Goal: Task Accomplishment & Management: Use online tool/utility

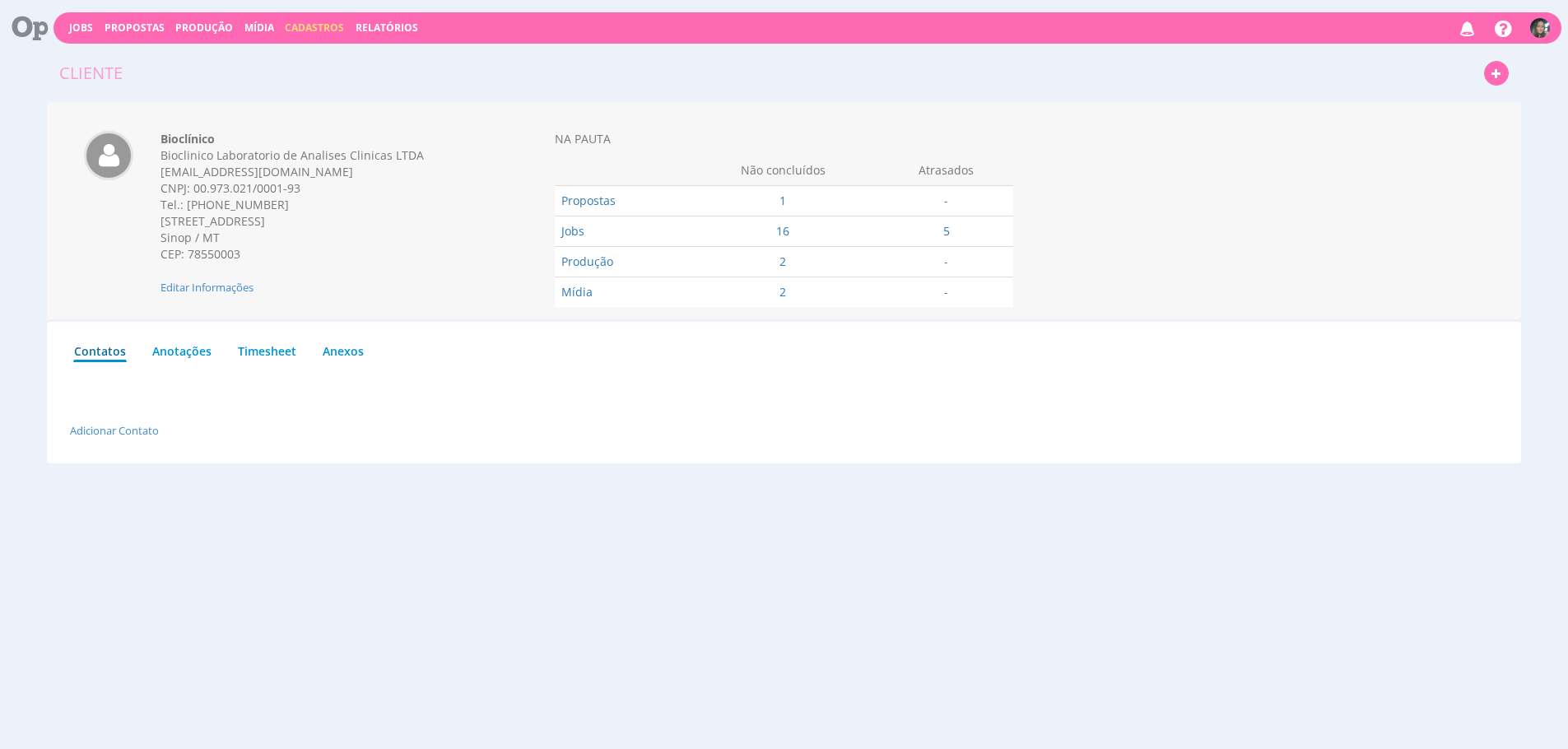
drag, startPoint x: 745, startPoint y: 425, endPoint x: 741, endPoint y: 418, distance: 8.1
click at [744, 424] on div "Adicionar Contato" at bounding box center [772, 430] width 1403 height 17
click at [211, 26] on link "Produção" at bounding box center [204, 27] width 58 height 14
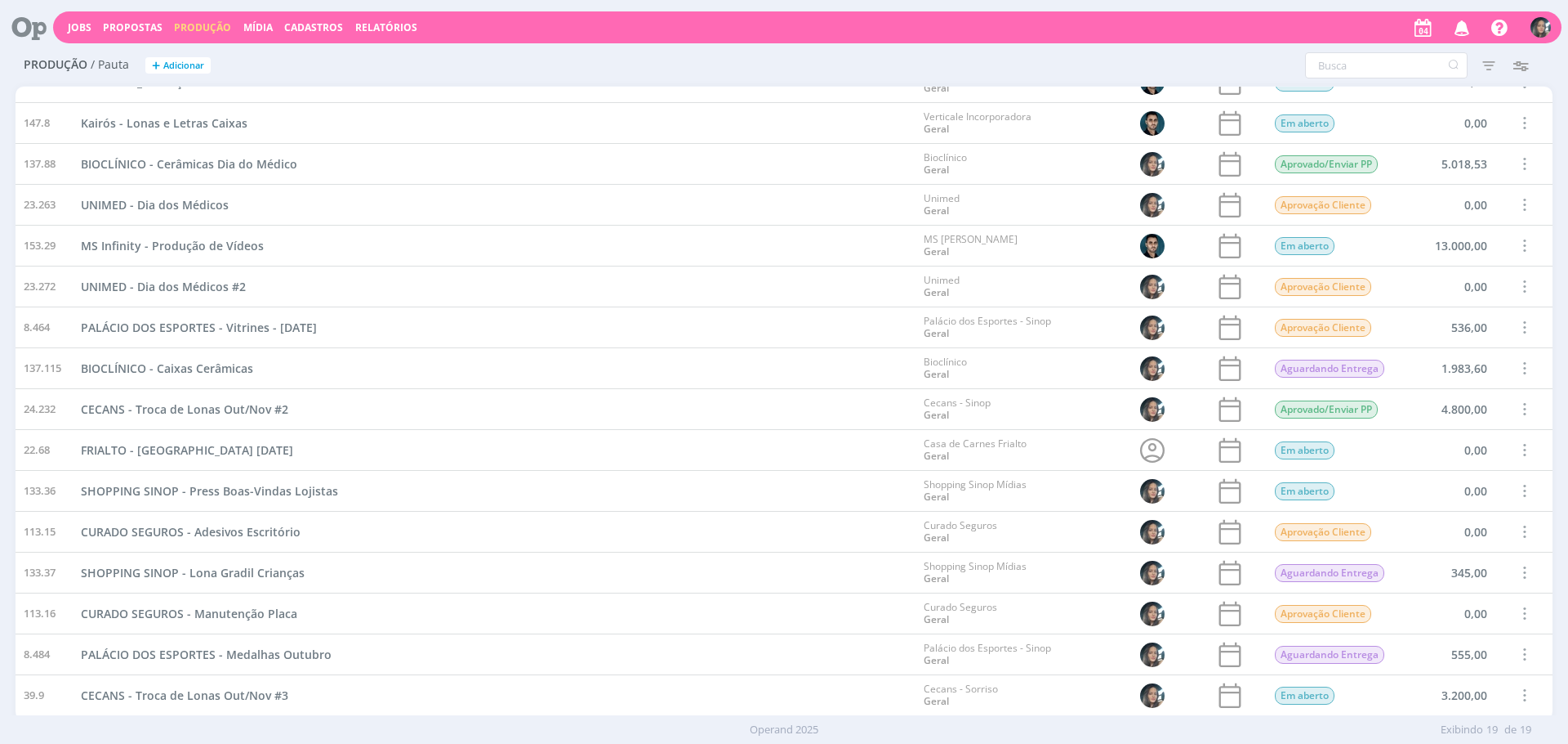
scroll to position [184, 0]
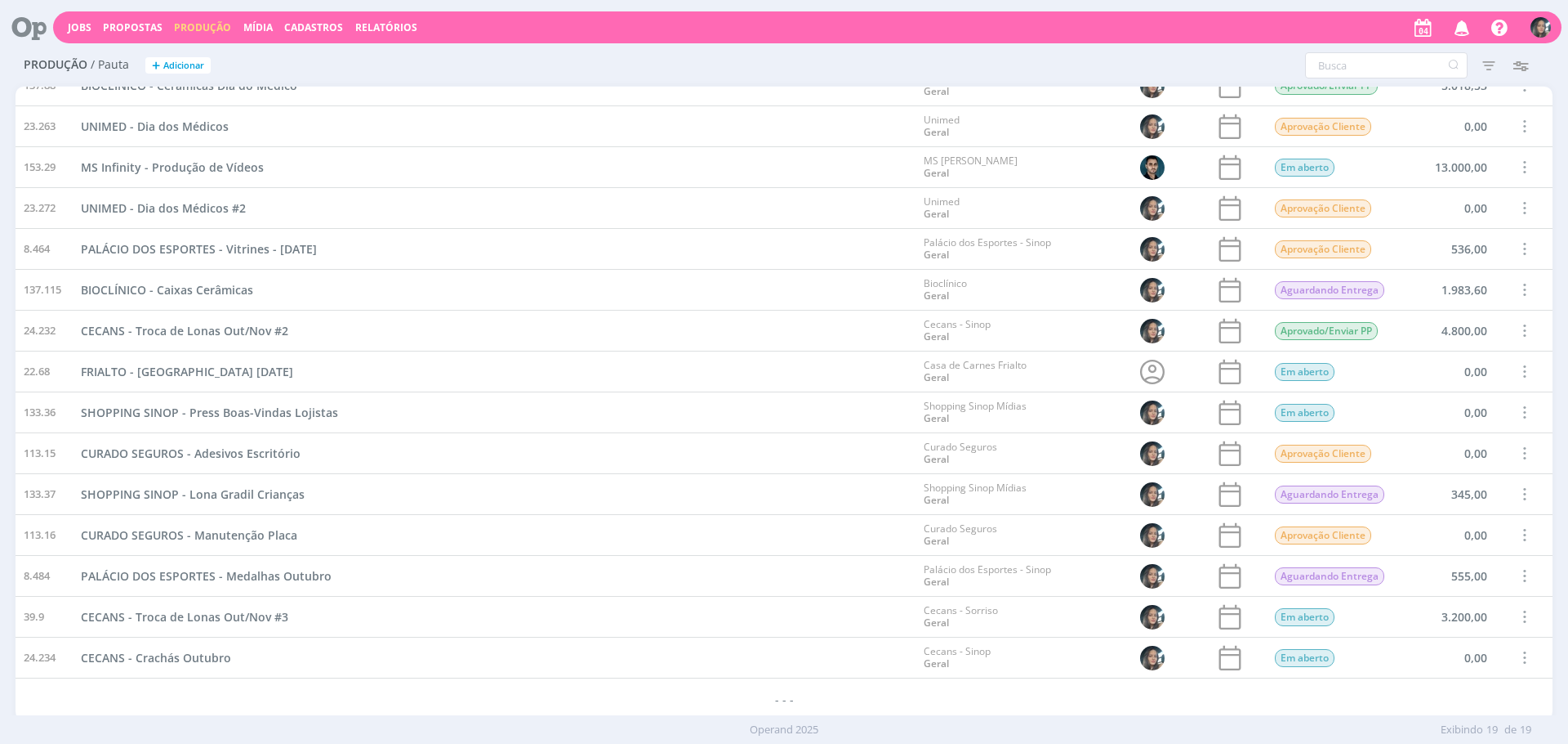
click at [1515, 610] on span at bounding box center [1524, 616] width 18 height 22
click at [1454, 553] on div "Concluir" at bounding box center [1482, 560] width 162 height 24
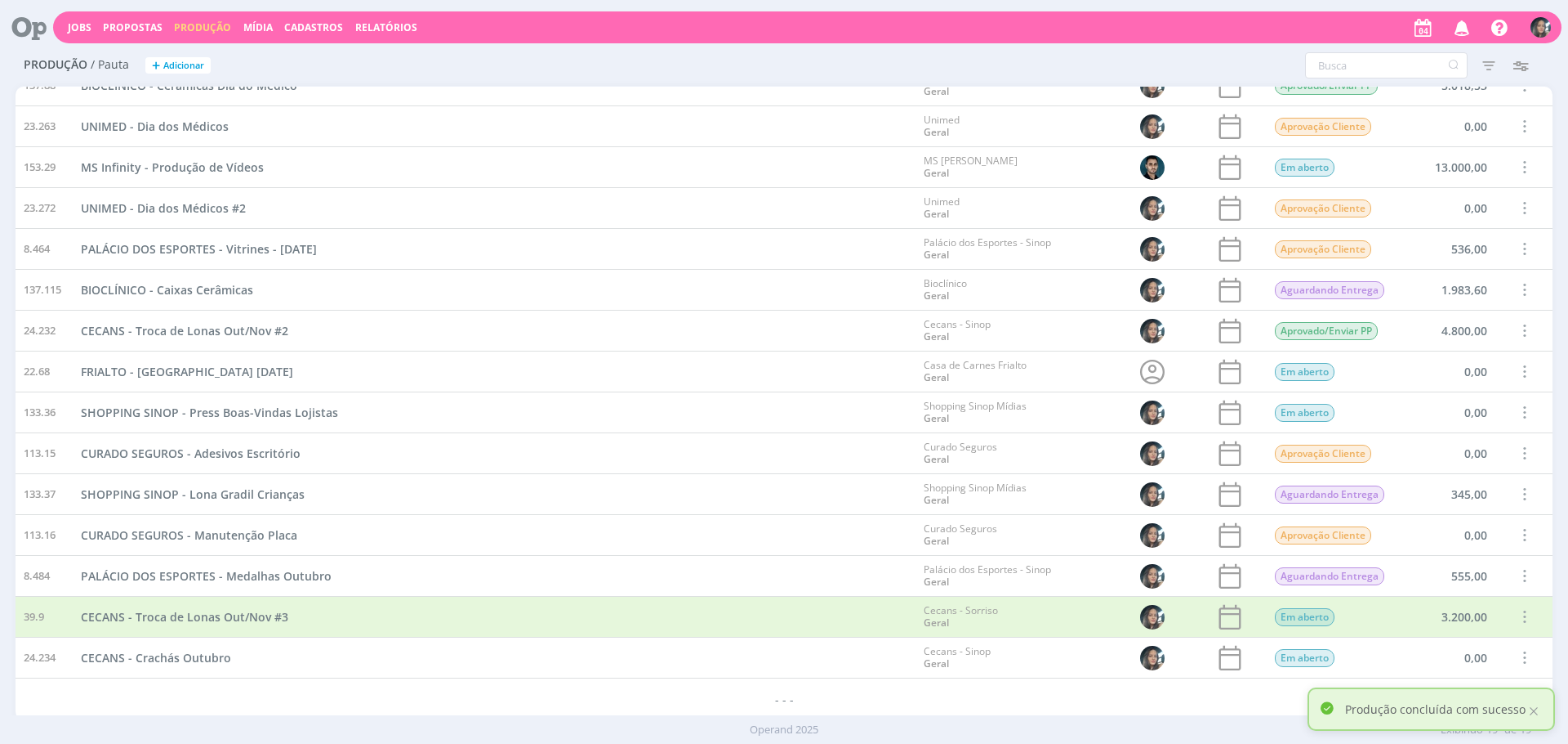
click at [1521, 490] on span at bounding box center [1524, 494] width 18 height 22
click at [1460, 428] on div "Concluir" at bounding box center [1482, 437] width 162 height 24
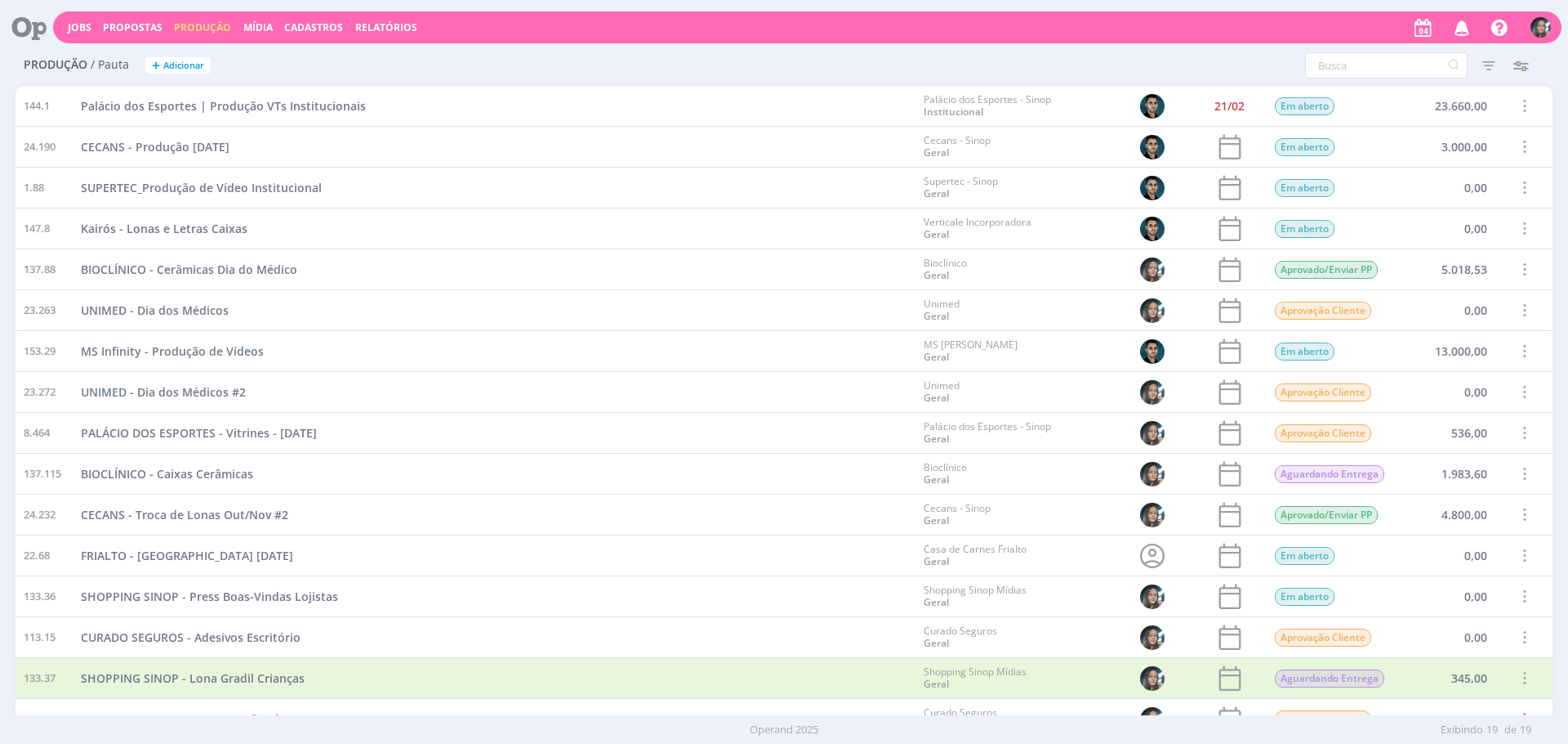
scroll to position [0, 0]
click at [1517, 510] on span at bounding box center [1524, 515] width 18 height 22
click at [1464, 459] on div "Concluir" at bounding box center [1482, 459] width 162 height 24
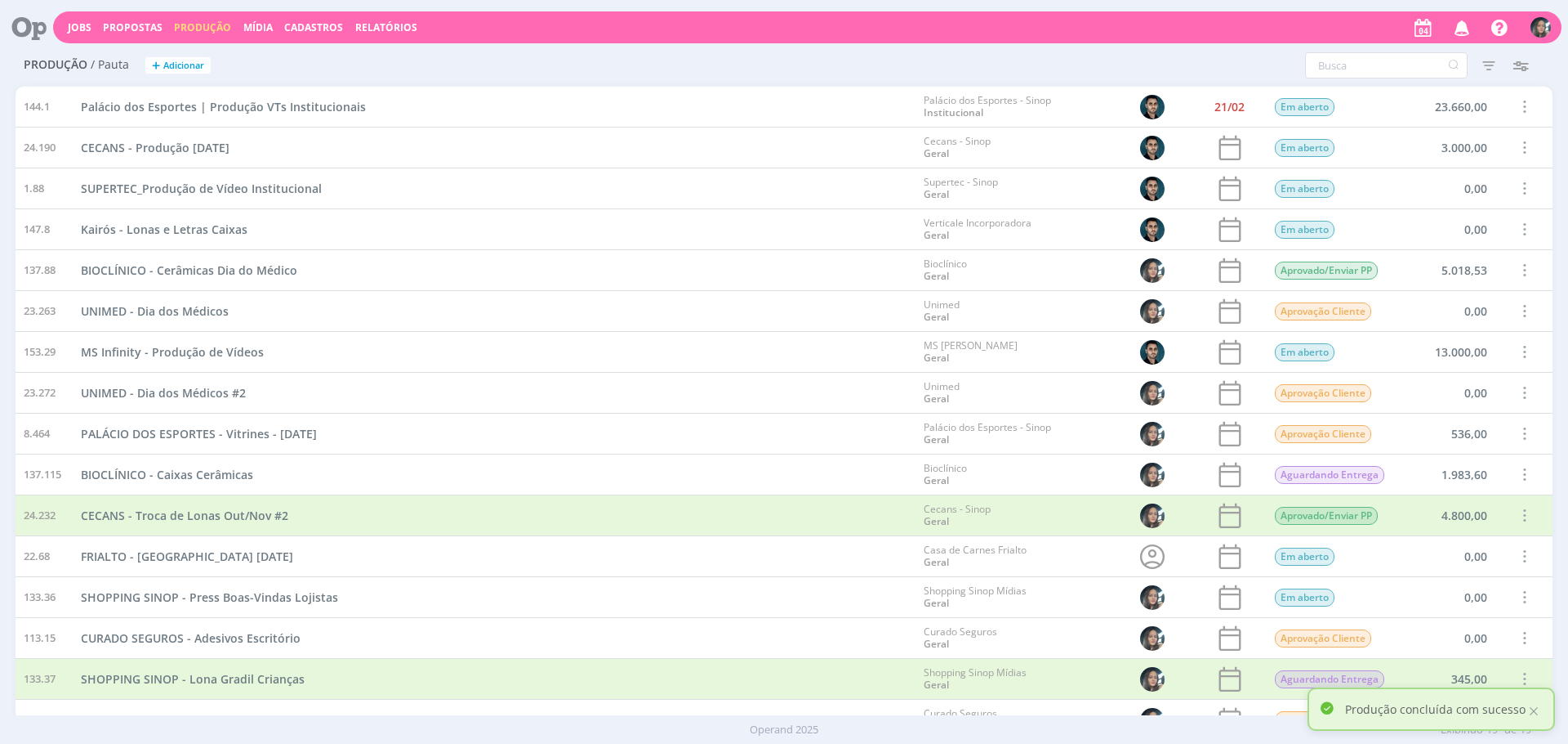
click at [1517, 427] on span at bounding box center [1524, 433] width 18 height 22
click at [1439, 378] on div "Concluir" at bounding box center [1482, 377] width 162 height 24
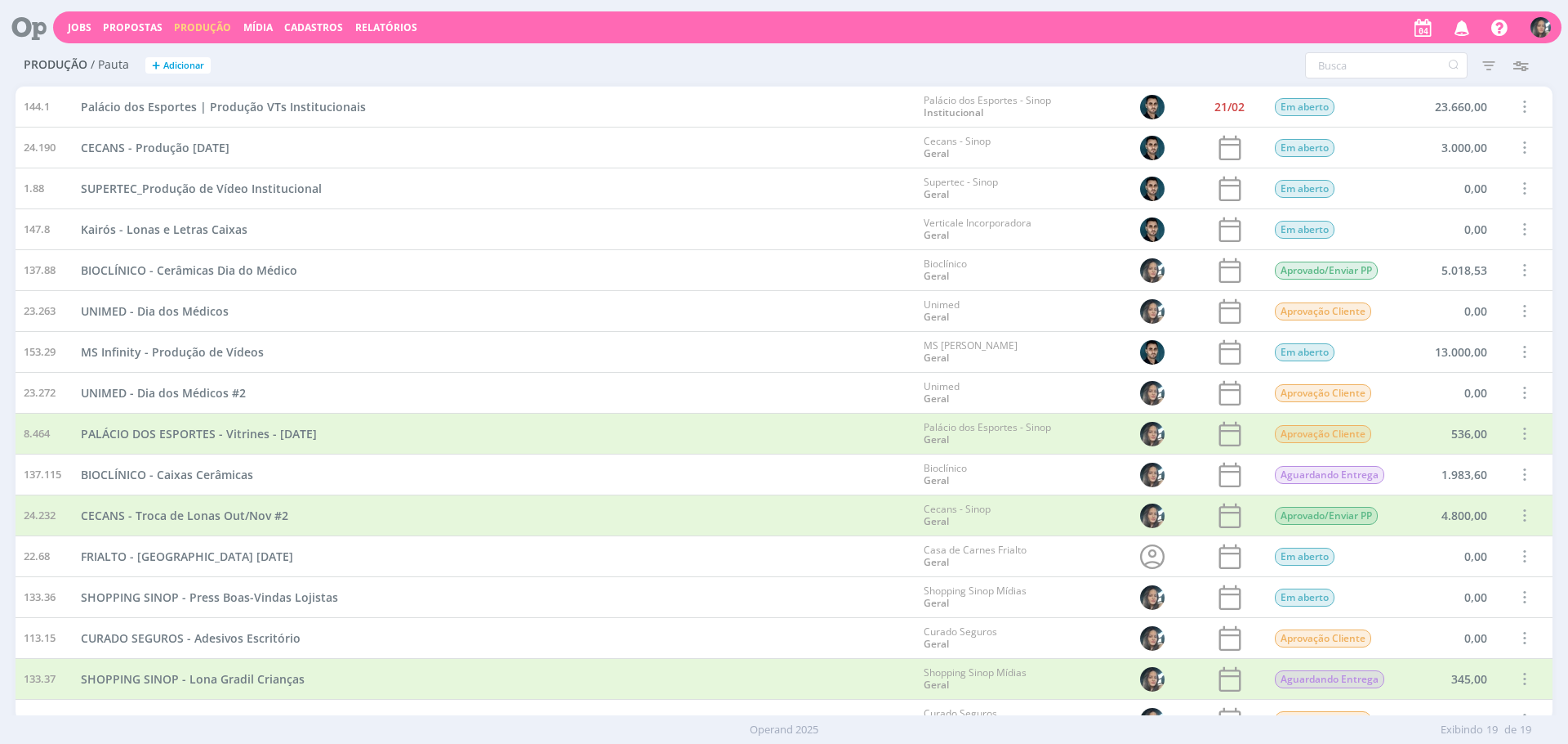
click at [189, 54] on h2 "Produção / Pauta + Adicionar" at bounding box center [271, 62] width 496 height 34
click at [188, 62] on span "Adicionar" at bounding box center [183, 66] width 41 height 11
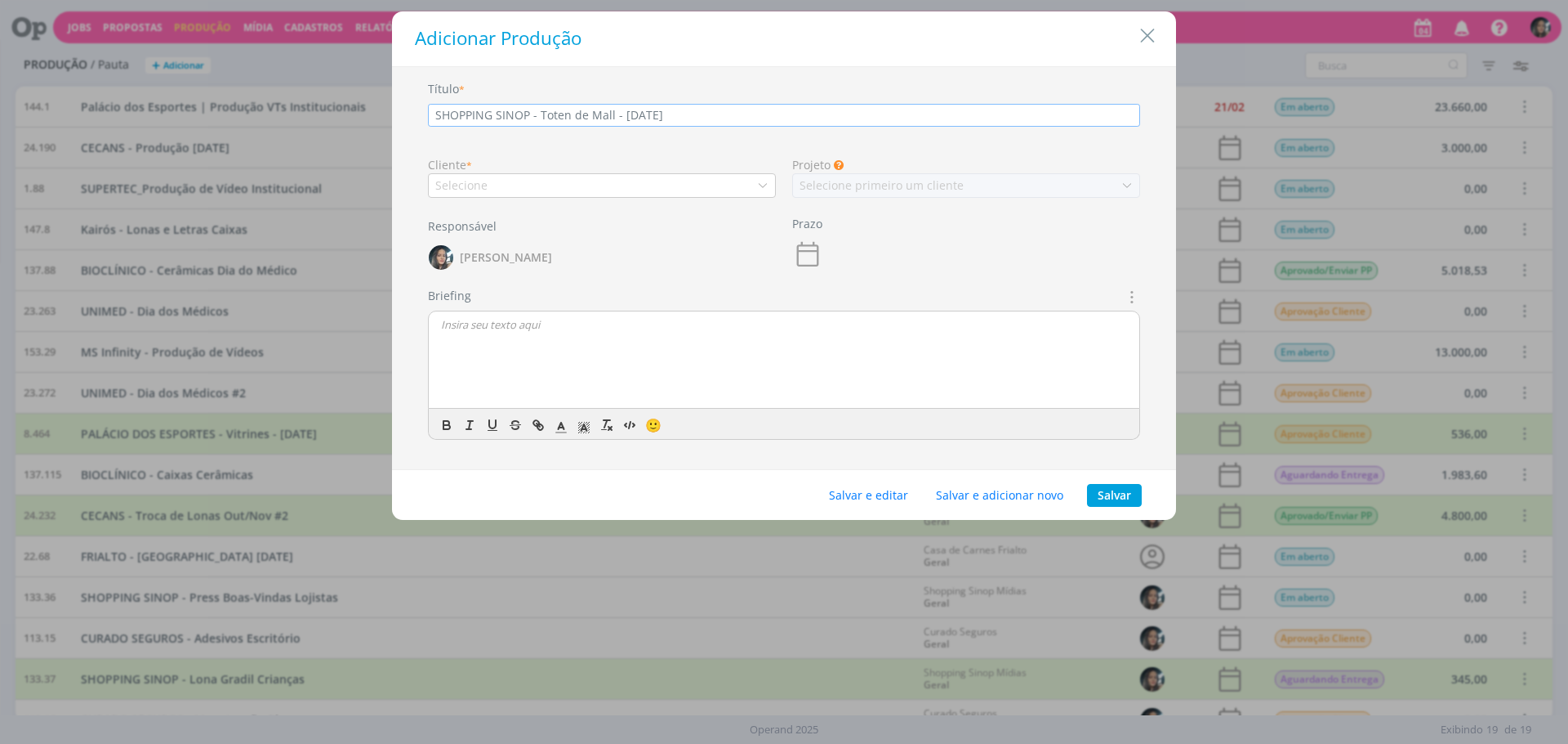
type input "SHOPPING SINOP - Toten de Mall - [DATE]"
click at [651, 189] on div "Selecione" at bounding box center [601, 185] width 348 height 25
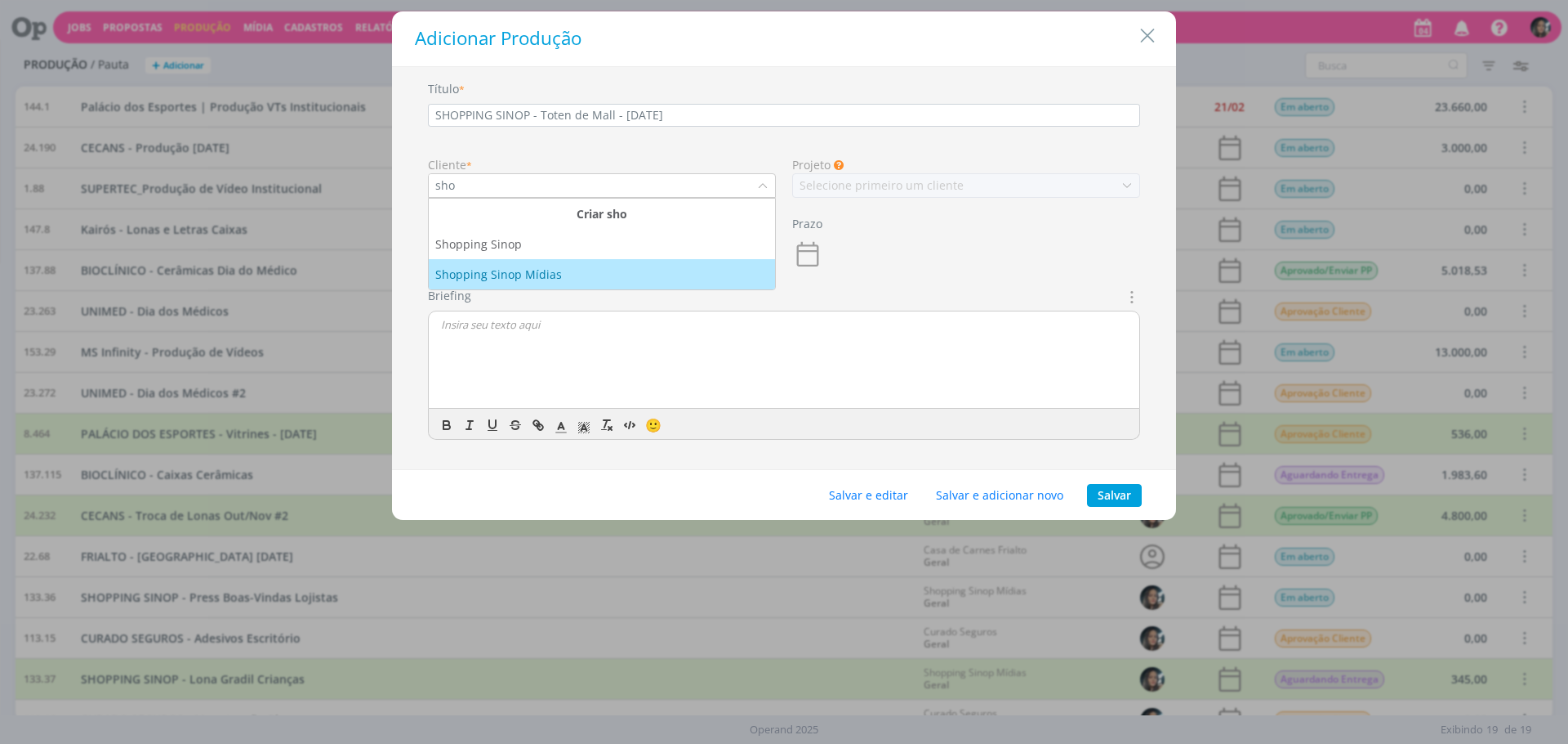
type input "sho"
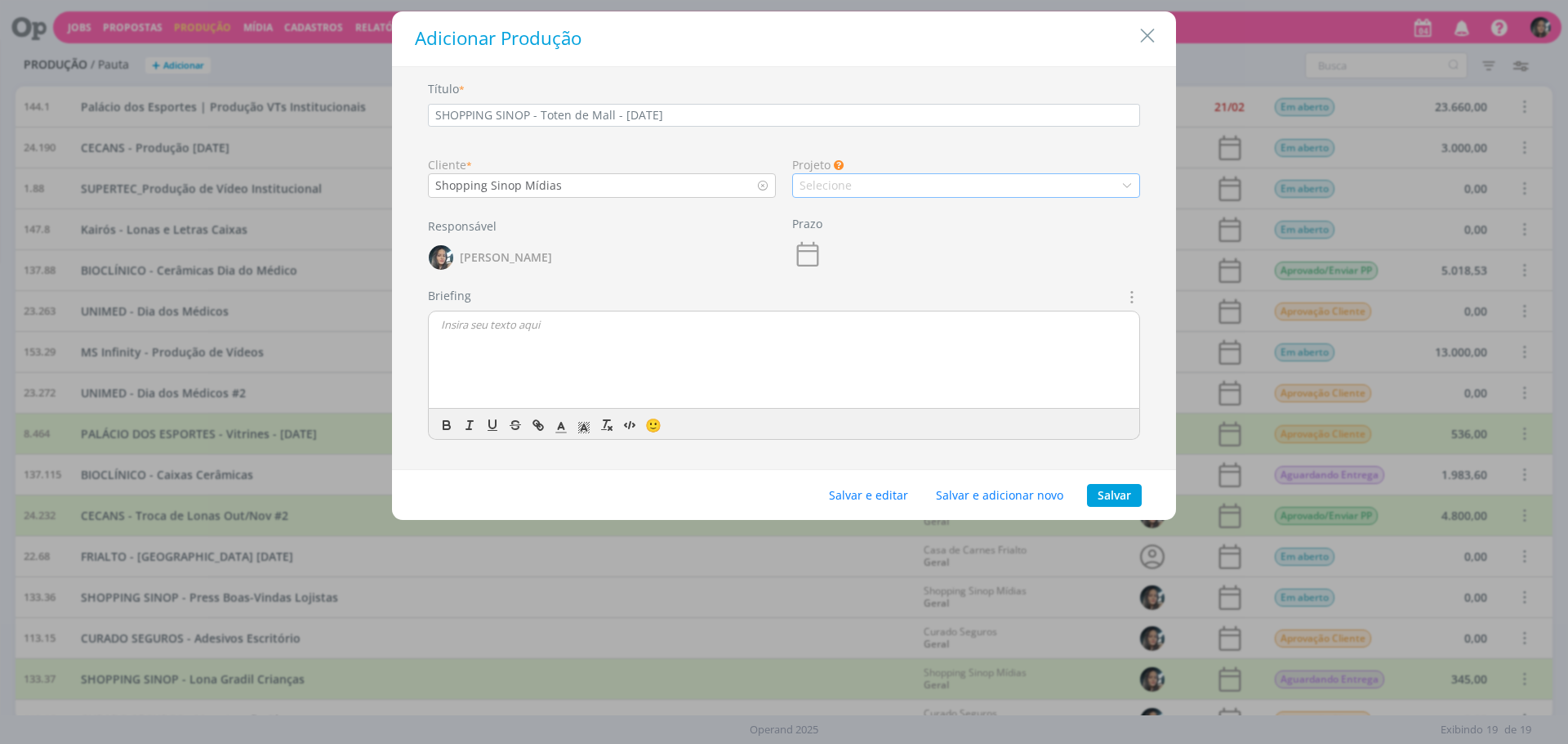
click at [851, 177] on div "Selecione" at bounding box center [827, 185] width 55 height 18
click at [910, 217] on div "Geral" at bounding box center [967, 214] width 334 height 18
click at [886, 480] on div "Salvar e editar Salvar e adicionar novo Salvar" at bounding box center [784, 495] width 784 height 51
click at [882, 493] on button "Salvar e editar" at bounding box center [868, 495] width 100 height 23
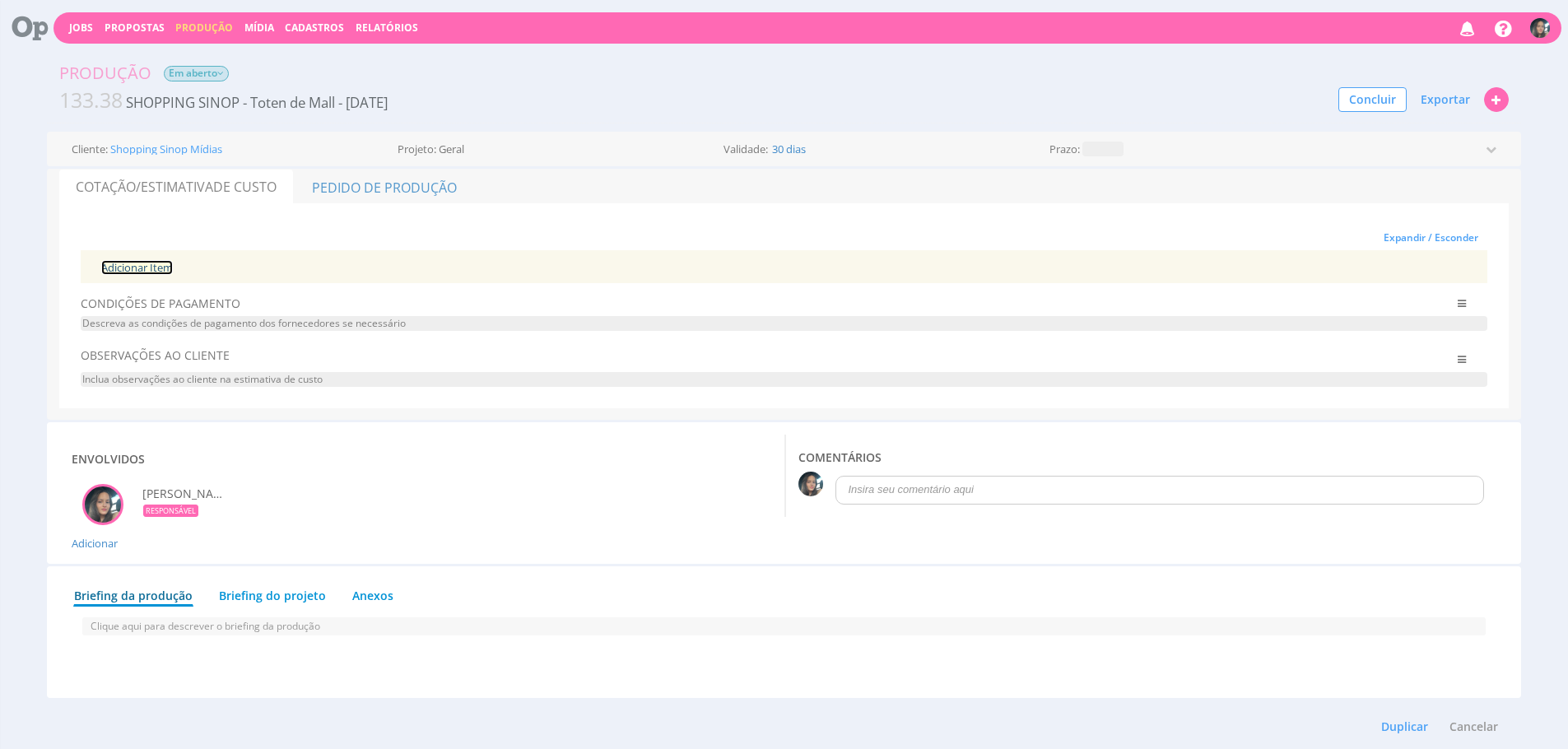
click at [133, 264] on link "Adicionar Item" at bounding box center [136, 267] width 72 height 15
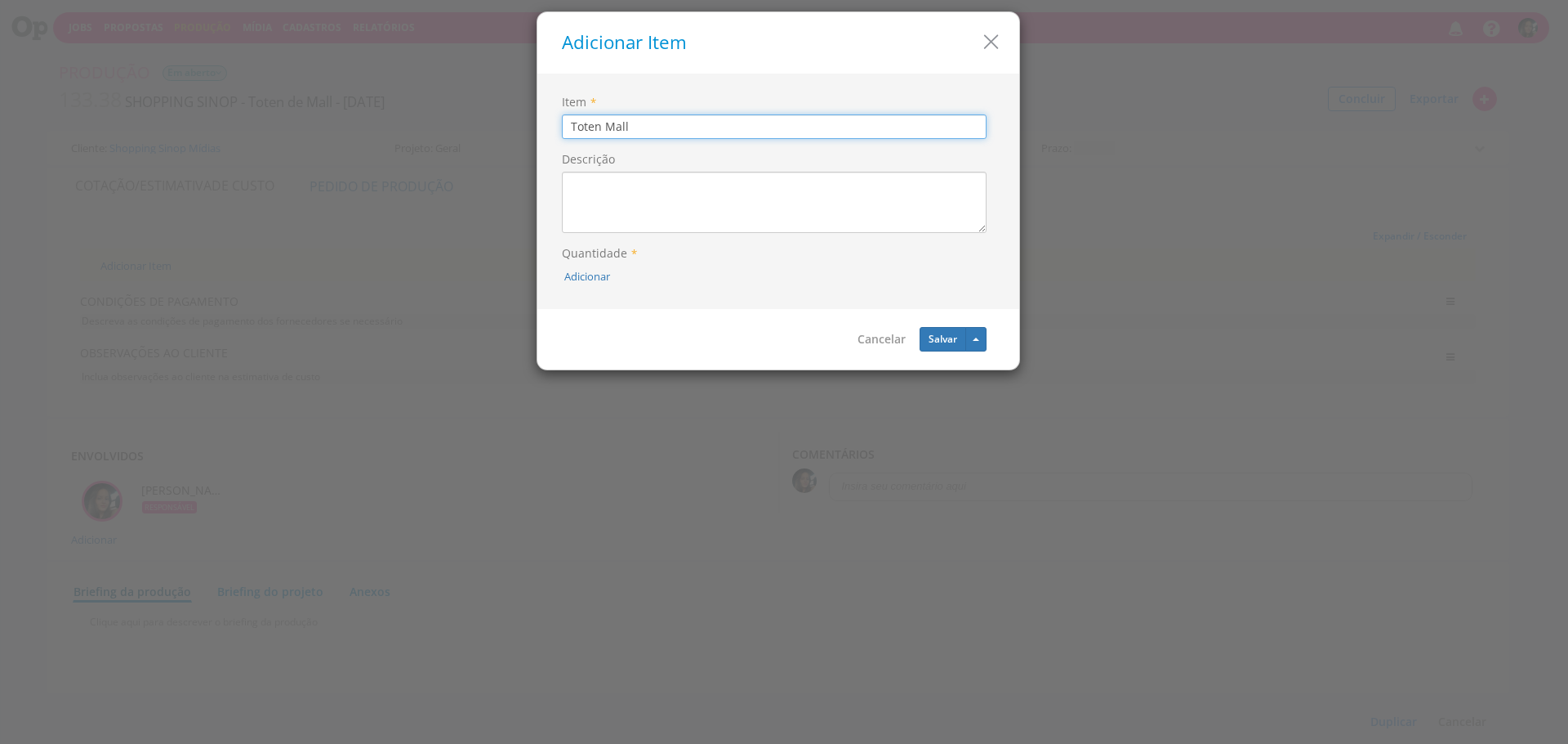
type input "Toten Mall"
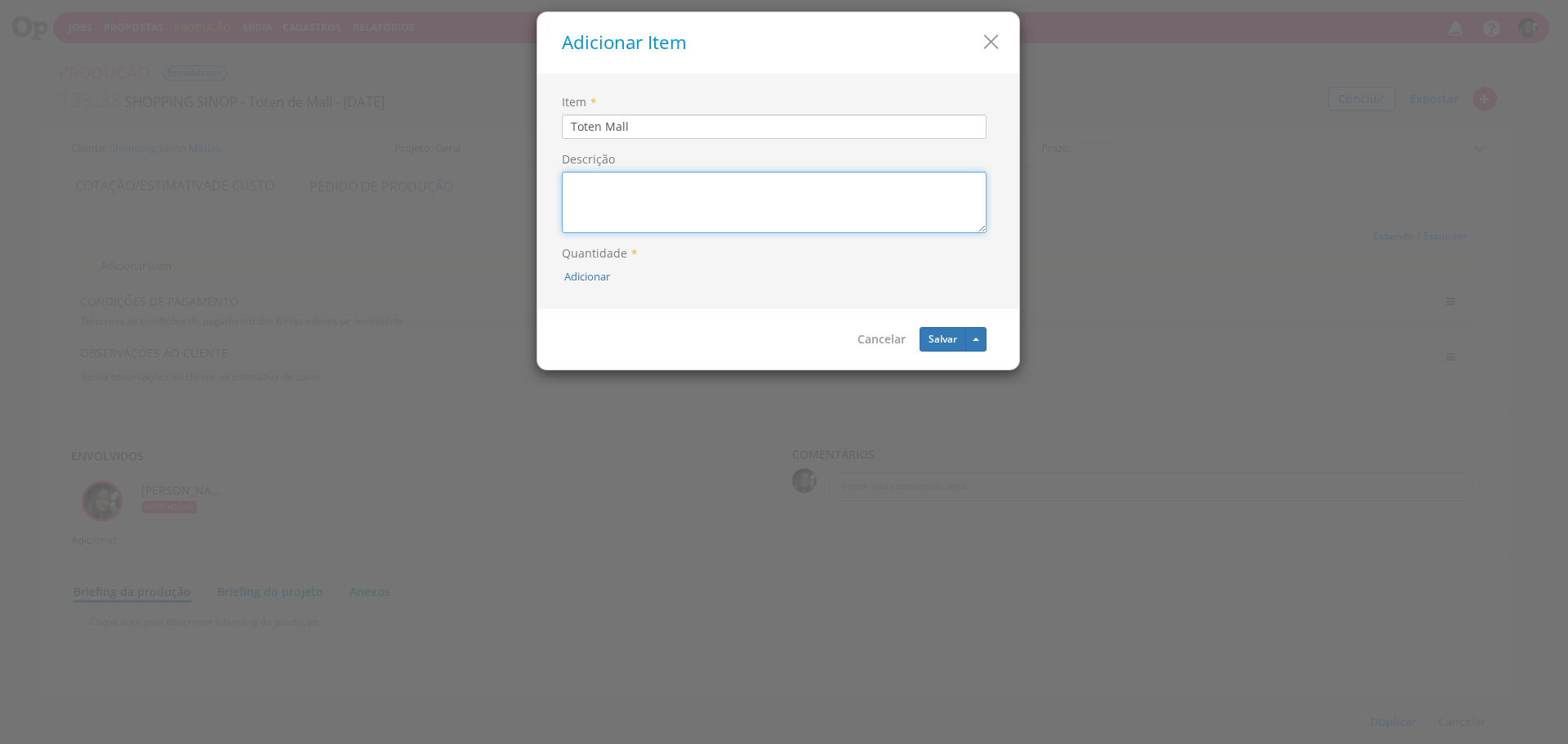
click at [641, 181] on textarea "Descrição" at bounding box center [774, 202] width 425 height 61
type textarea "Adesivo Instalado"
click at [567, 285] on div "Adicionar" at bounding box center [778, 280] width 433 height 31
click at [582, 273] on button "Adicionar" at bounding box center [587, 277] width 46 height 16
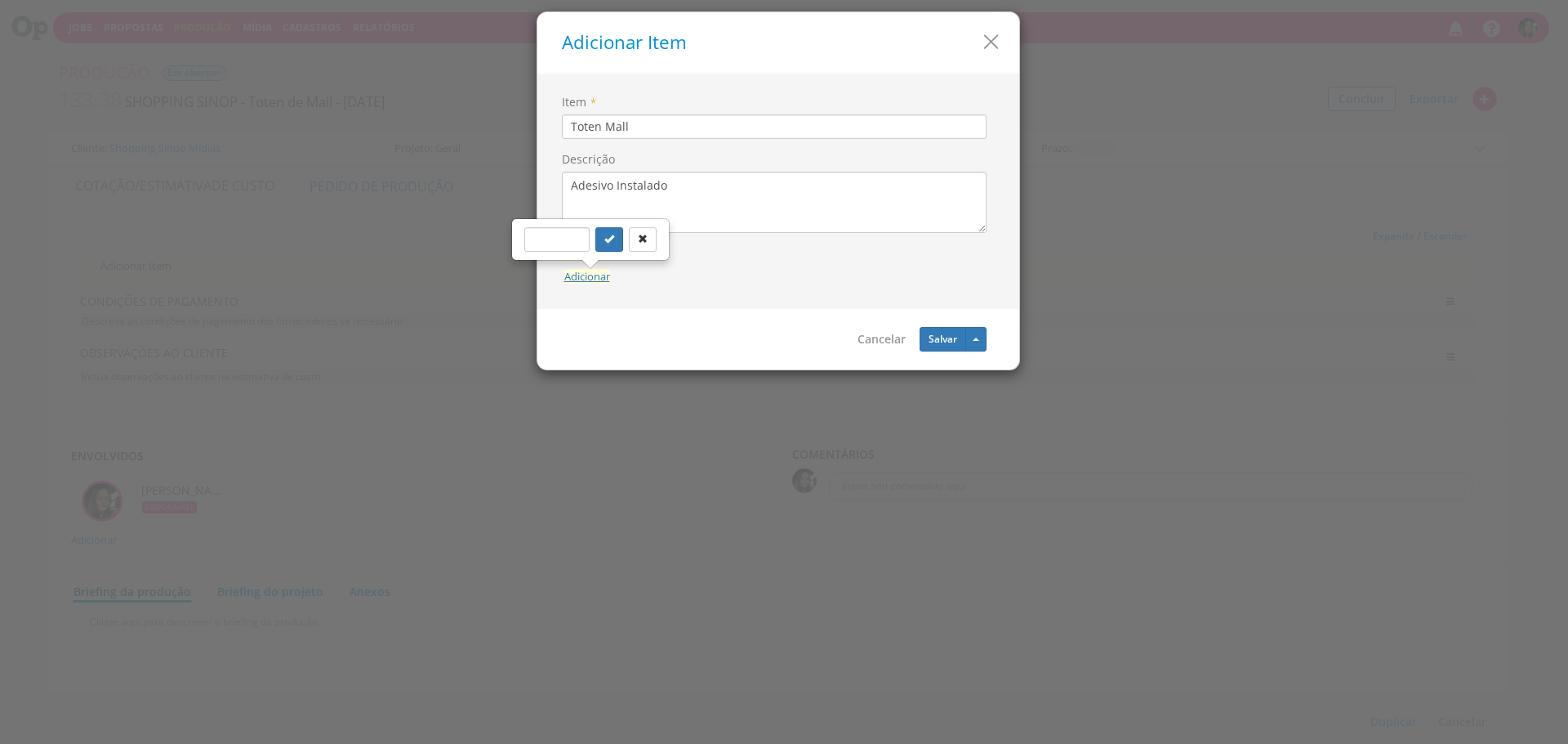
type input "5"
type input "4"
click at [595, 228] on button "submit" at bounding box center [609, 240] width 28 height 25
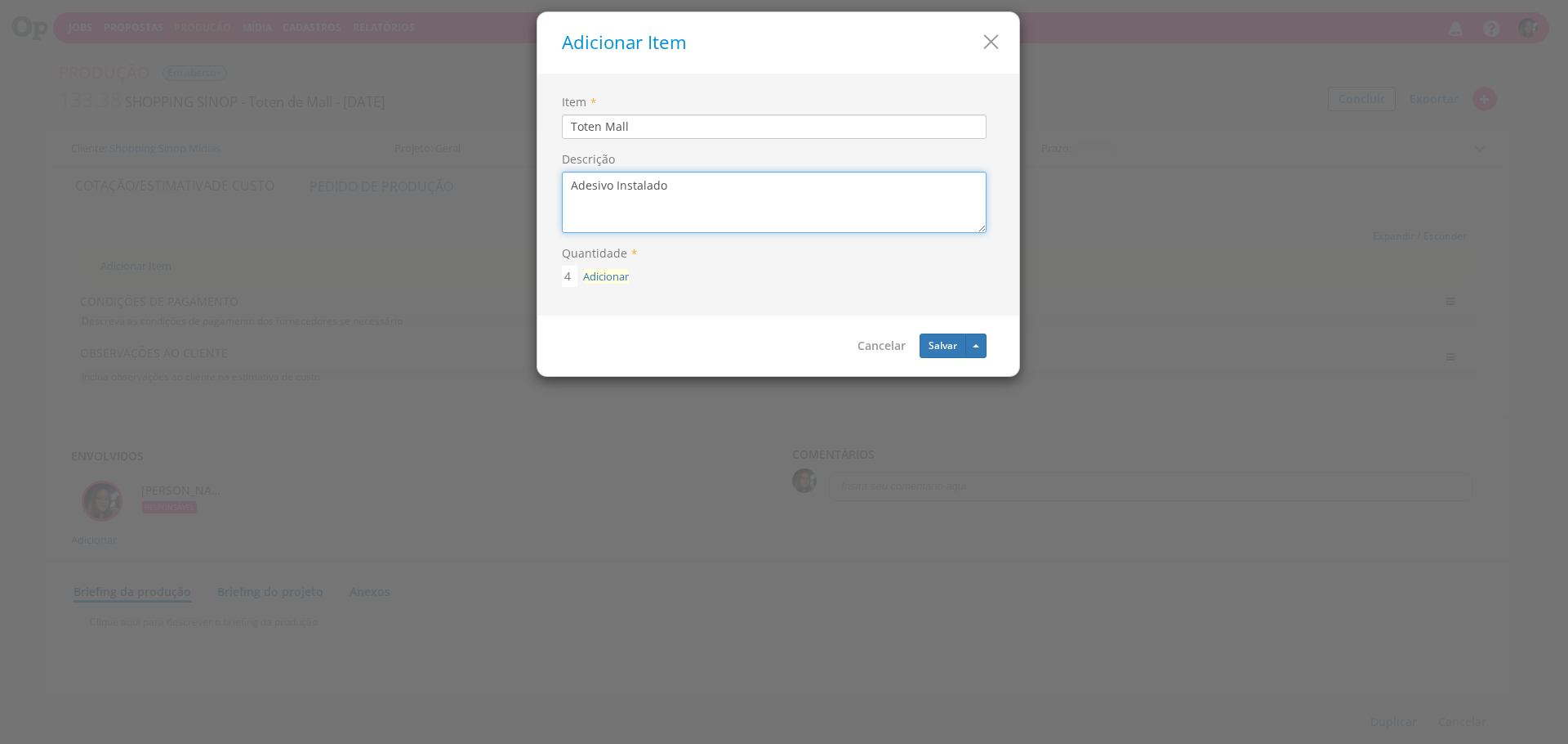
click at [758, 228] on textarea "Adesivo Instalado" at bounding box center [774, 202] width 425 height 61
type textarea "Adesivo Instalado 60x149"
click at [924, 350] on button "Salvar" at bounding box center [942, 346] width 47 height 25
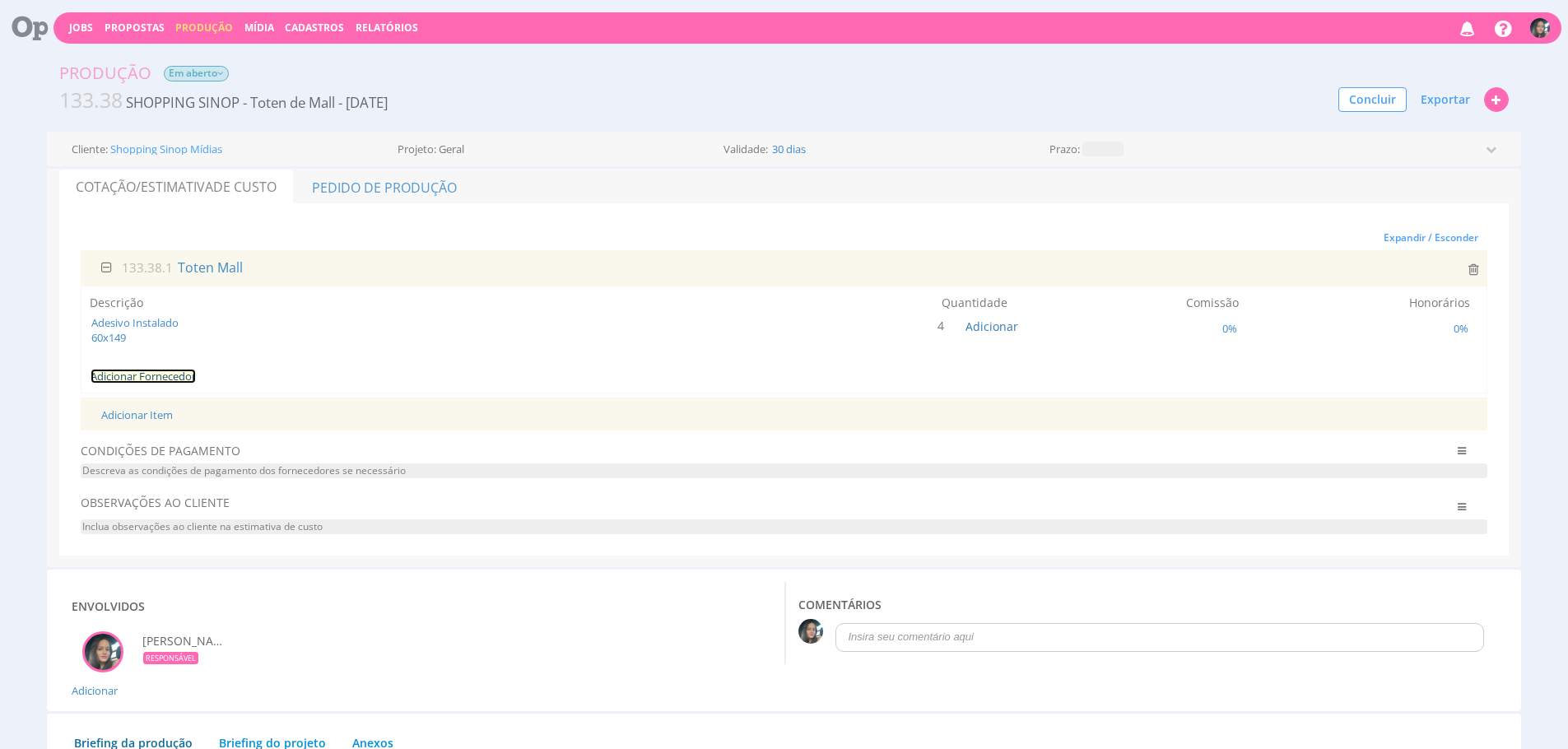
click at [150, 377] on link "Adicionar Fornecedor" at bounding box center [142, 376] width 105 height 15
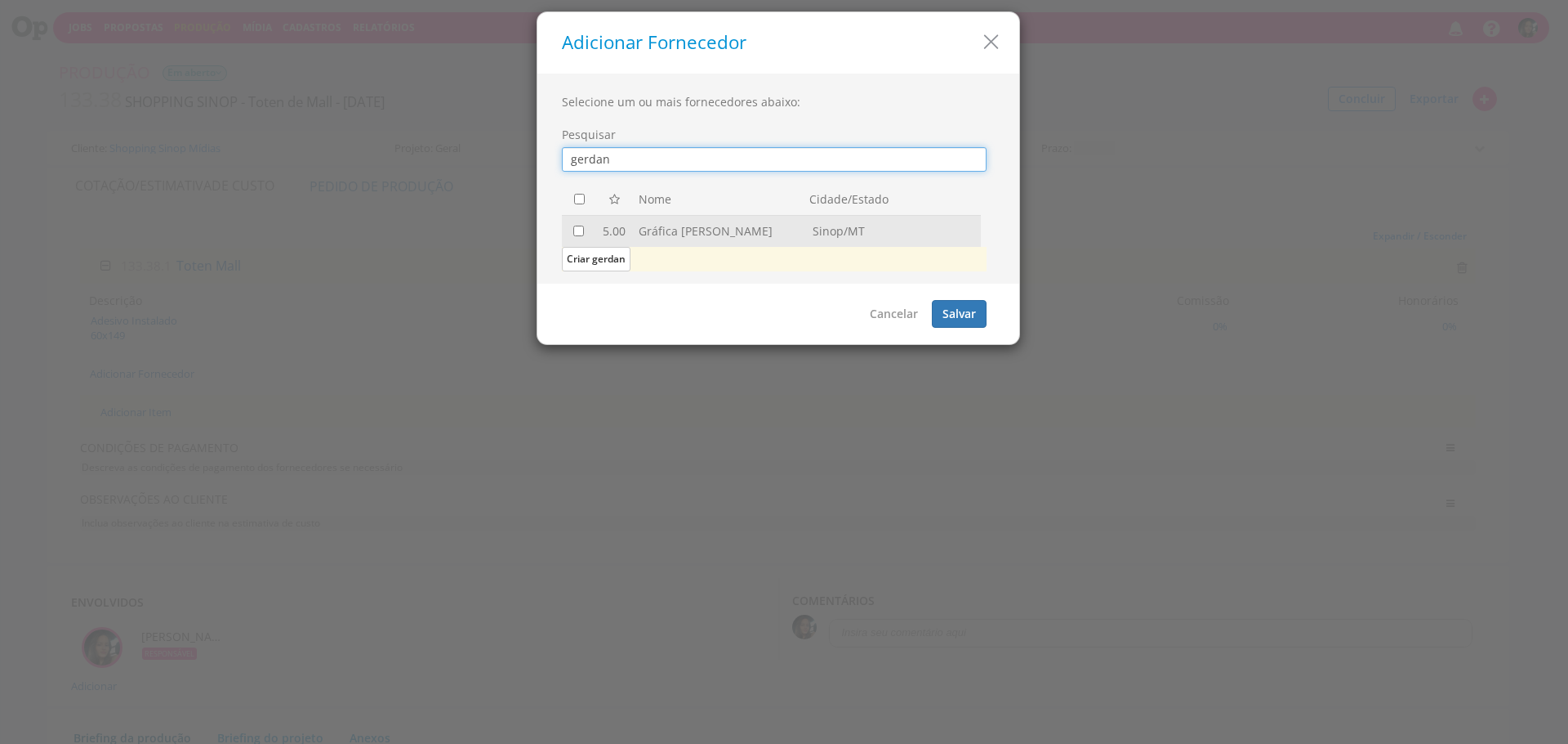
type input "gerdan"
click at [581, 228] on input "checkbox" at bounding box center [579, 231] width 11 height 11
checkbox input "true"
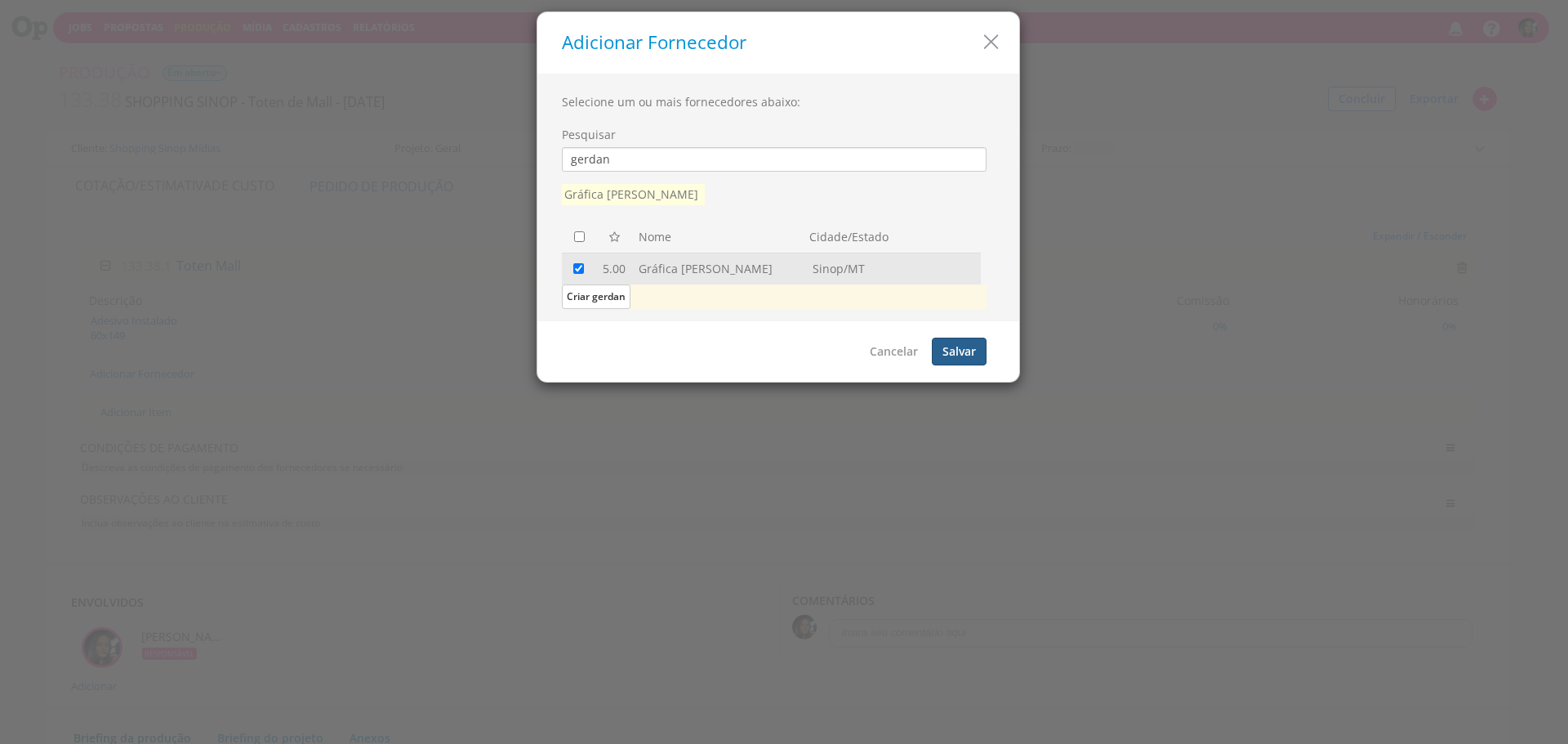
click at [964, 365] on button "Salvar" at bounding box center [959, 351] width 54 height 28
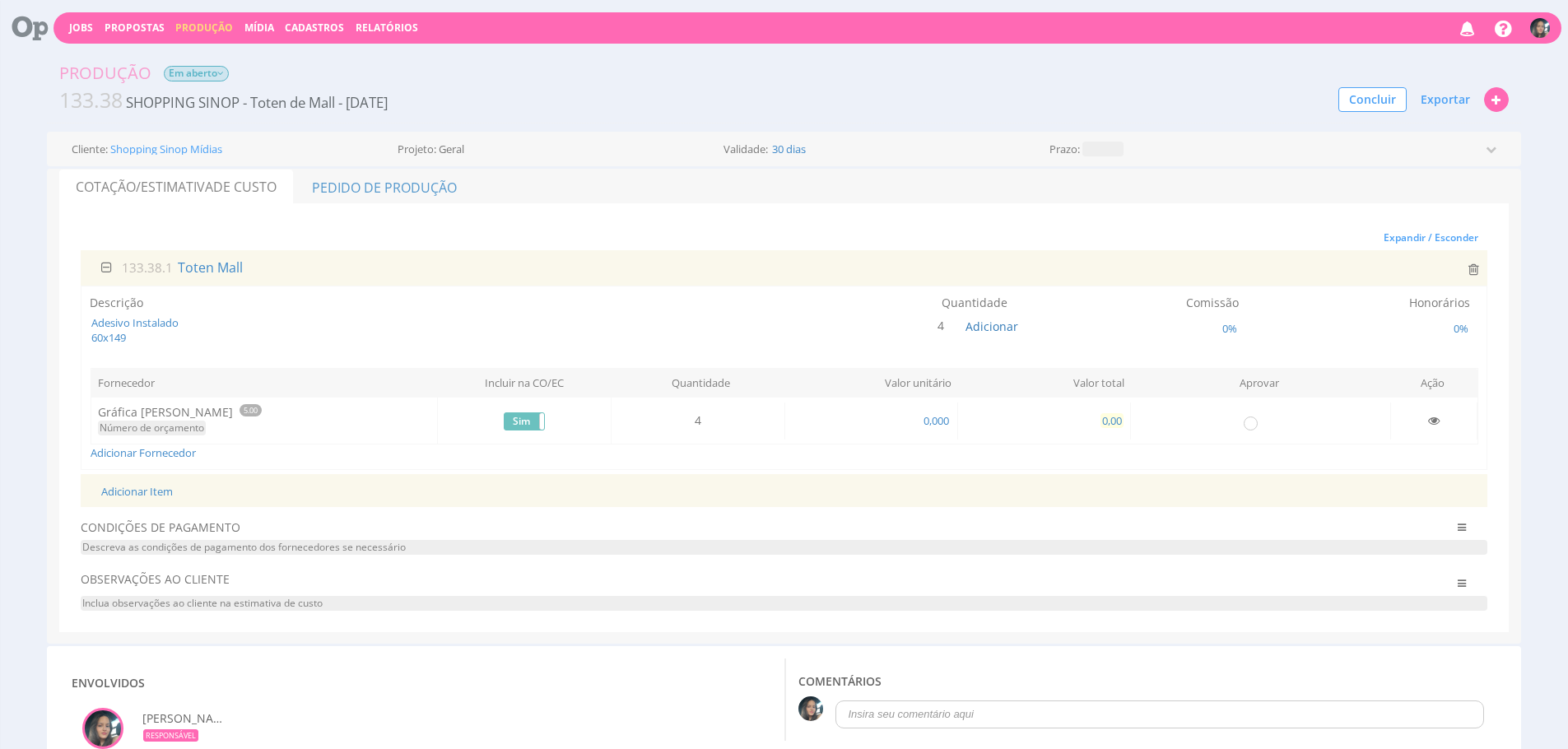
click at [1104, 424] on span "0,00" at bounding box center [1112, 420] width 23 height 15
type input "320,00"
click at [1246, 421] on input "radio" at bounding box center [1250, 422] width 17 height 17
radio input "true"
click at [401, 177] on link "Pedido de Produção" at bounding box center [384, 187] width 180 height 34
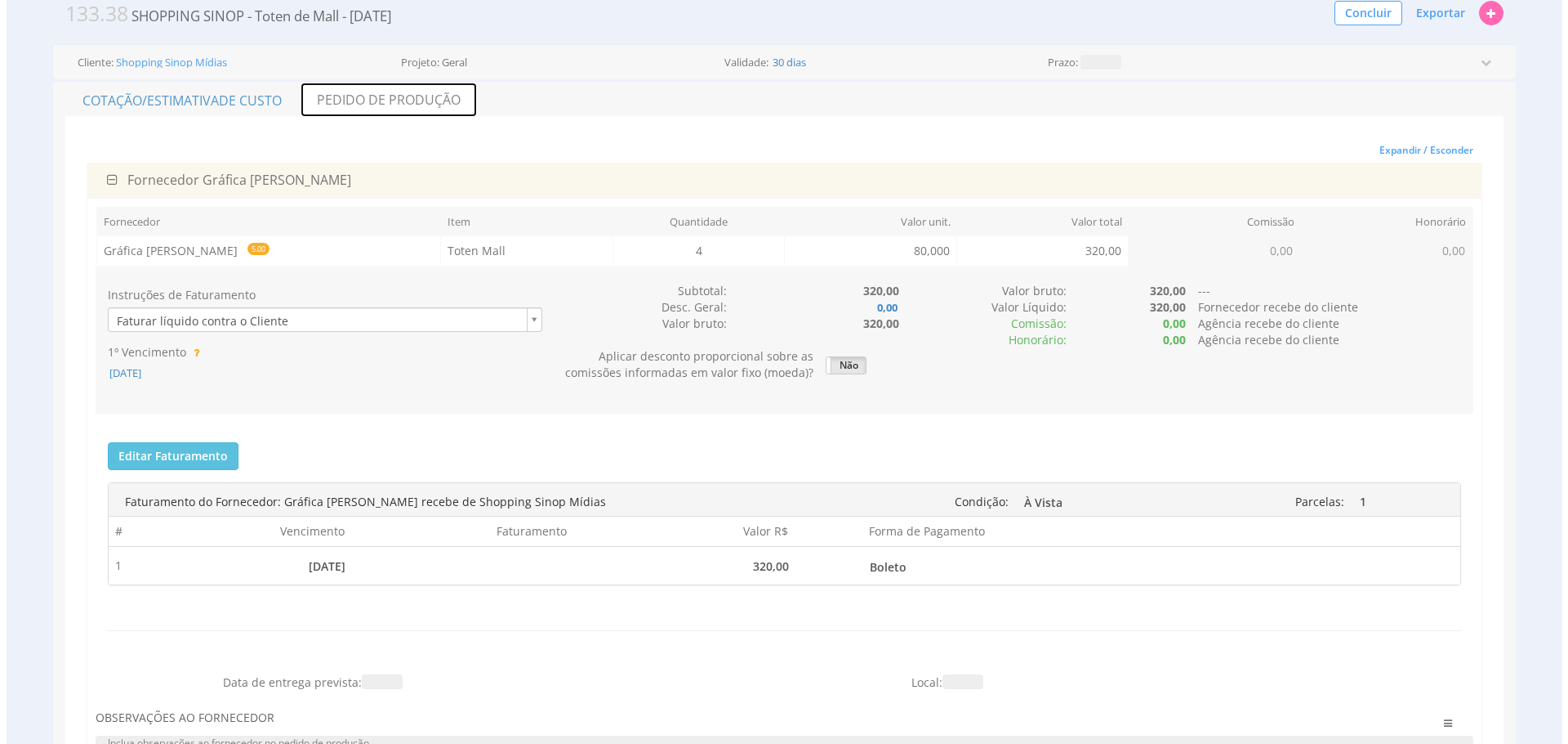
scroll to position [94, 0]
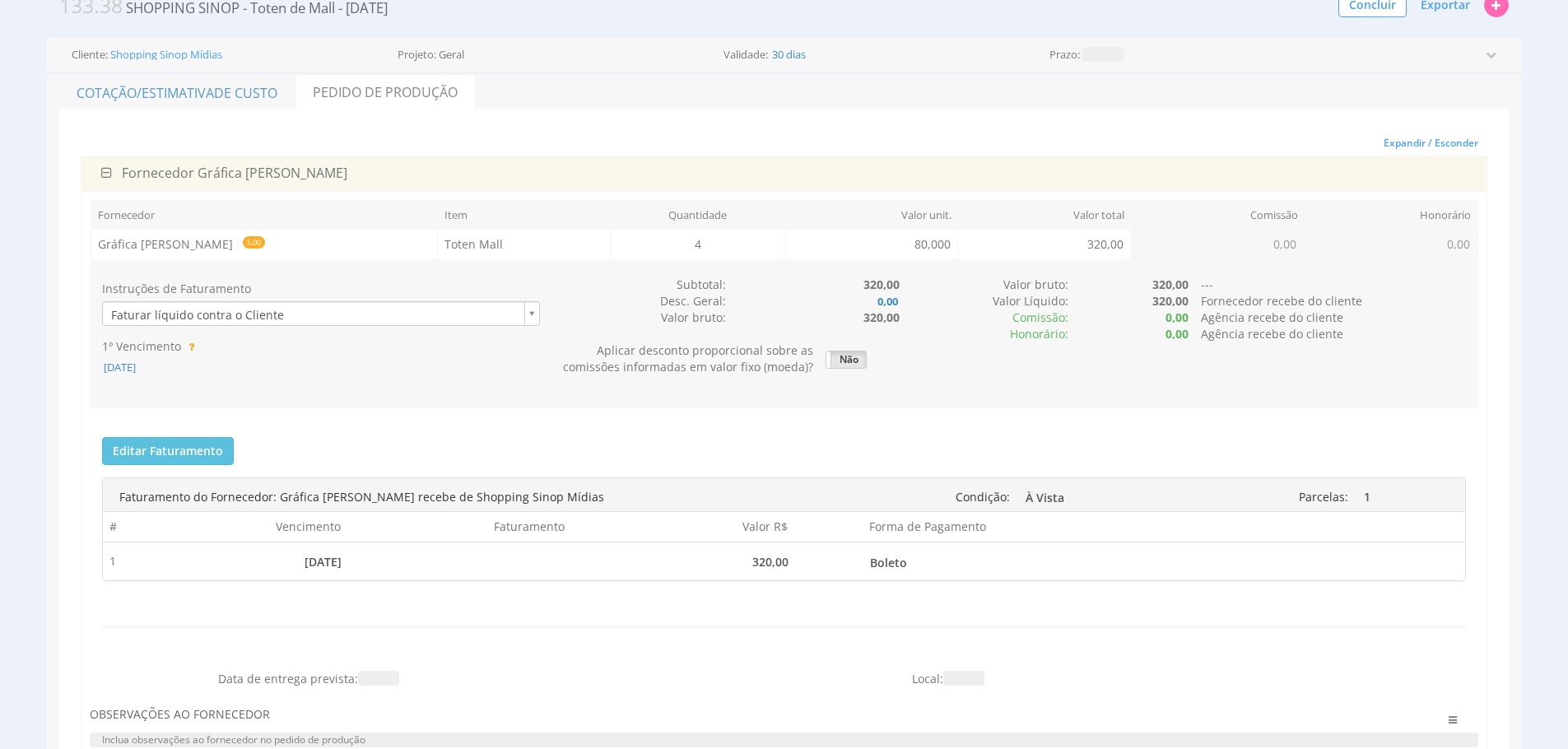
drag, startPoint x: 141, startPoint y: 366, endPoint x: 143, endPoint y: 378, distance: 12.2
click at [137, 366] on span "04/10/2025" at bounding box center [119, 367] width 35 height 15
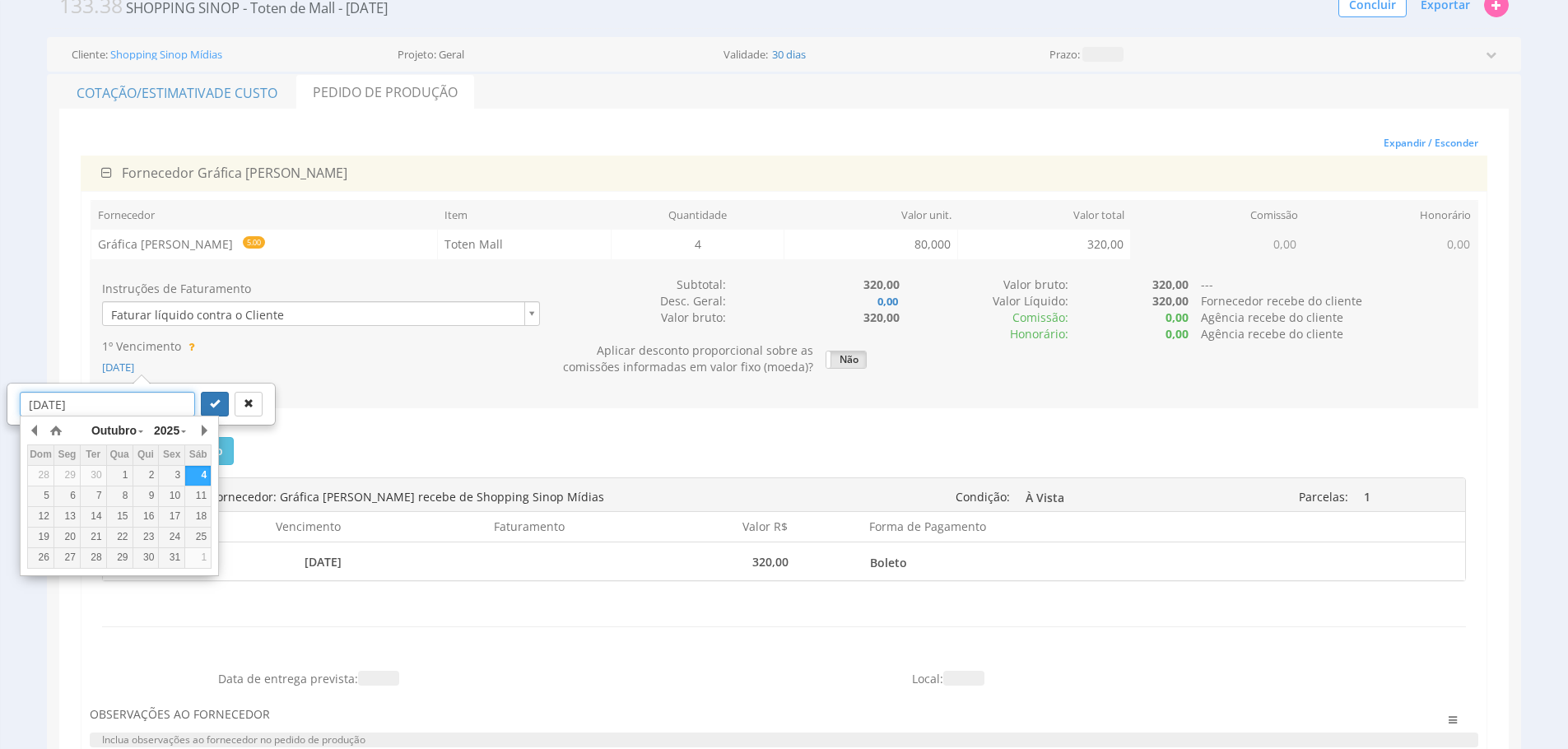
click at [58, 534] on div "20" at bounding box center [66, 537] width 26 height 14
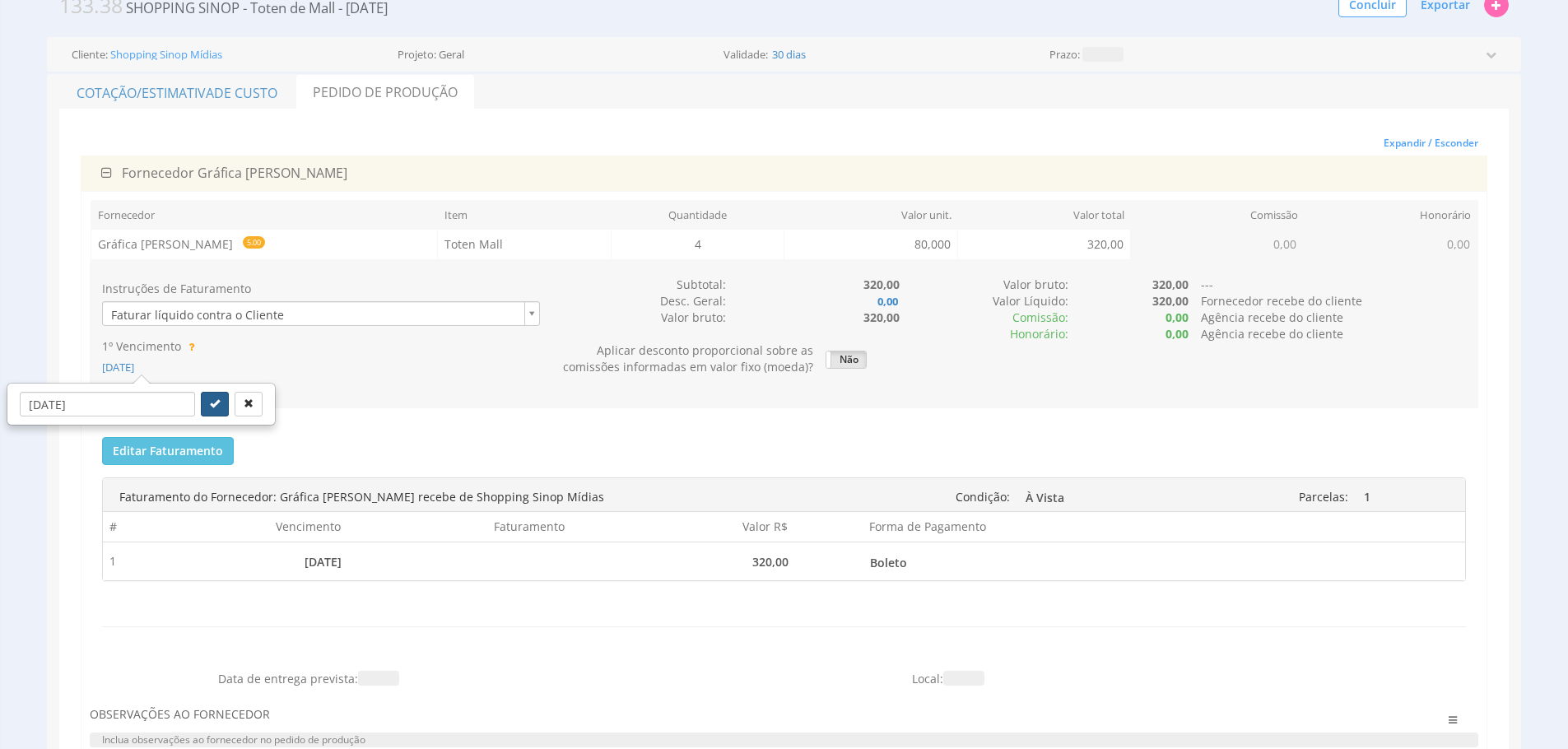
click at [210, 407] on icon "submit" at bounding box center [214, 402] width 10 height 10
type input "20/10/2025"
click at [1449, 9] on span "Exportar" at bounding box center [1446, 4] width 50 height 16
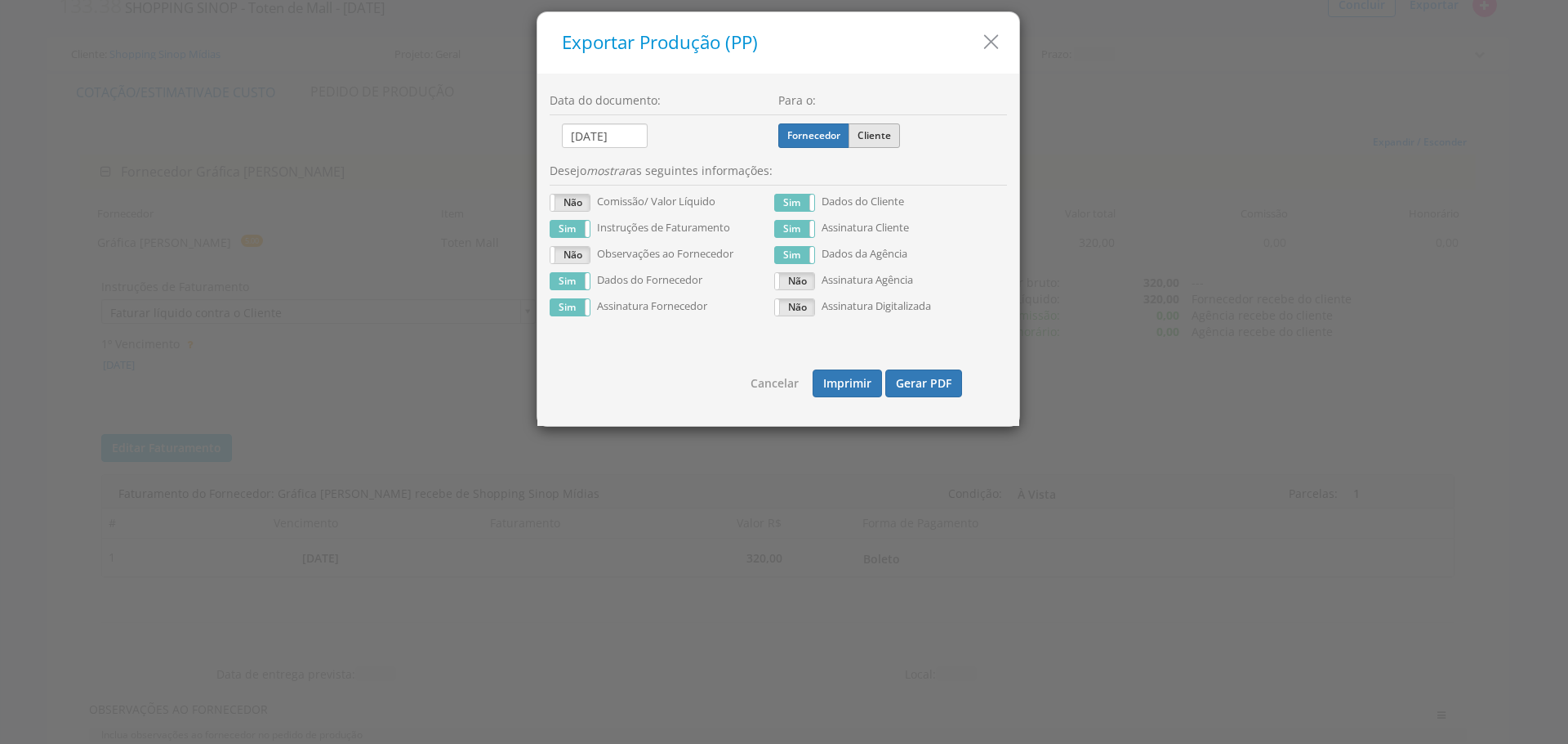
click at [893, 134] on label "Cliente" at bounding box center [874, 135] width 52 height 25
click at [0, 0] on input "Cliente" at bounding box center [0, 0] width 0 height 0
click at [912, 385] on button "Gerar PDF" at bounding box center [923, 383] width 76 height 28
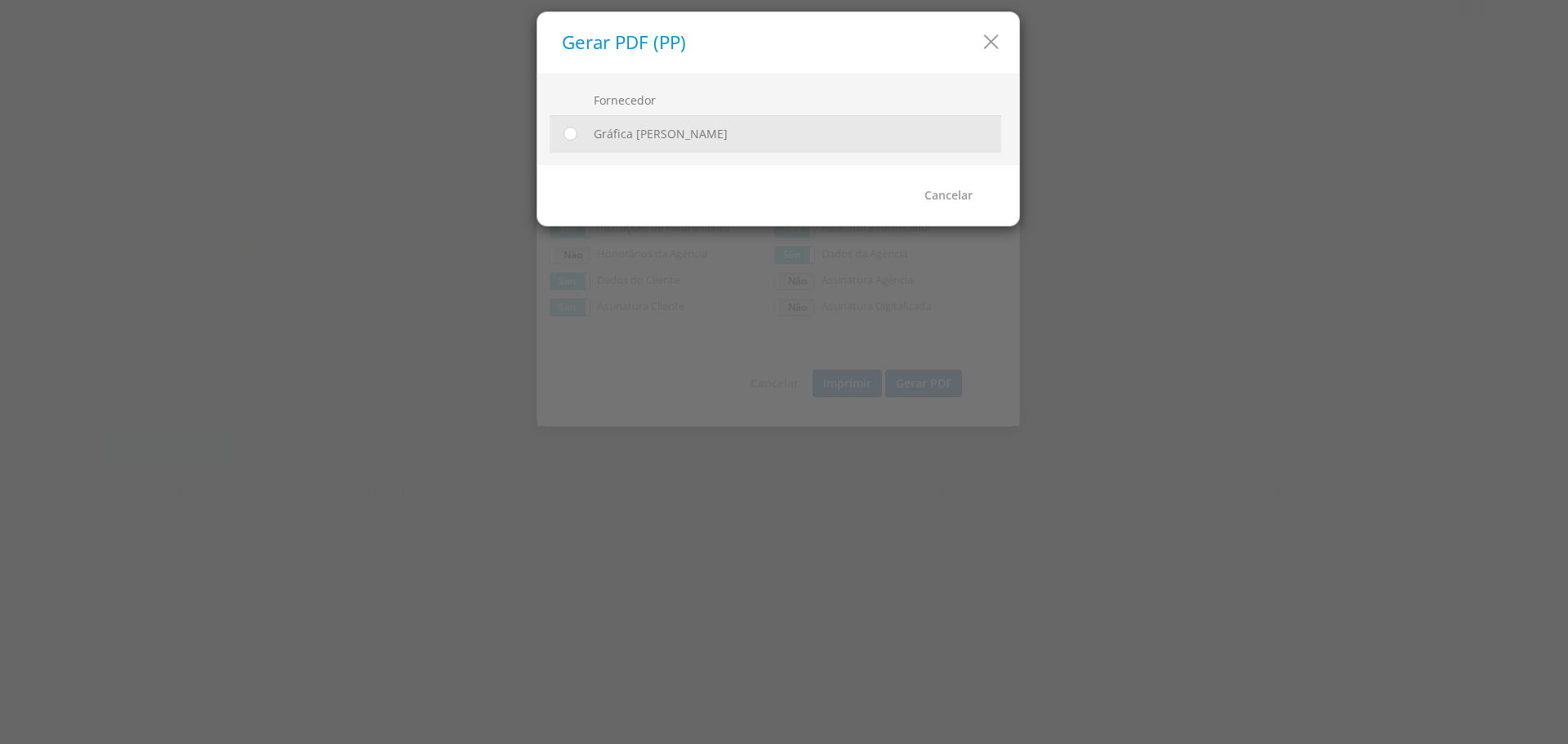
click at [569, 145] on div at bounding box center [569, 134] width 25 height 24
click at [568, 141] on input "radio" at bounding box center [570, 134] width 17 height 17
radio input "true"
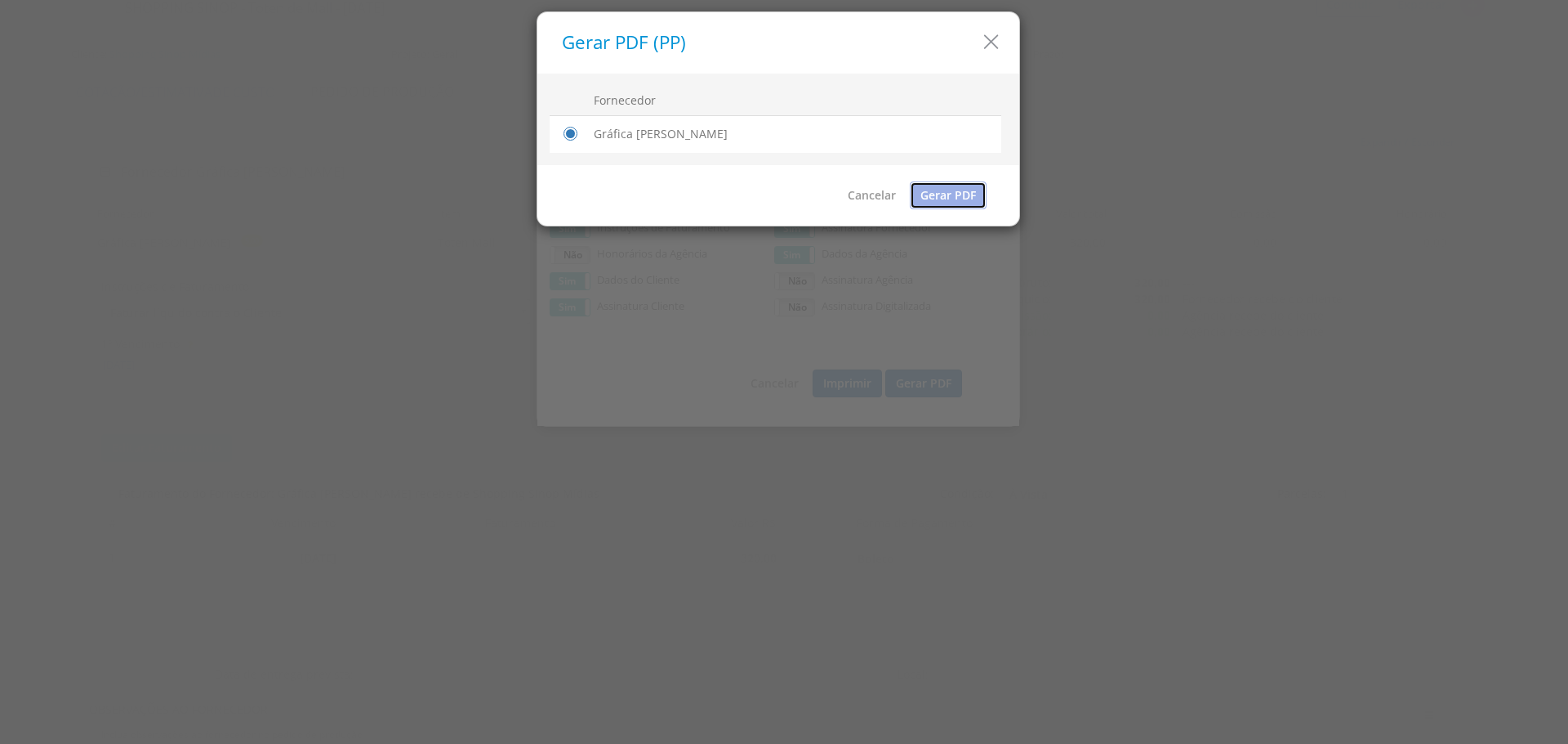
click at [978, 197] on link "Gerar PDF" at bounding box center [947, 196] width 76 height 28
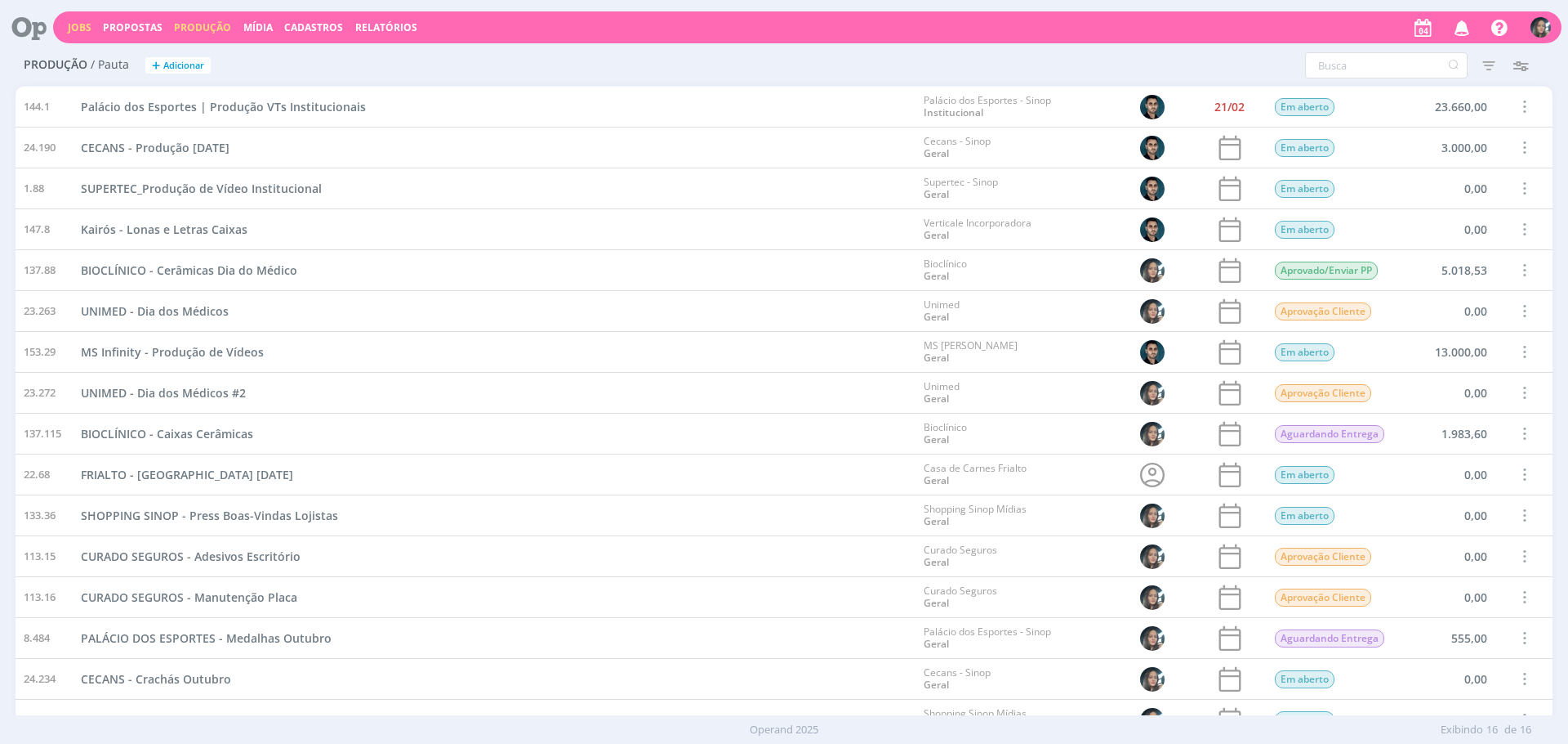
click at [81, 33] on link "Jobs" at bounding box center [79, 27] width 24 height 14
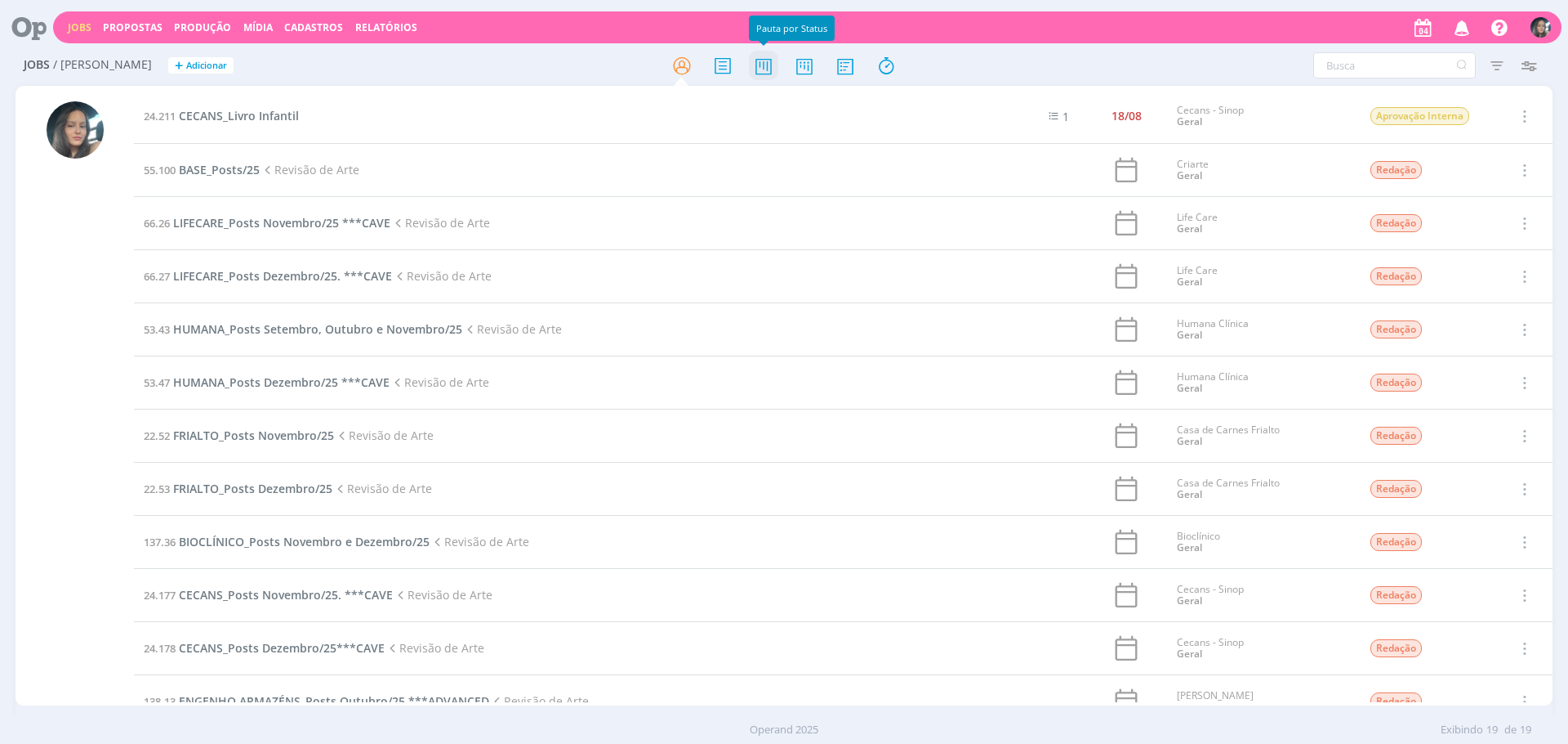
click at [766, 69] on icon at bounding box center [763, 66] width 29 height 32
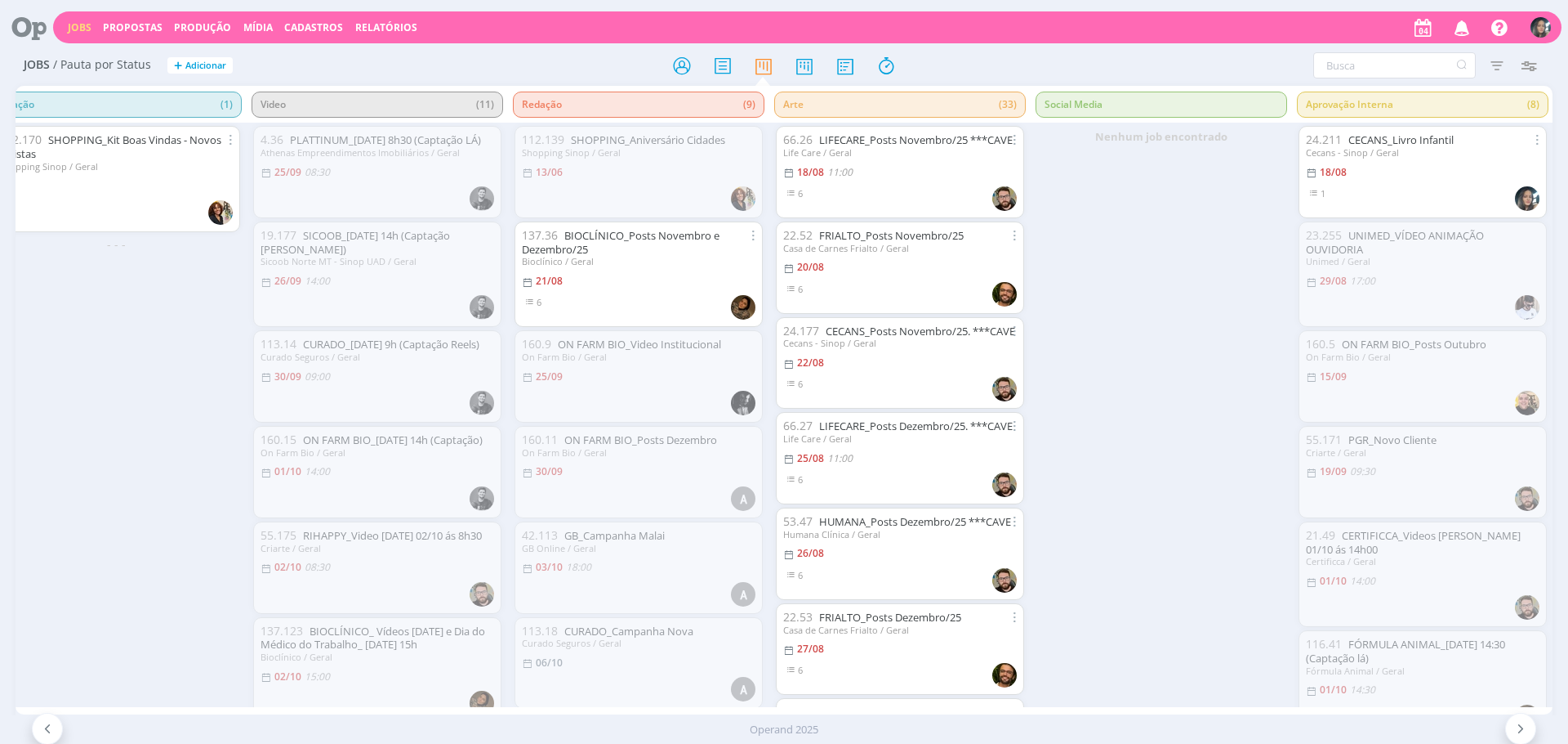
scroll to position [318, 0]
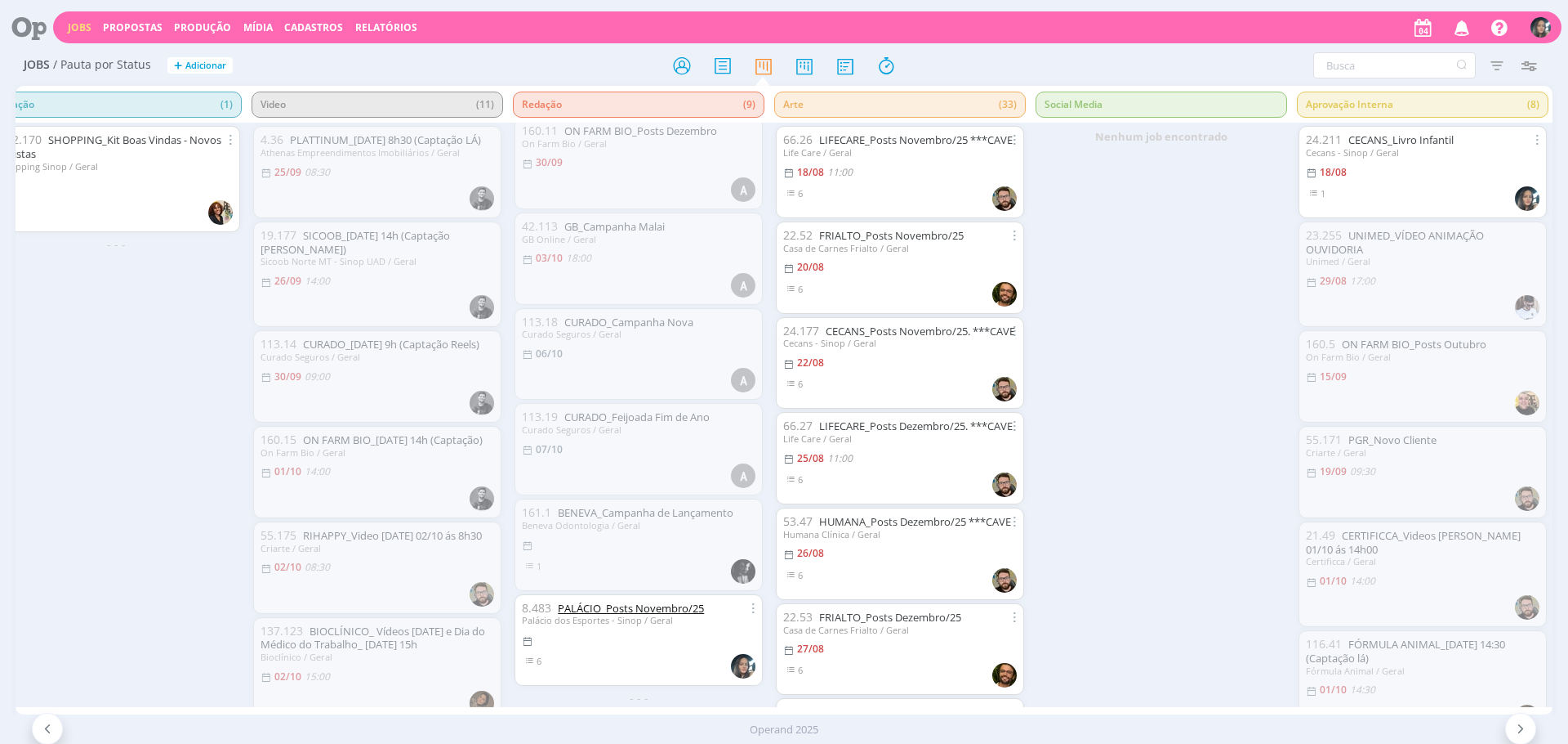
click at [632, 601] on link "PALÁCIO_Posts Novembro/25" at bounding box center [630, 608] width 147 height 15
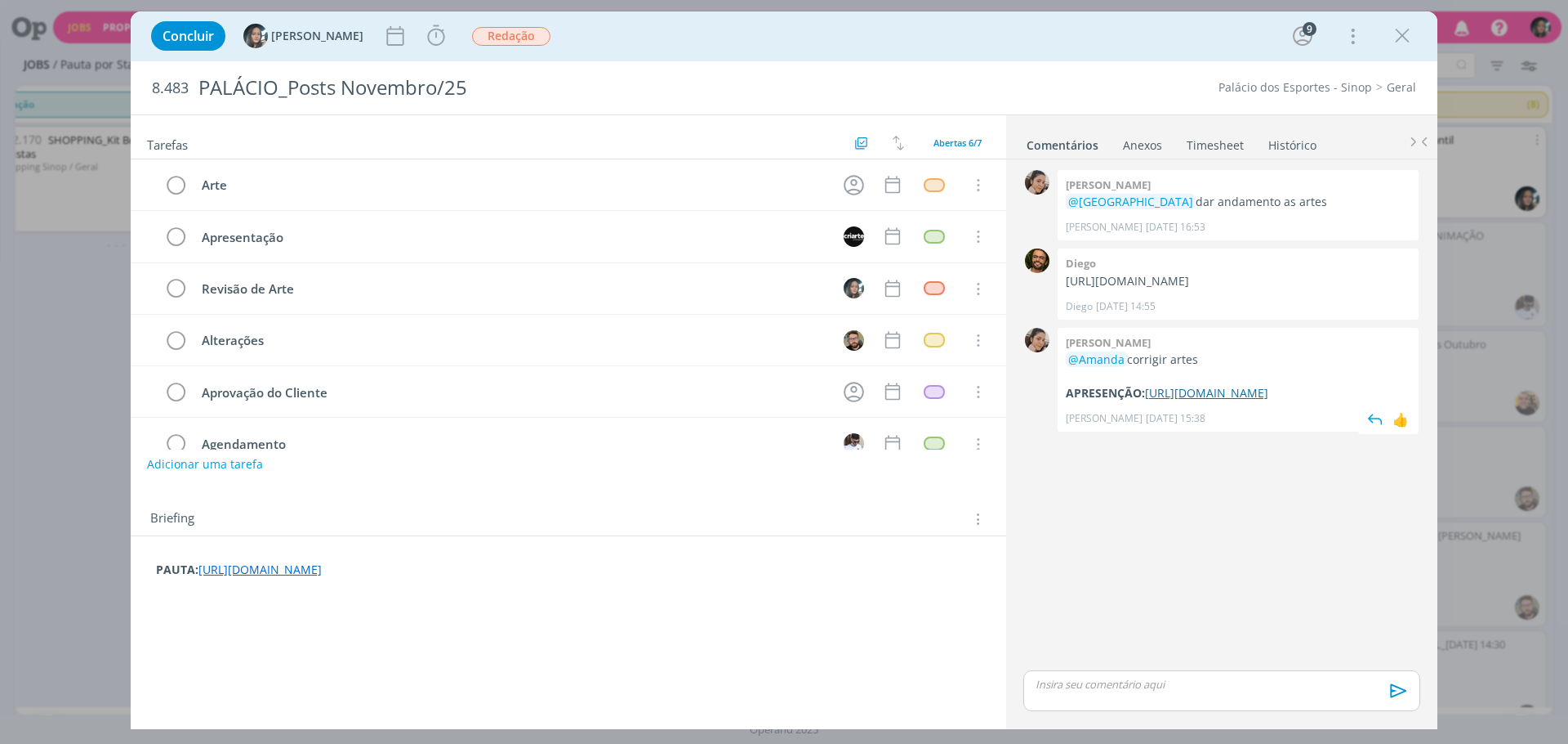
click at [1208, 401] on link "https://docs.google.com/presentation/d/1UAJAiEYzk5AaTnP4OVyP_0SomyVQIZI7/edit?u…" at bounding box center [1206, 393] width 123 height 16
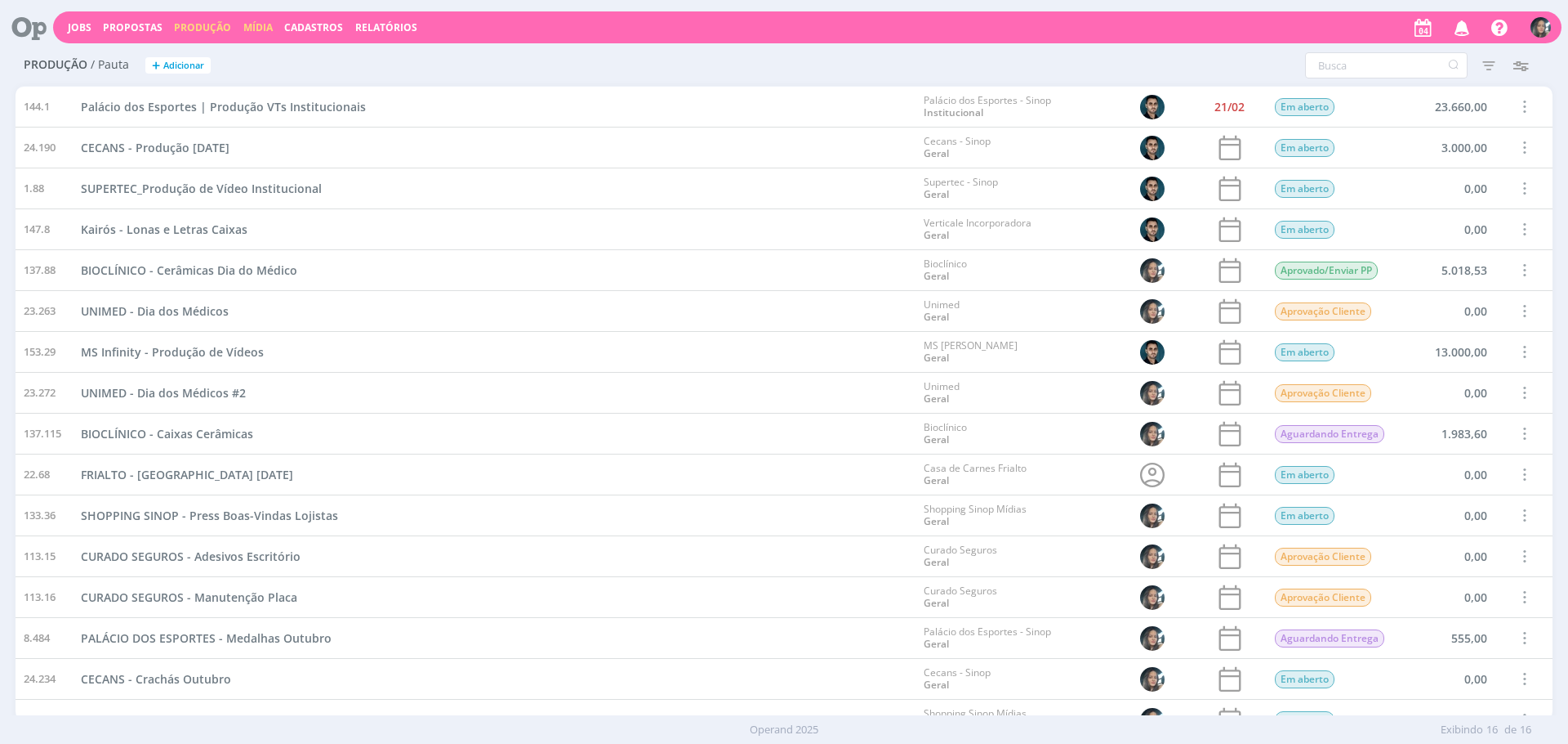
click at [264, 25] on link "Mídia" at bounding box center [257, 27] width 29 height 14
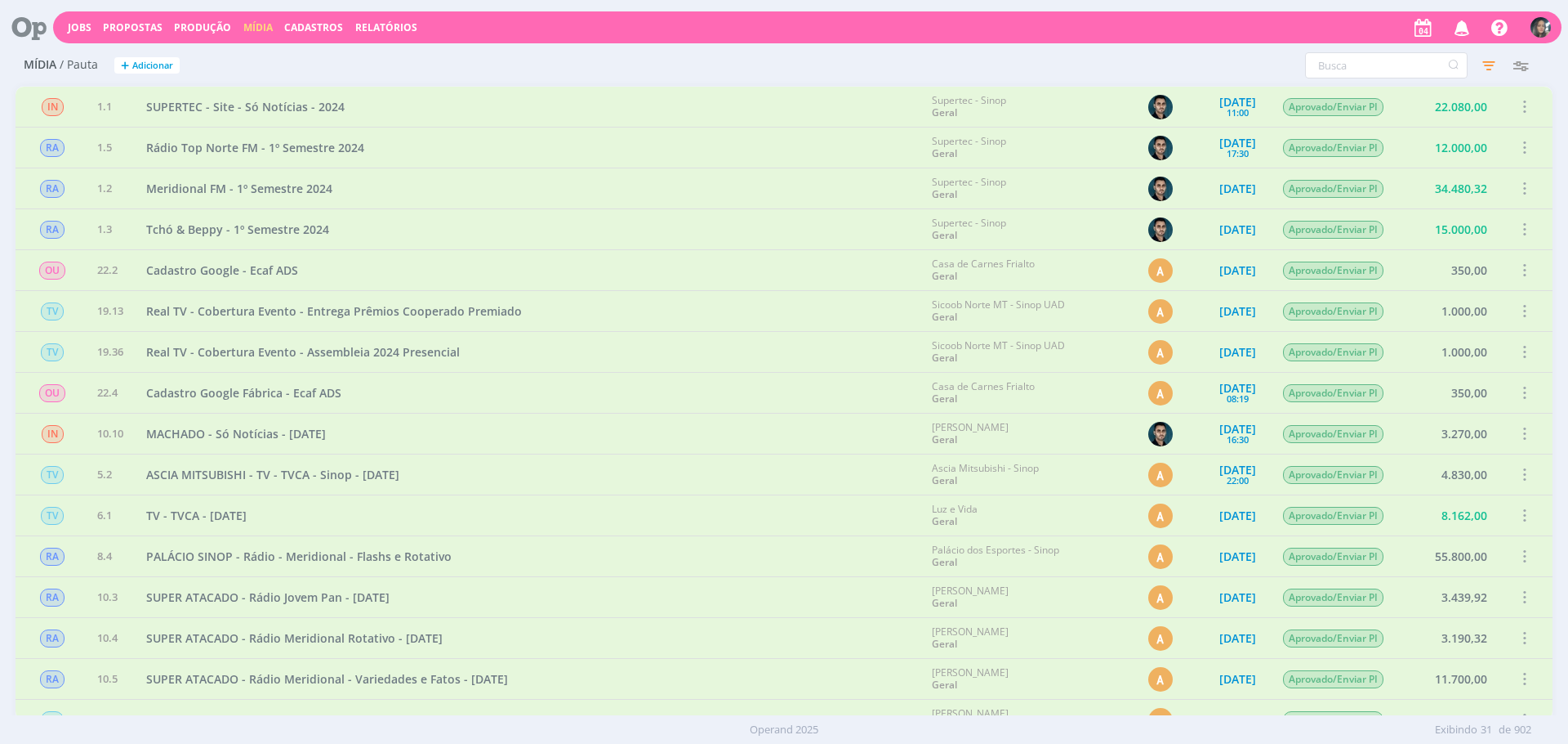
click at [1400, 71] on body "Jobs Propostas Produção [GEOGRAPHIC_DATA] Cadastros Relatórios Notificações Cen…" at bounding box center [784, 372] width 1568 height 744
click at [1400, 71] on input "text" at bounding box center [1386, 66] width 162 height 26
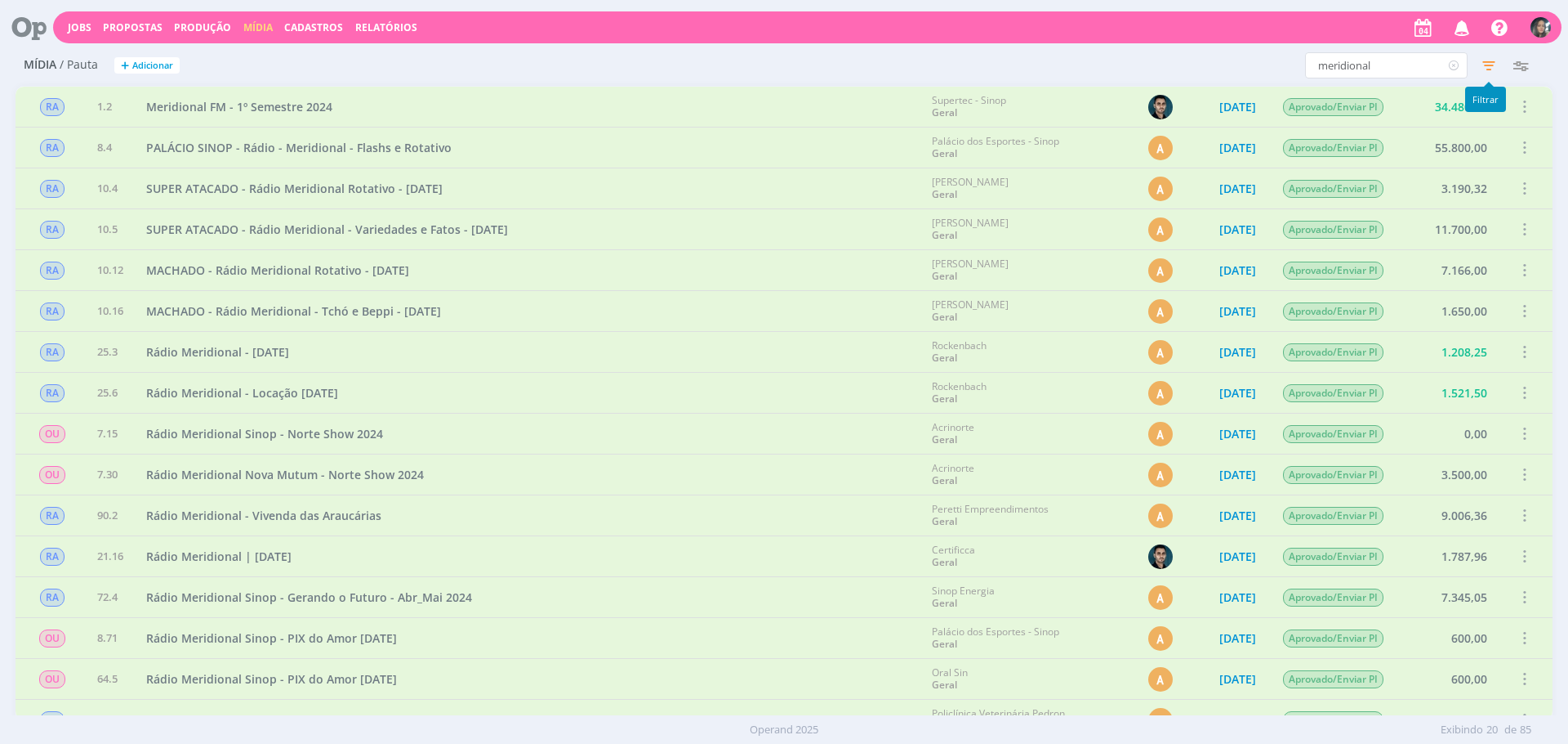
click at [1478, 64] on icon "button" at bounding box center [1488, 65] width 29 height 29
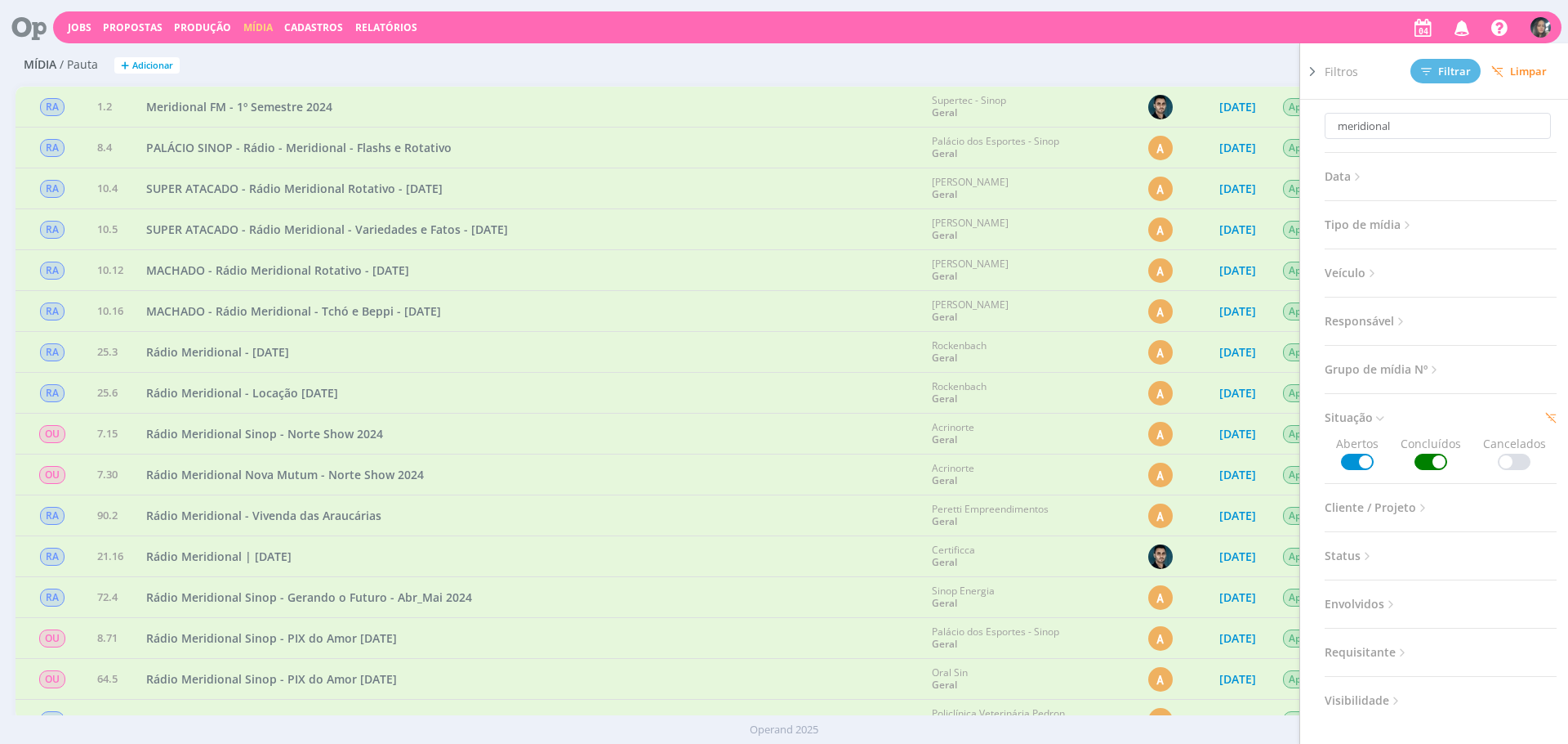
click at [1255, 49] on div "Mídia / Pauta + Adicionar meridional Filtros Filtrar Limpar meridional Data Per…" at bounding box center [784, 66] width 1537 height 41
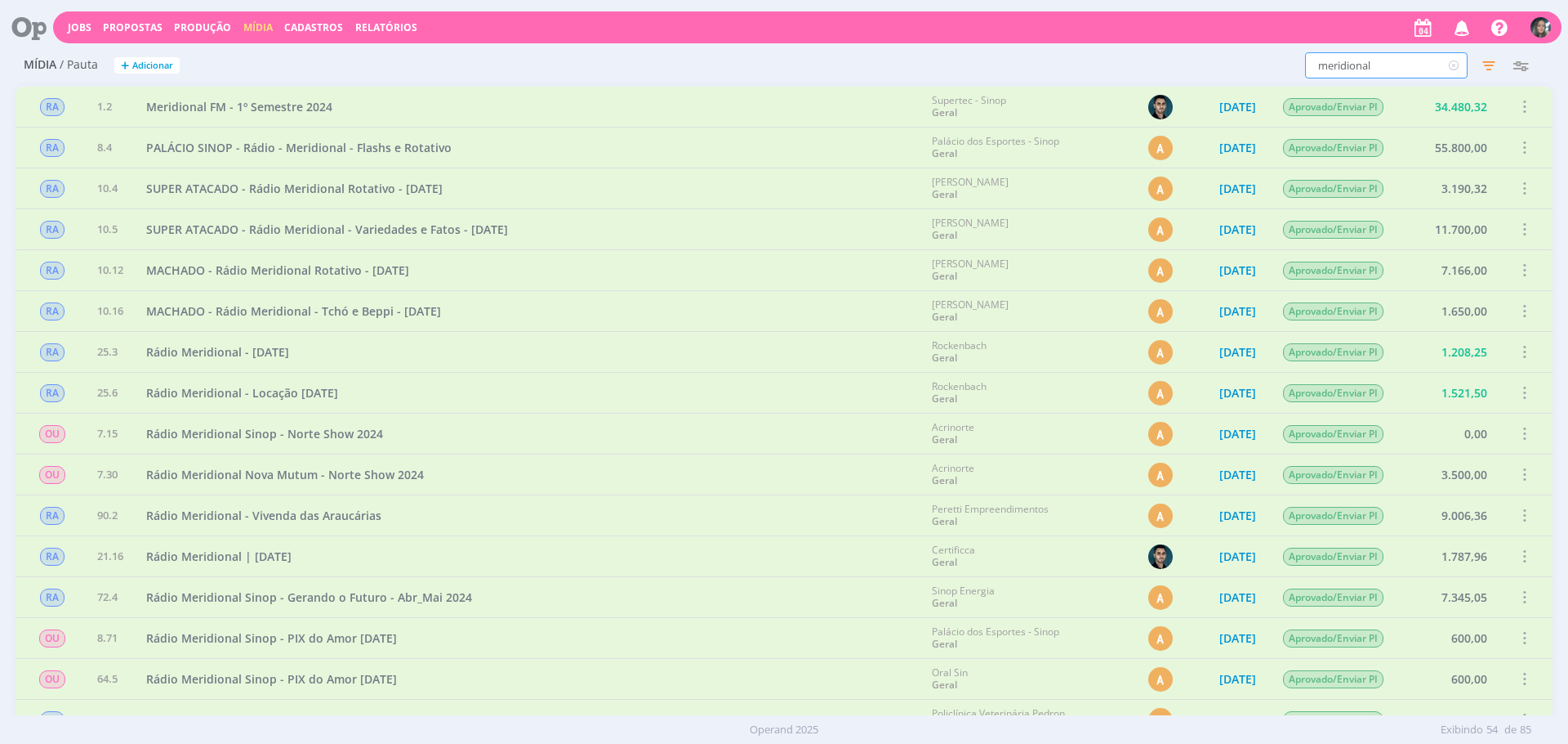
click at [1348, 64] on input "meridional" at bounding box center [1386, 66] width 162 height 26
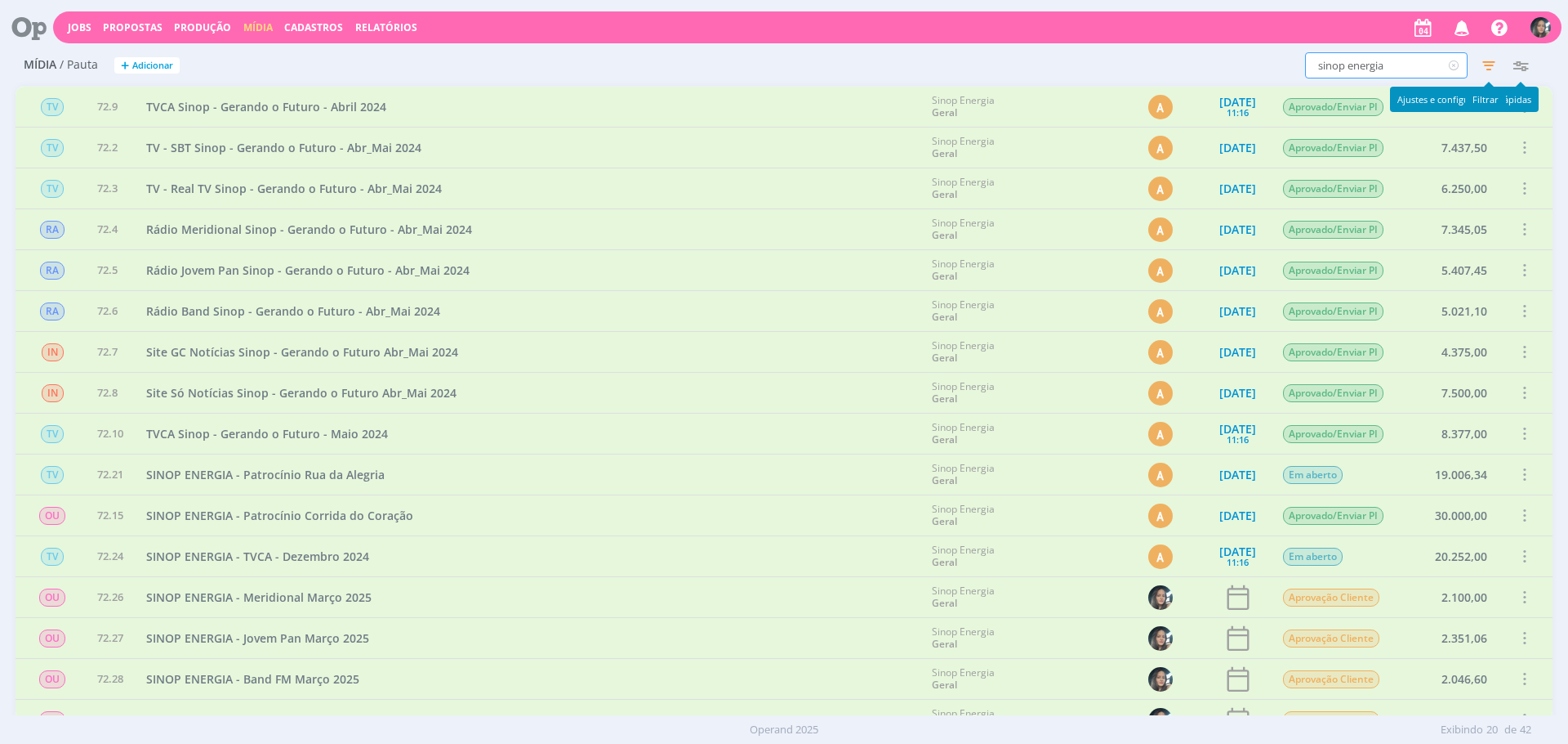
type input "sinop energia"
click at [1493, 69] on icon "button" at bounding box center [1488, 65] width 29 height 29
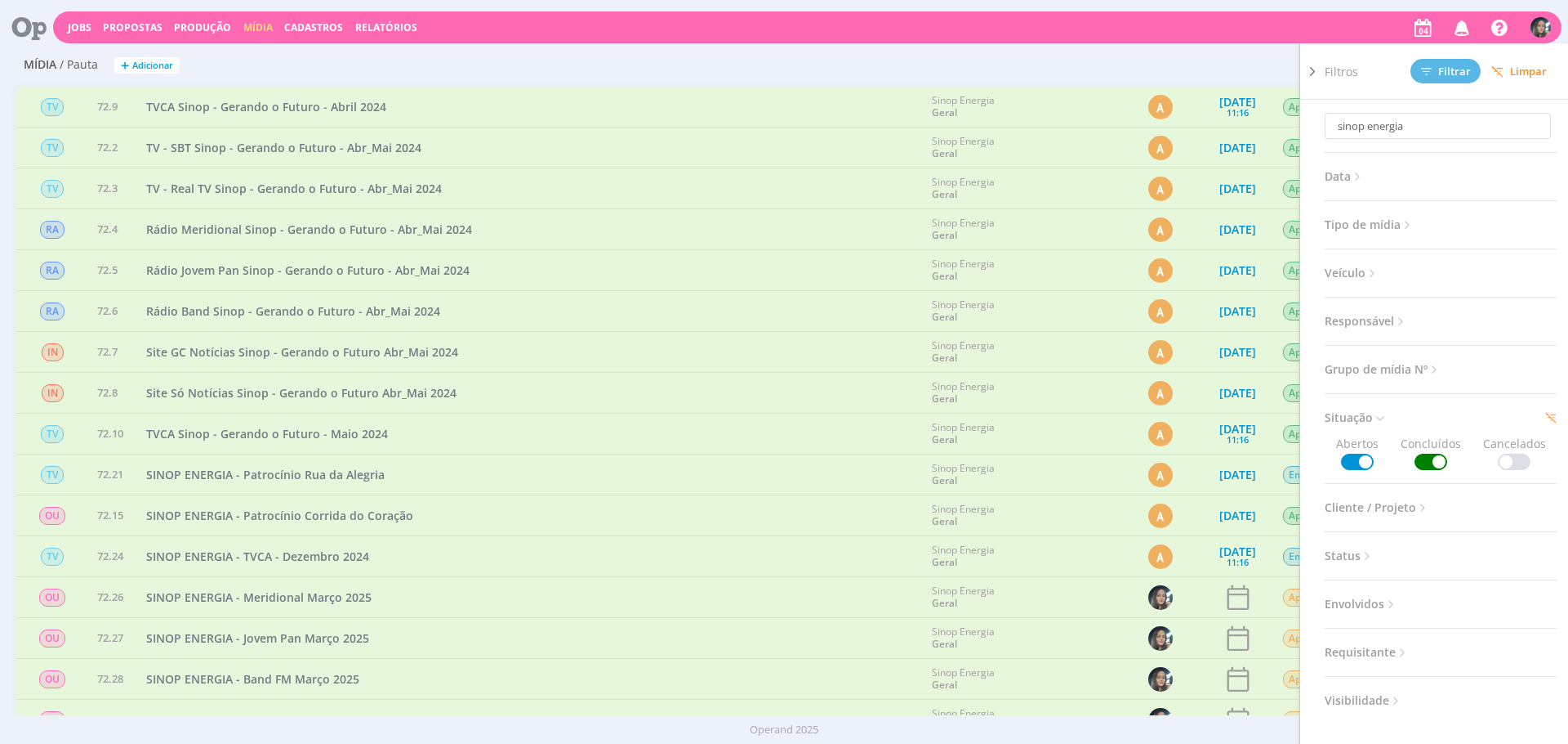
click at [1423, 463] on span at bounding box center [1430, 461] width 32 height 17
click at [1355, 417] on span "Situação" at bounding box center [1356, 417] width 62 height 21
drag, startPoint x: 1421, startPoint y: 459, endPoint x: 1461, endPoint y: 287, distance: 176.6
click at [1421, 459] on span at bounding box center [1430, 461] width 32 height 17
click at [1517, 462] on span at bounding box center [1514, 461] width 32 height 17
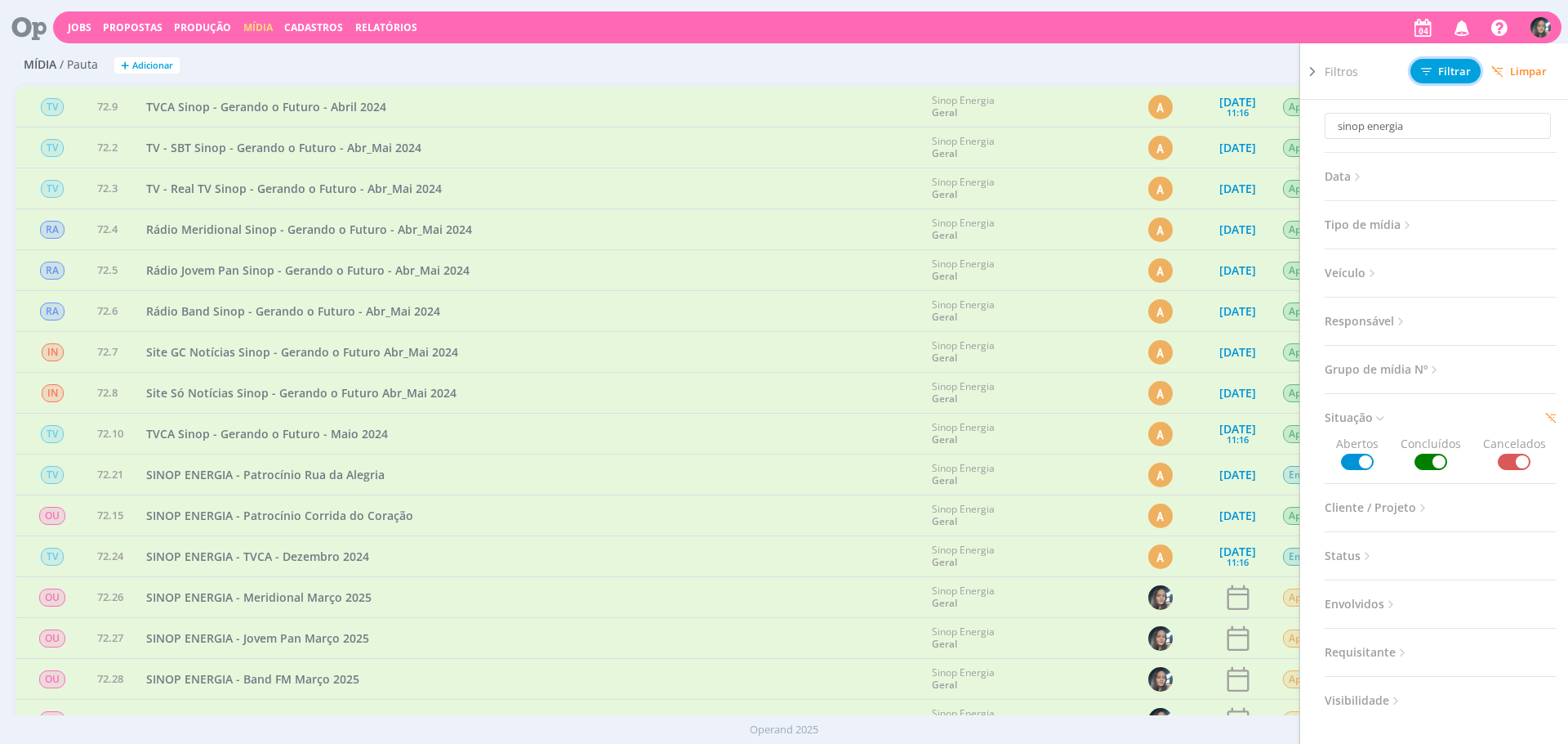
click at [1427, 71] on icon at bounding box center [1427, 71] width 11 height 11
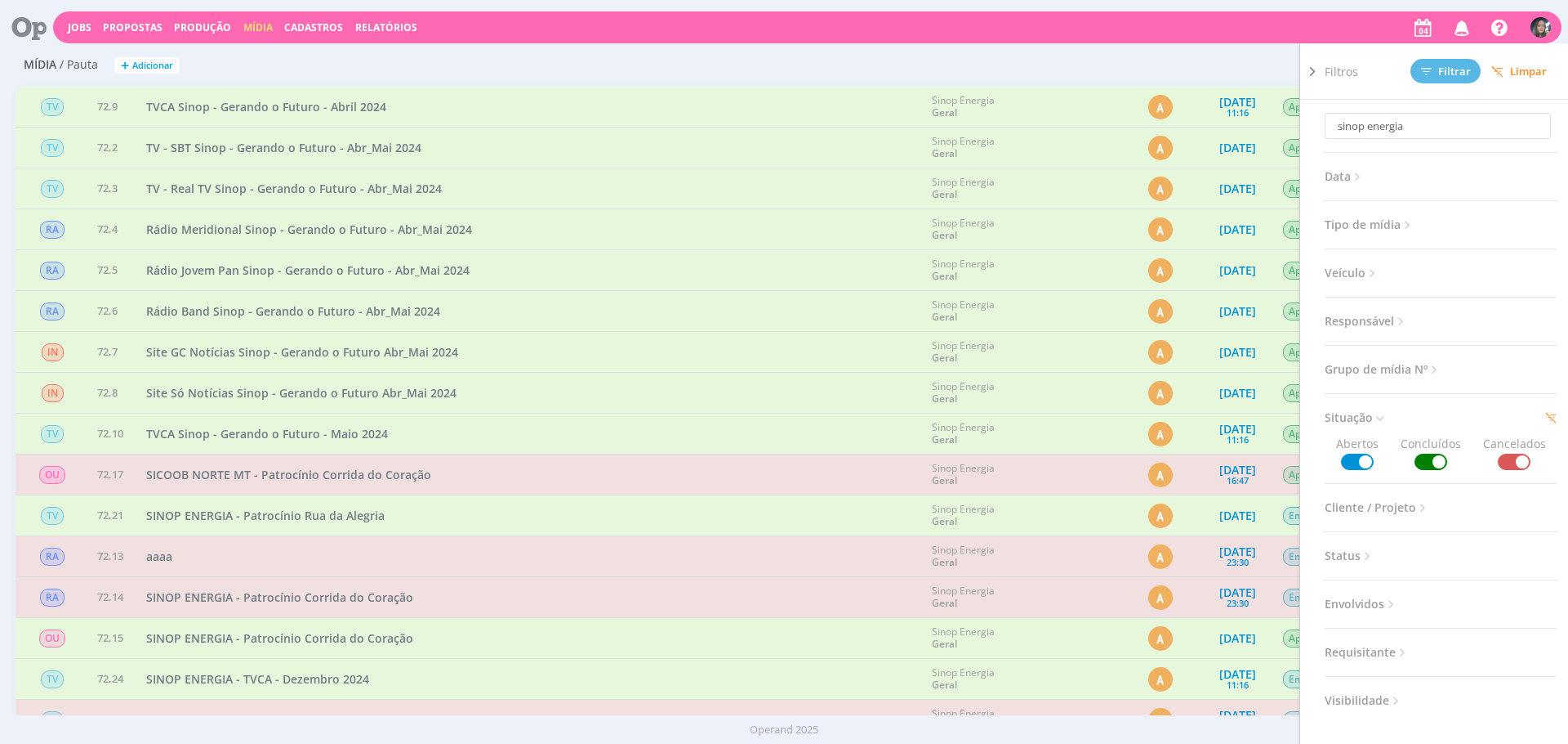
click at [1519, 464] on span at bounding box center [1514, 461] width 32 height 17
click at [1447, 83] on div "Filtros Filtrar Limpar" at bounding box center [1447, 70] width 245 height 55
click at [1450, 74] on span "Filtrar" at bounding box center [1446, 71] width 50 height 11
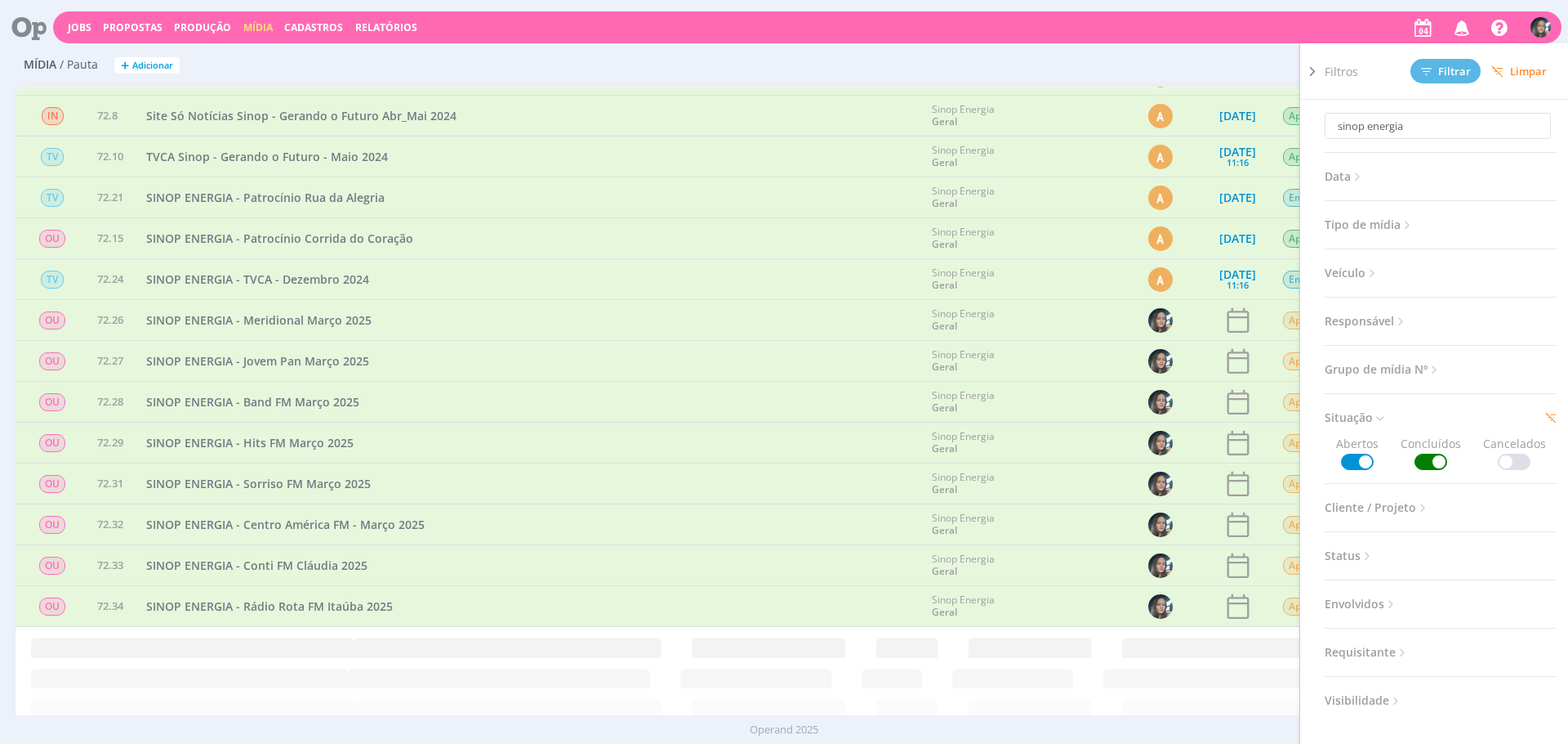
click at [733, 374] on div "SINOP ENERGIA - Jovem Pan Março 2025" at bounding box center [530, 361] width 786 height 40
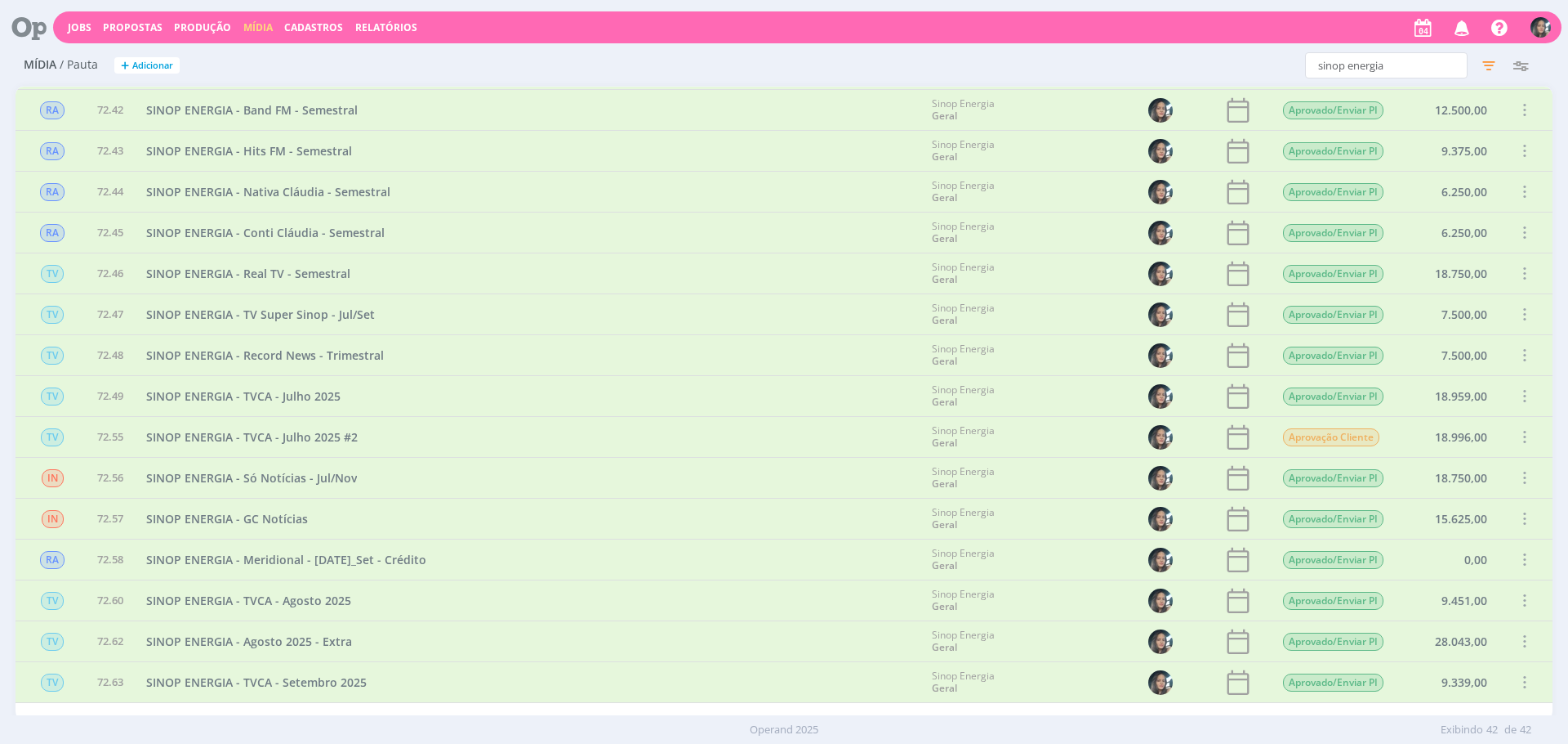
scroll to position [898, 0]
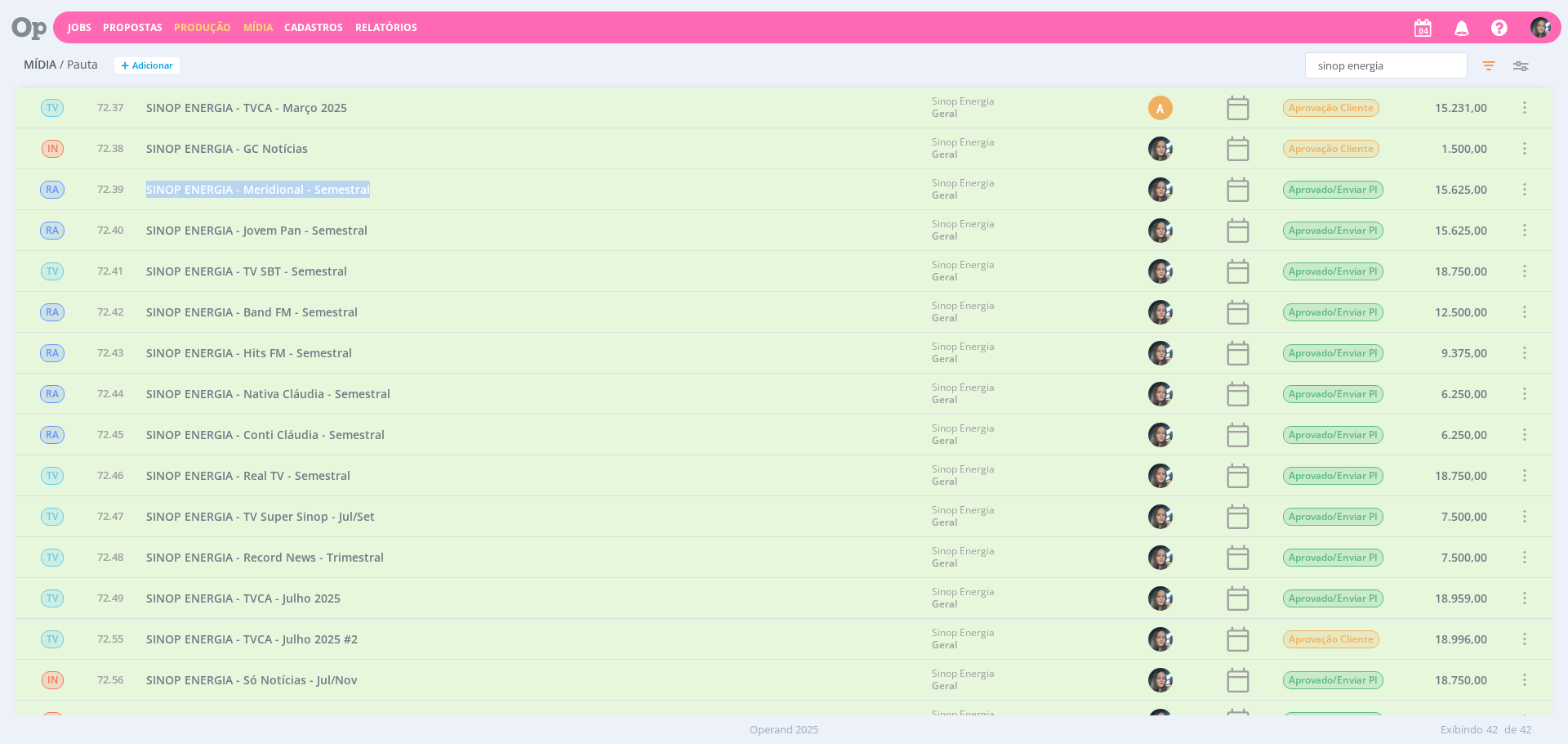
click at [179, 30] on link "Produção" at bounding box center [202, 27] width 57 height 14
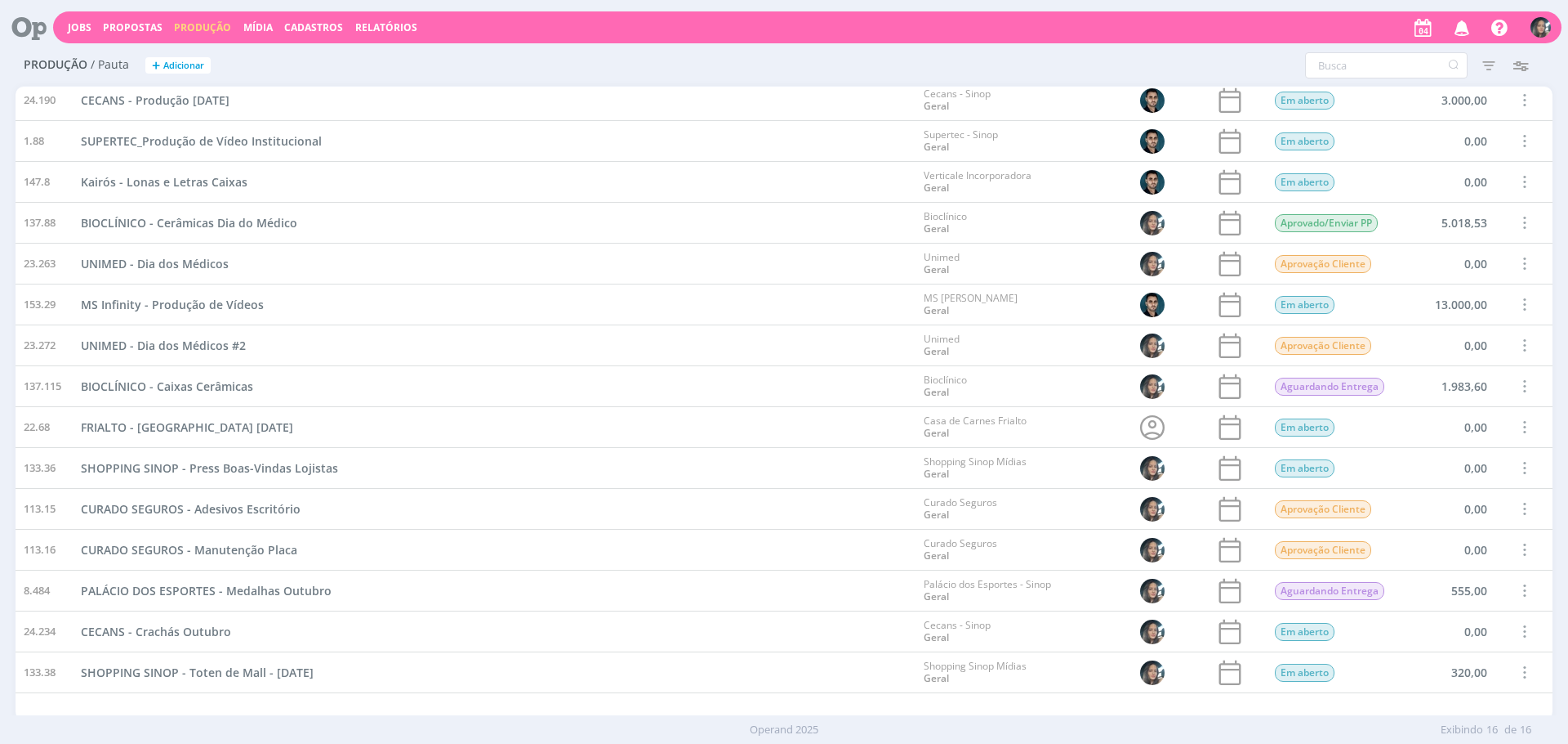
scroll to position [62, 0]
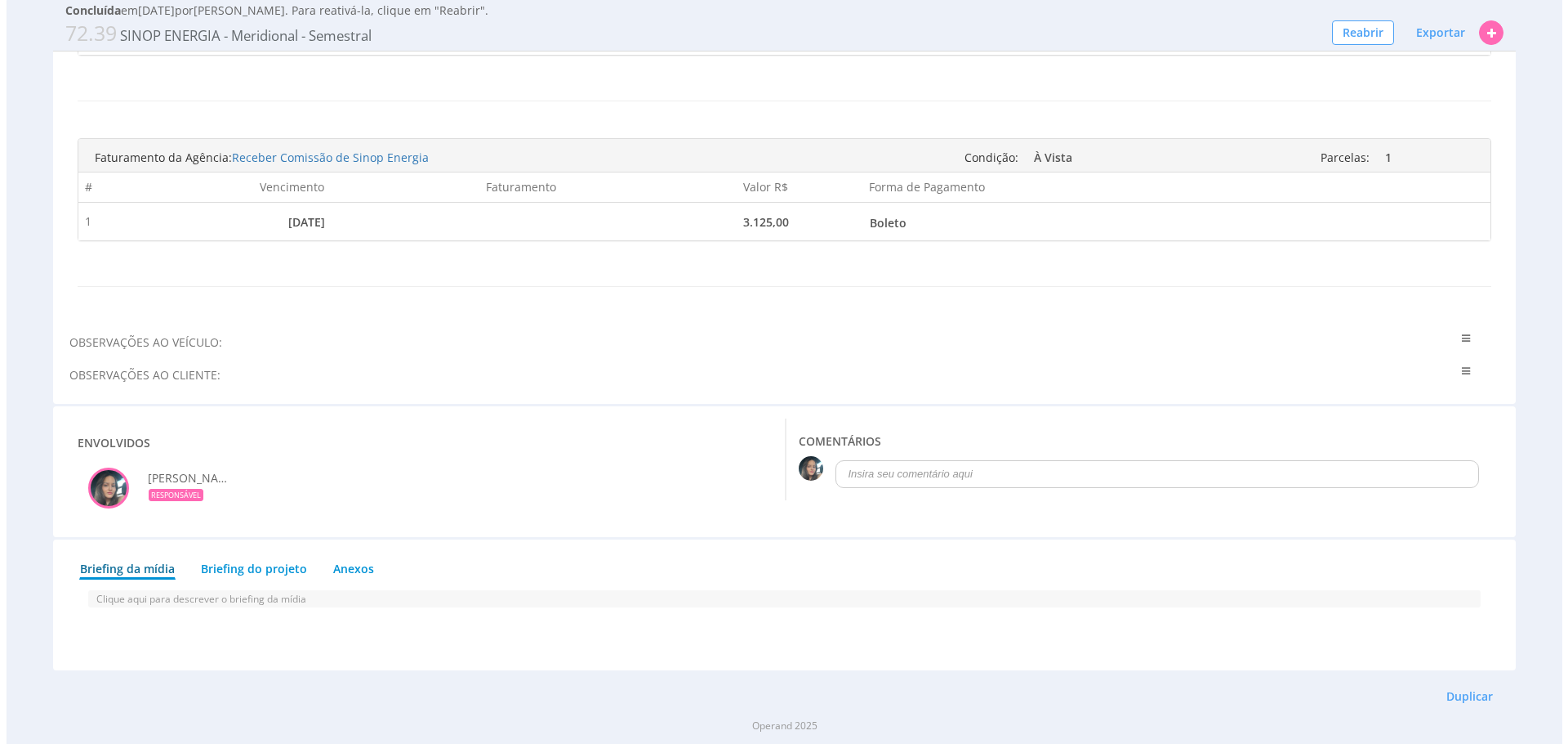
scroll to position [1776, 0]
click at [1467, 686] on button "Duplicar" at bounding box center [1463, 697] width 68 height 28
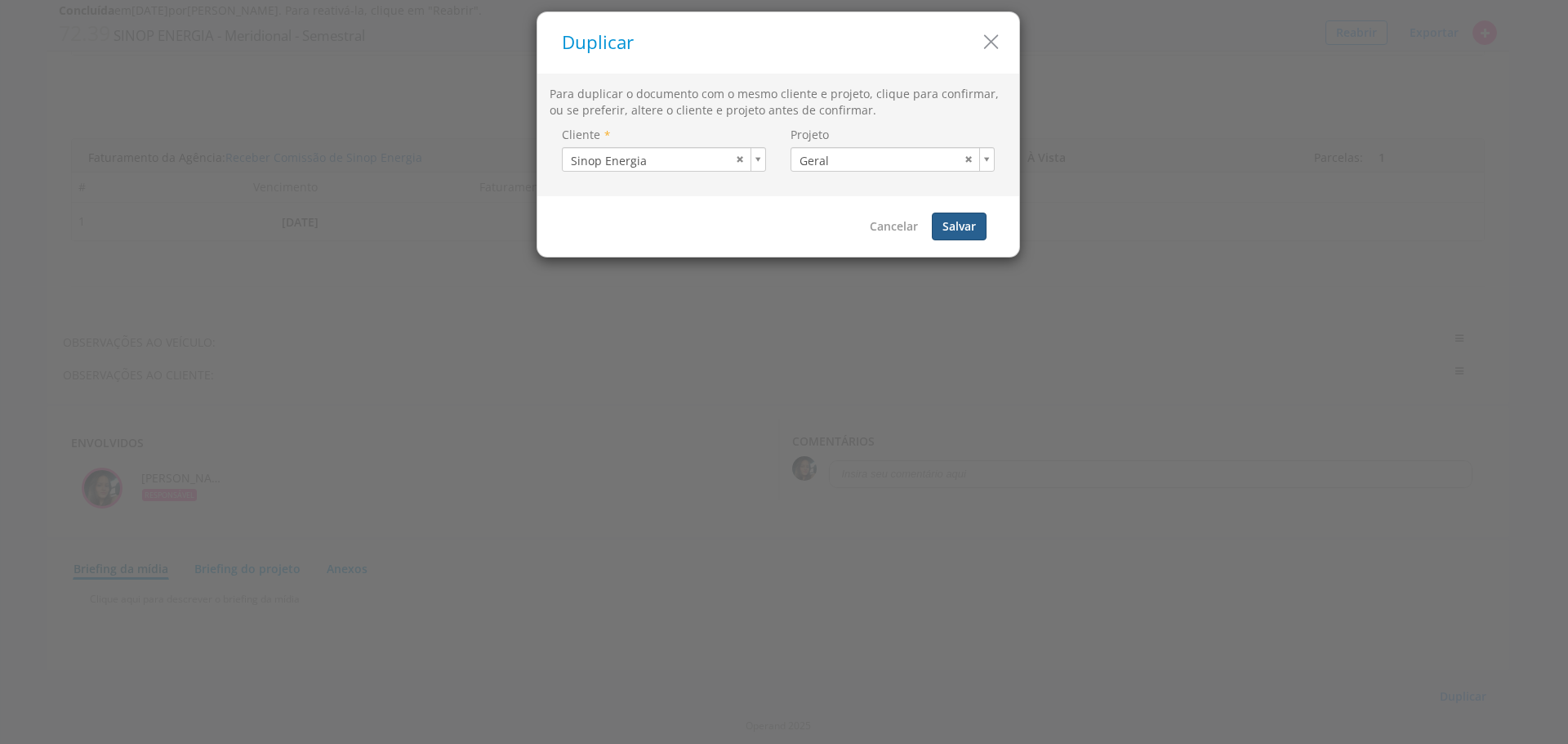
click at [948, 217] on button "Salvar" at bounding box center [959, 227] width 54 height 28
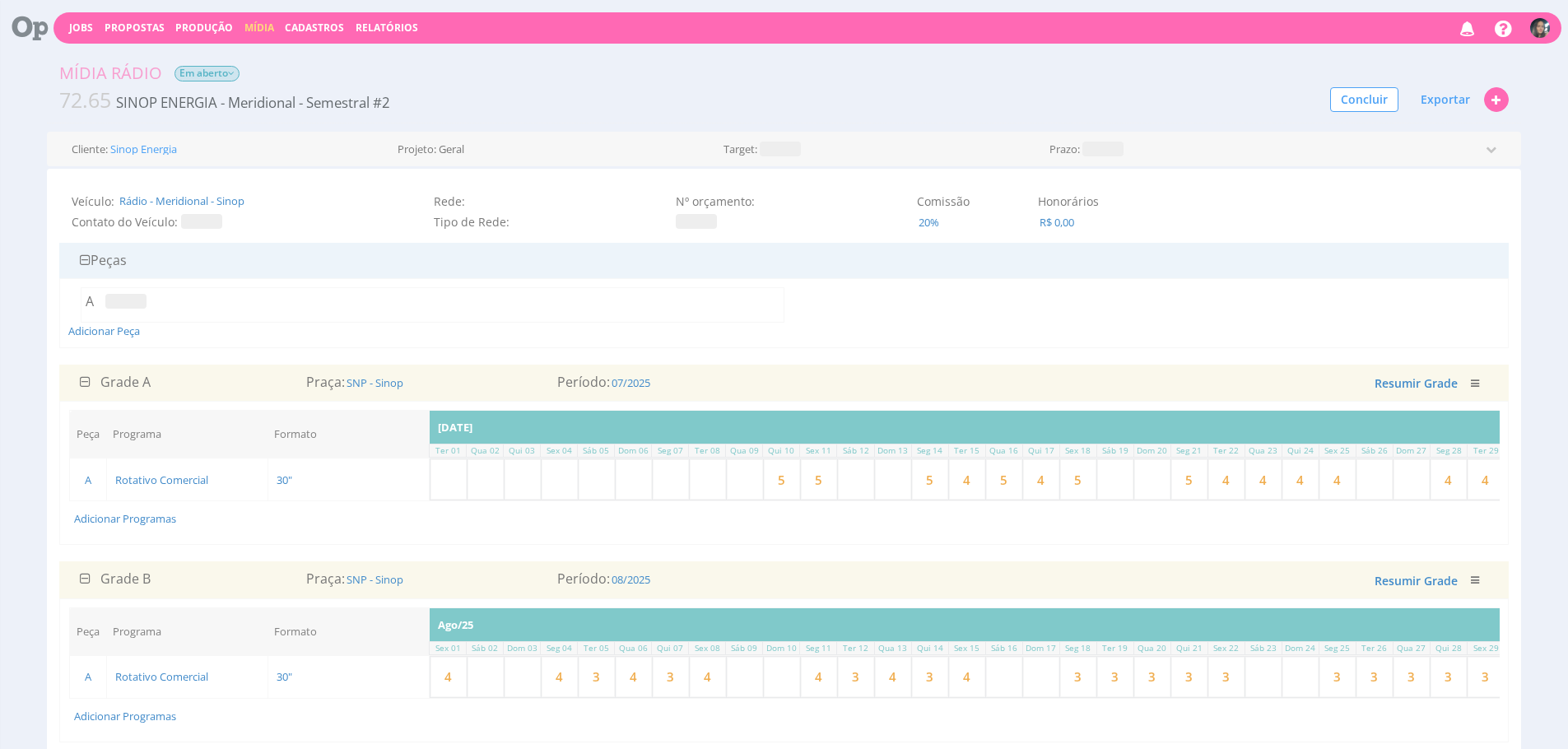
click at [1472, 380] on icon "button" at bounding box center [1474, 383] width 8 height 10
drag, startPoint x: 1394, startPoint y: 402, endPoint x: 1402, endPoint y: 400, distance: 8.2
click at [1394, 401] on link "Excluir" at bounding box center [1422, 409] width 130 height 21
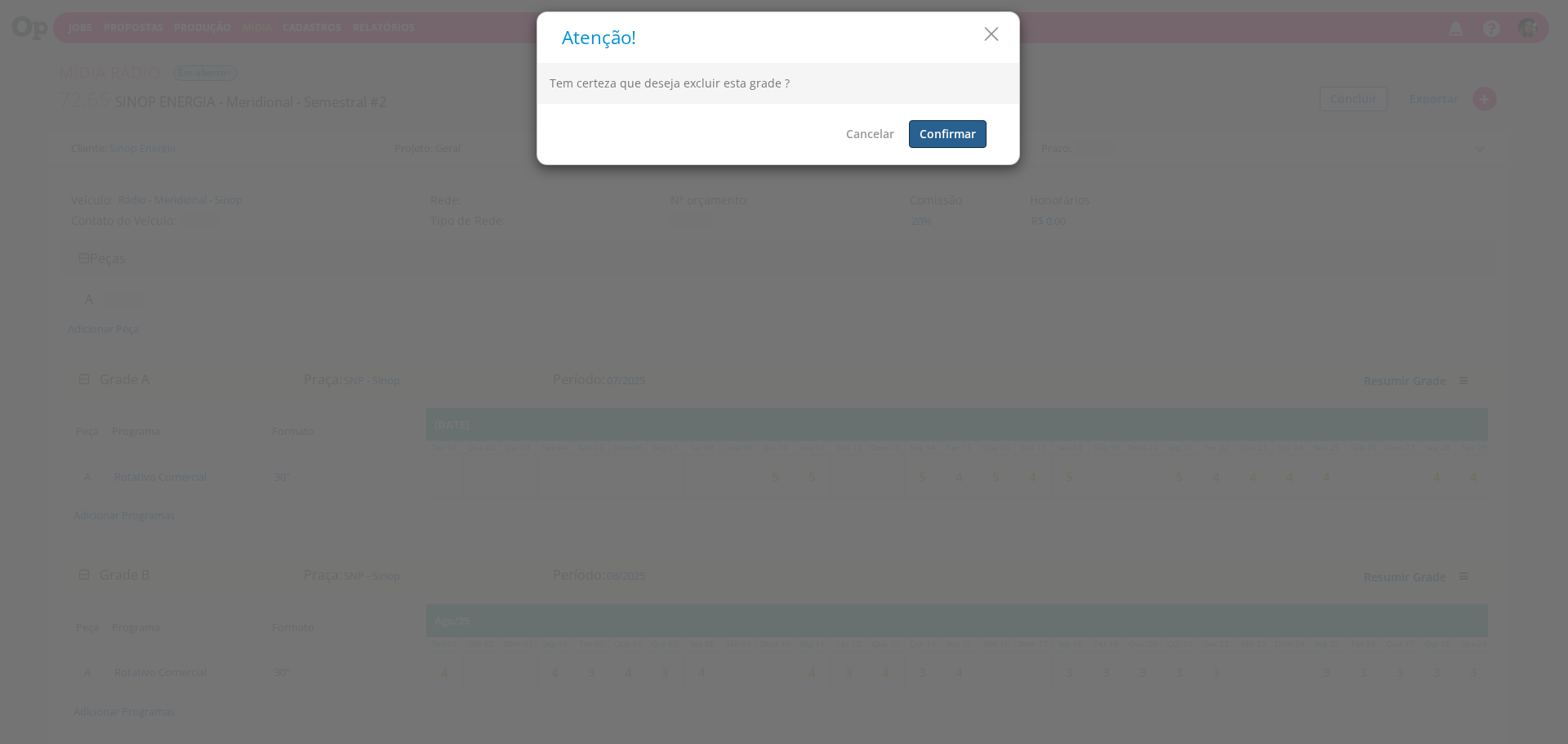
drag, startPoint x: 943, startPoint y: 133, endPoint x: 1270, endPoint y: 270, distance: 354.5
click at [943, 134] on button "Confirmar" at bounding box center [947, 134] width 77 height 28
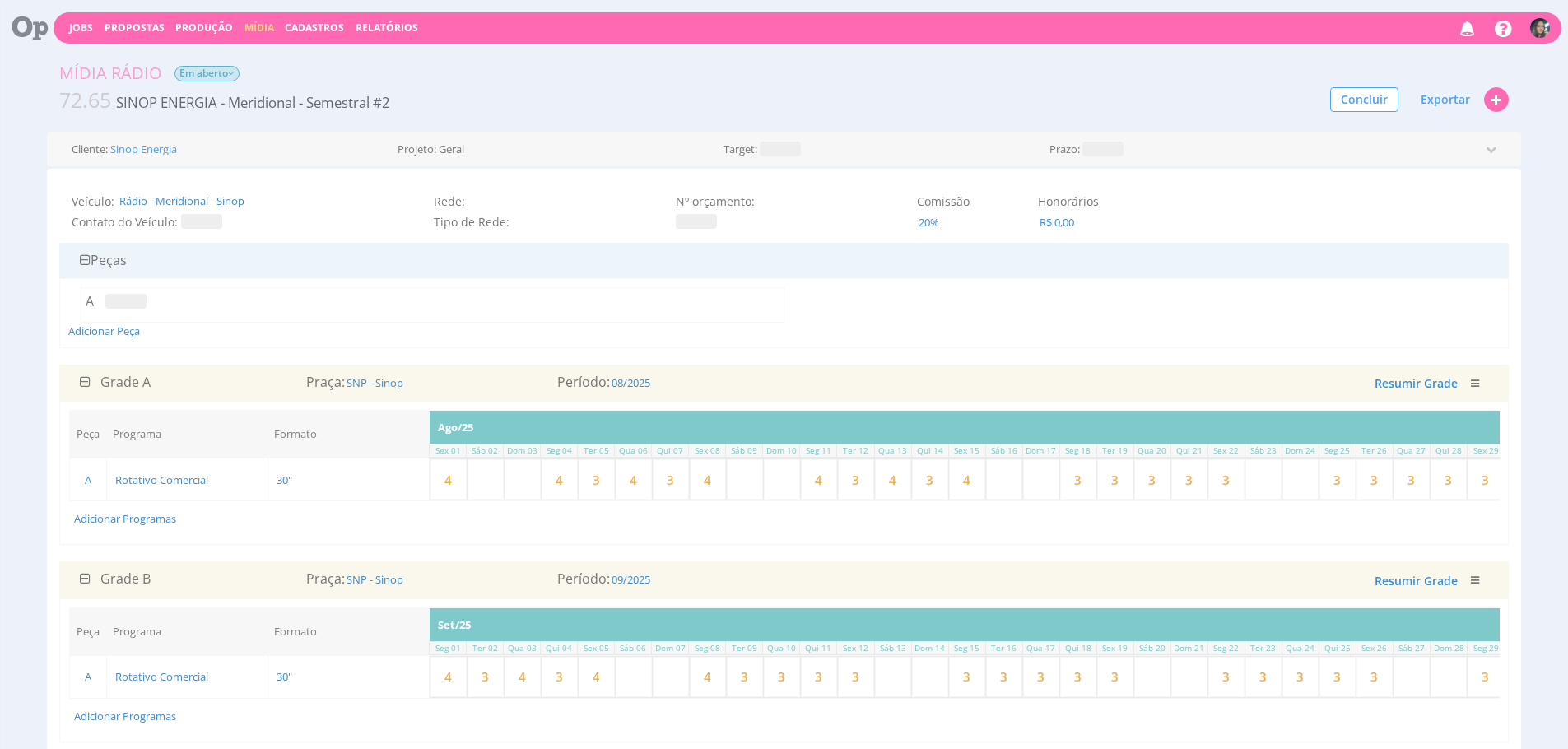
drag, startPoint x: 1471, startPoint y: 387, endPoint x: 1194, endPoint y: 260, distance: 304.7
click at [1471, 387] on button "button" at bounding box center [1475, 383] width 27 height 17
click at [1400, 416] on link "Excluir" at bounding box center [1422, 409] width 130 height 21
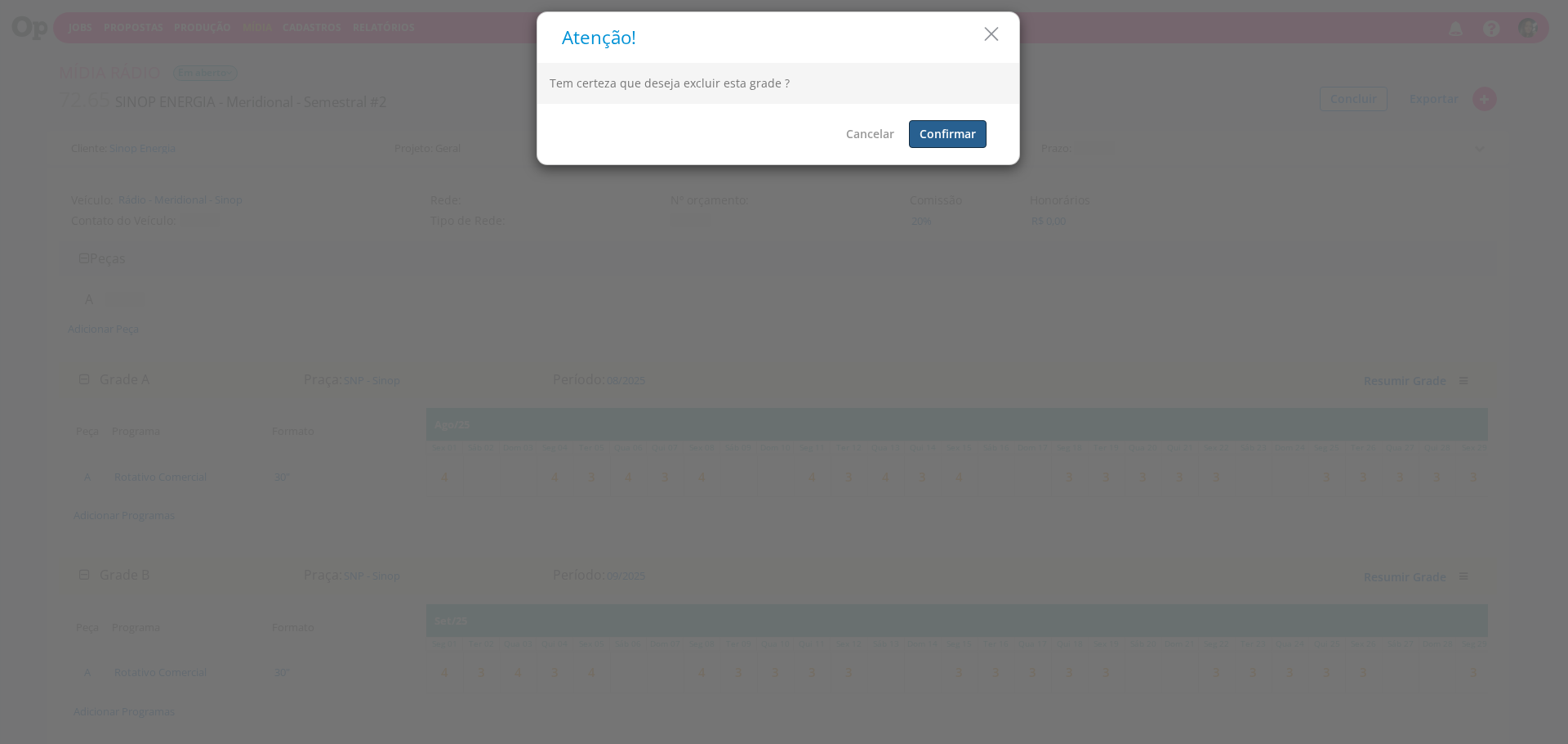
click at [943, 134] on button "Confirmar" at bounding box center [947, 134] width 77 height 28
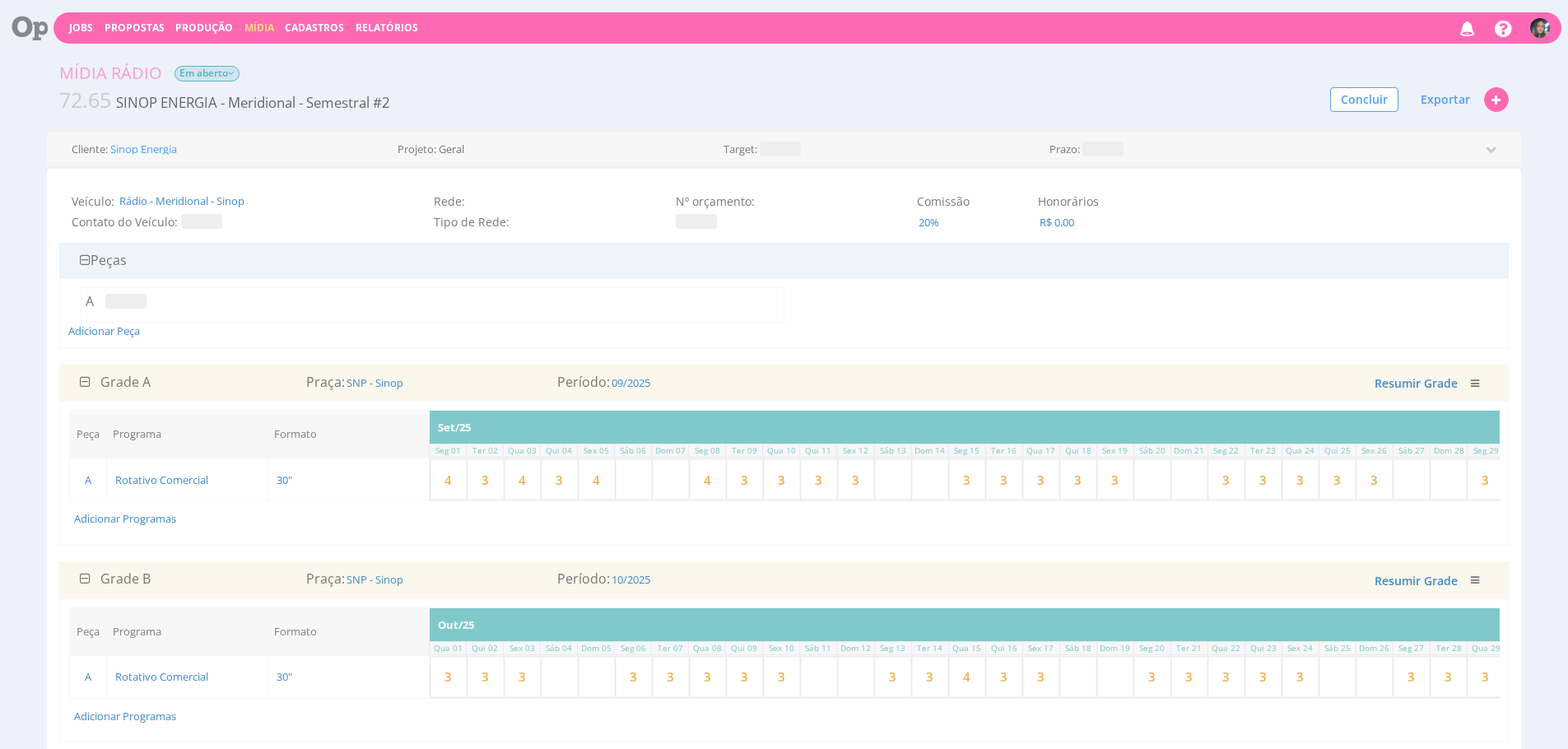
click at [1472, 380] on icon "button" at bounding box center [1474, 383] width 8 height 10
click at [1376, 409] on link "Excluir" at bounding box center [1422, 409] width 130 height 21
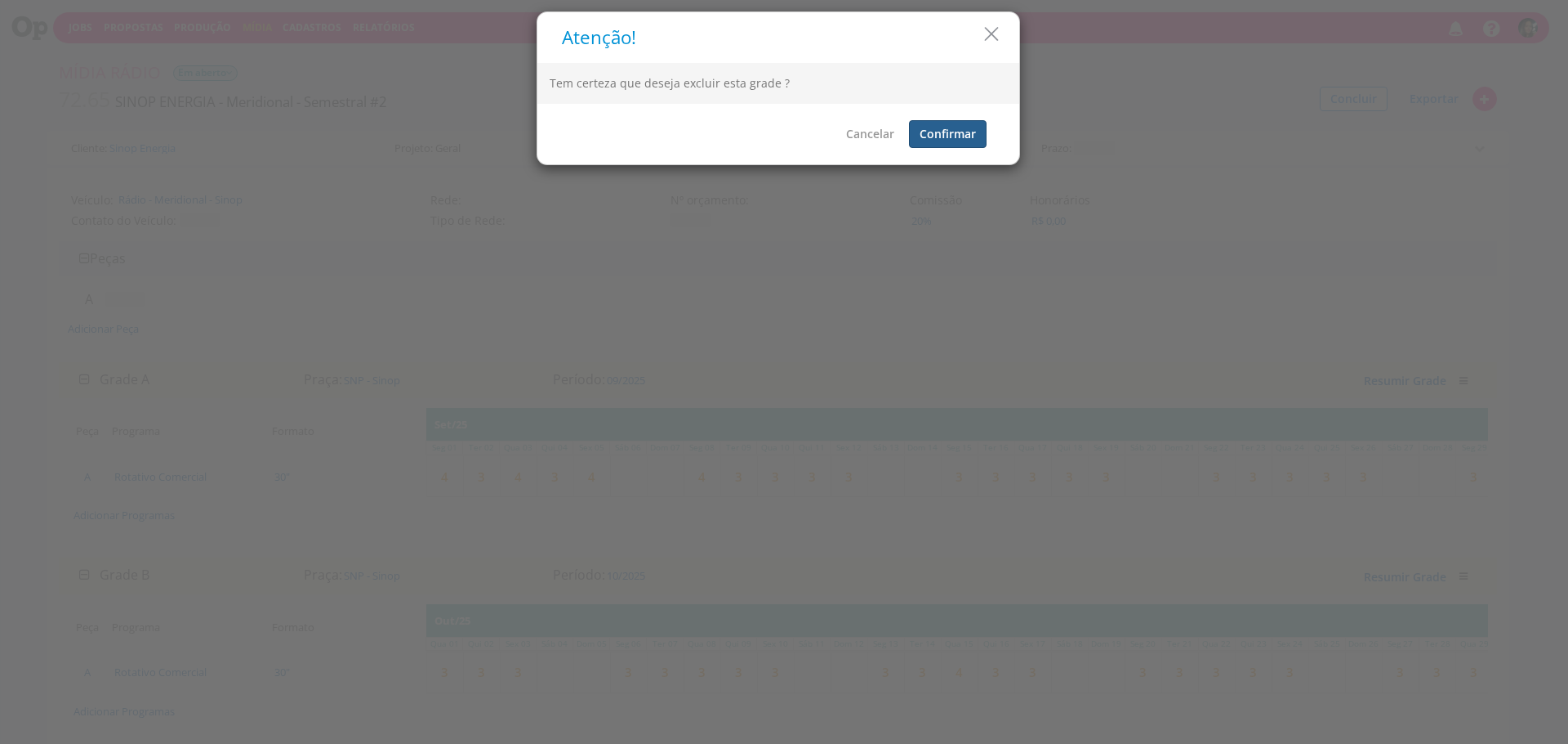
click at [962, 132] on button "Confirmar" at bounding box center [947, 134] width 77 height 28
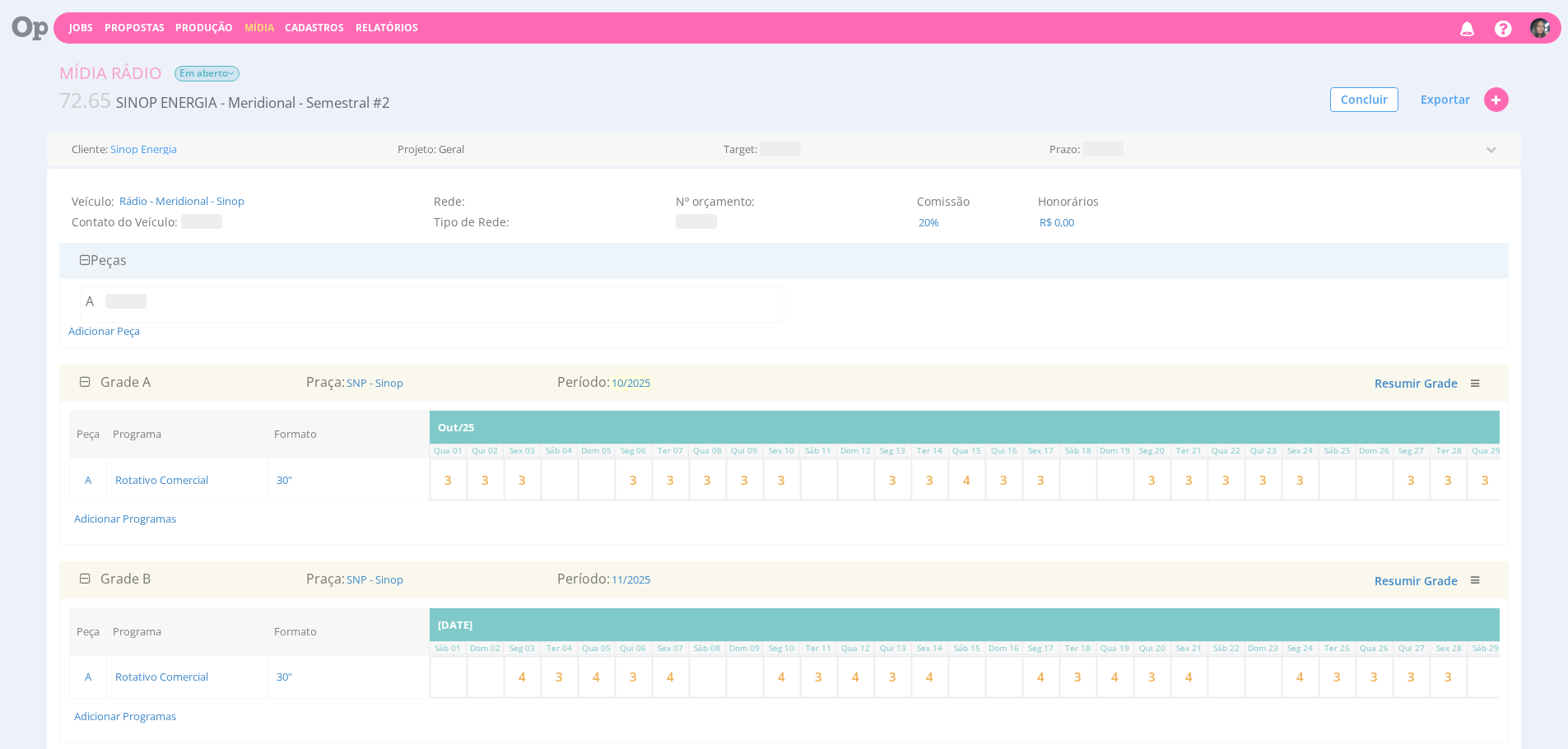
click at [637, 382] on span "10/2025" at bounding box center [630, 382] width 42 height 15
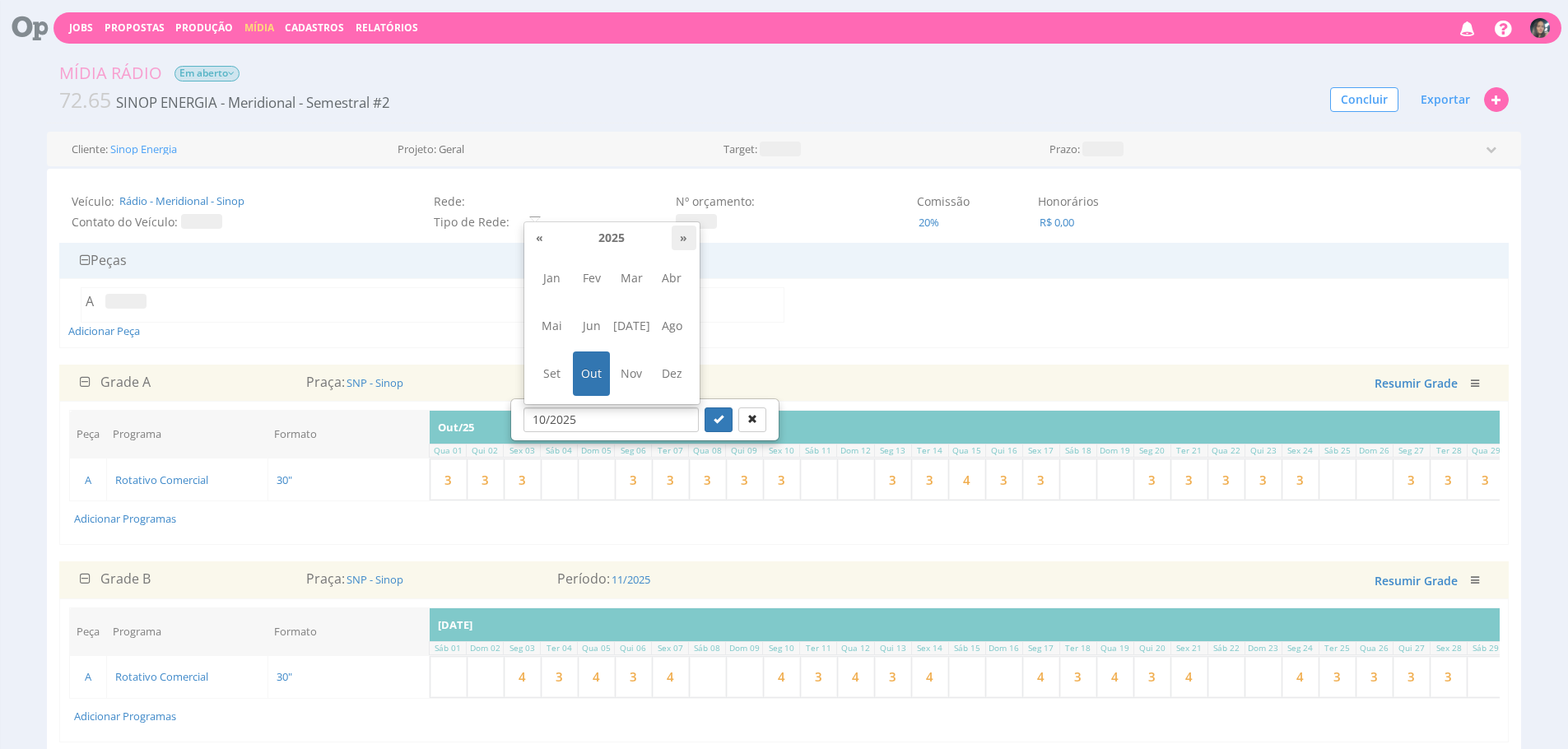
click at [682, 241] on th "»" at bounding box center [684, 238] width 25 height 25
click at [542, 277] on span "Jan" at bounding box center [552, 278] width 37 height 44
type input "01/2026"
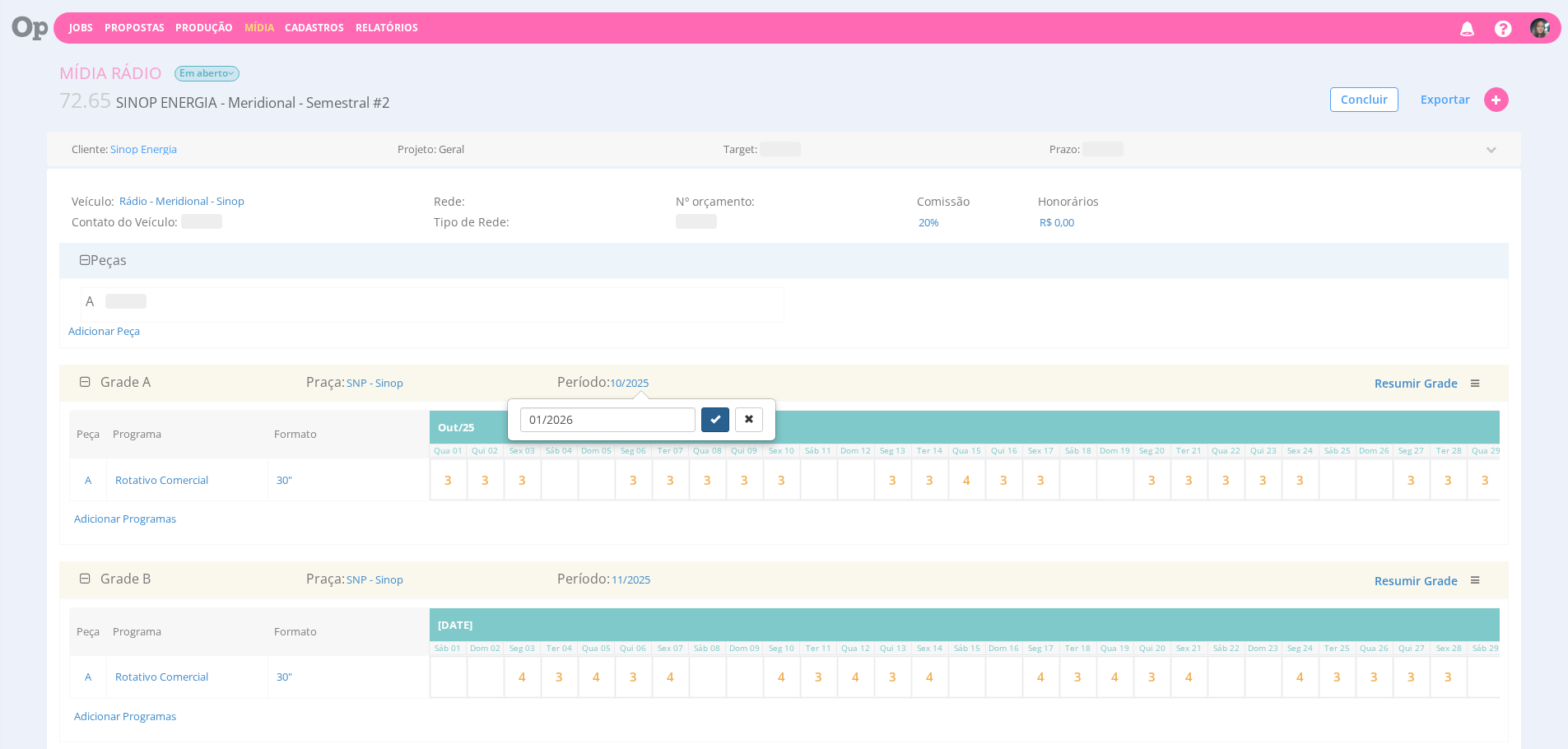
click at [702, 428] on button "submit" at bounding box center [716, 419] width 28 height 25
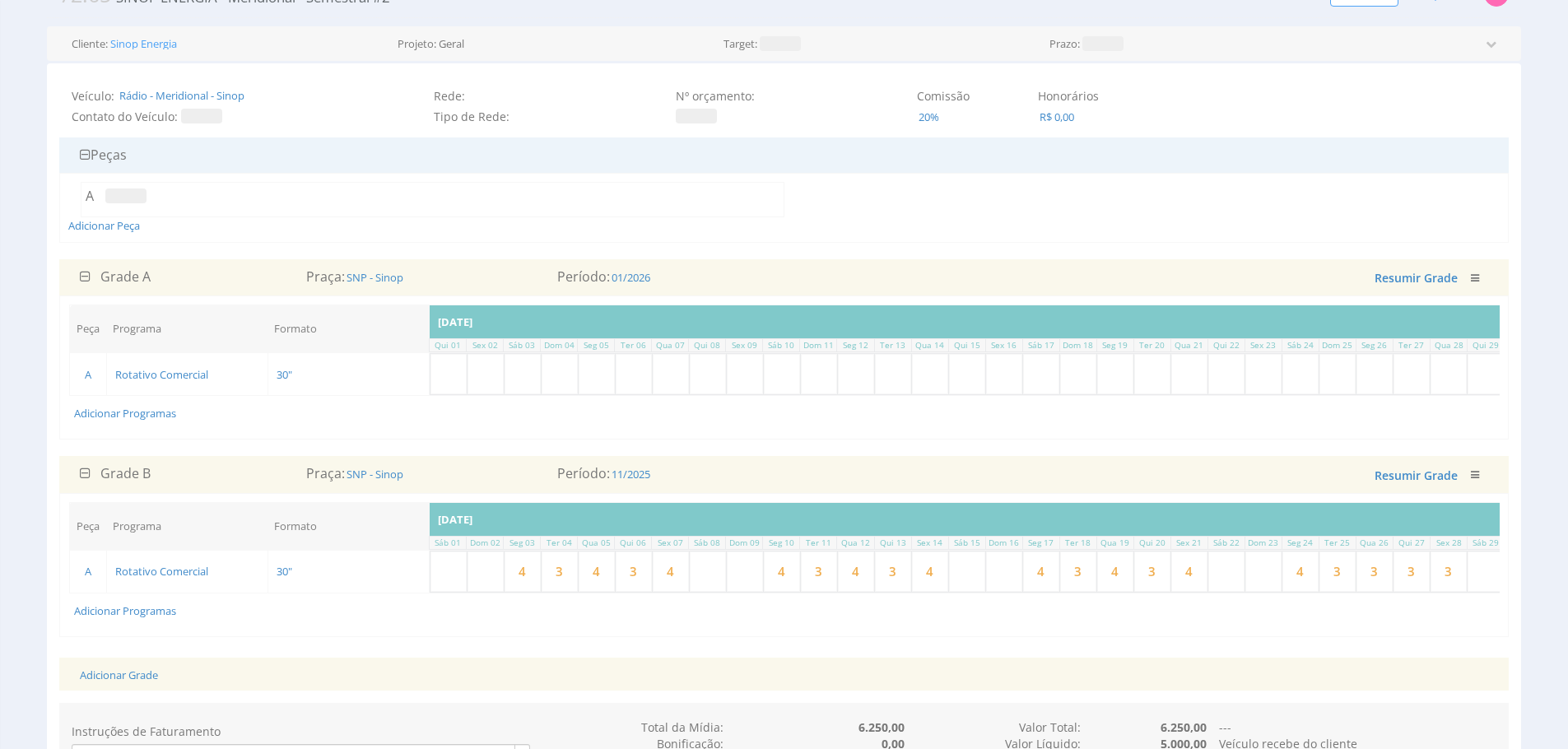
scroll to position [107, 0]
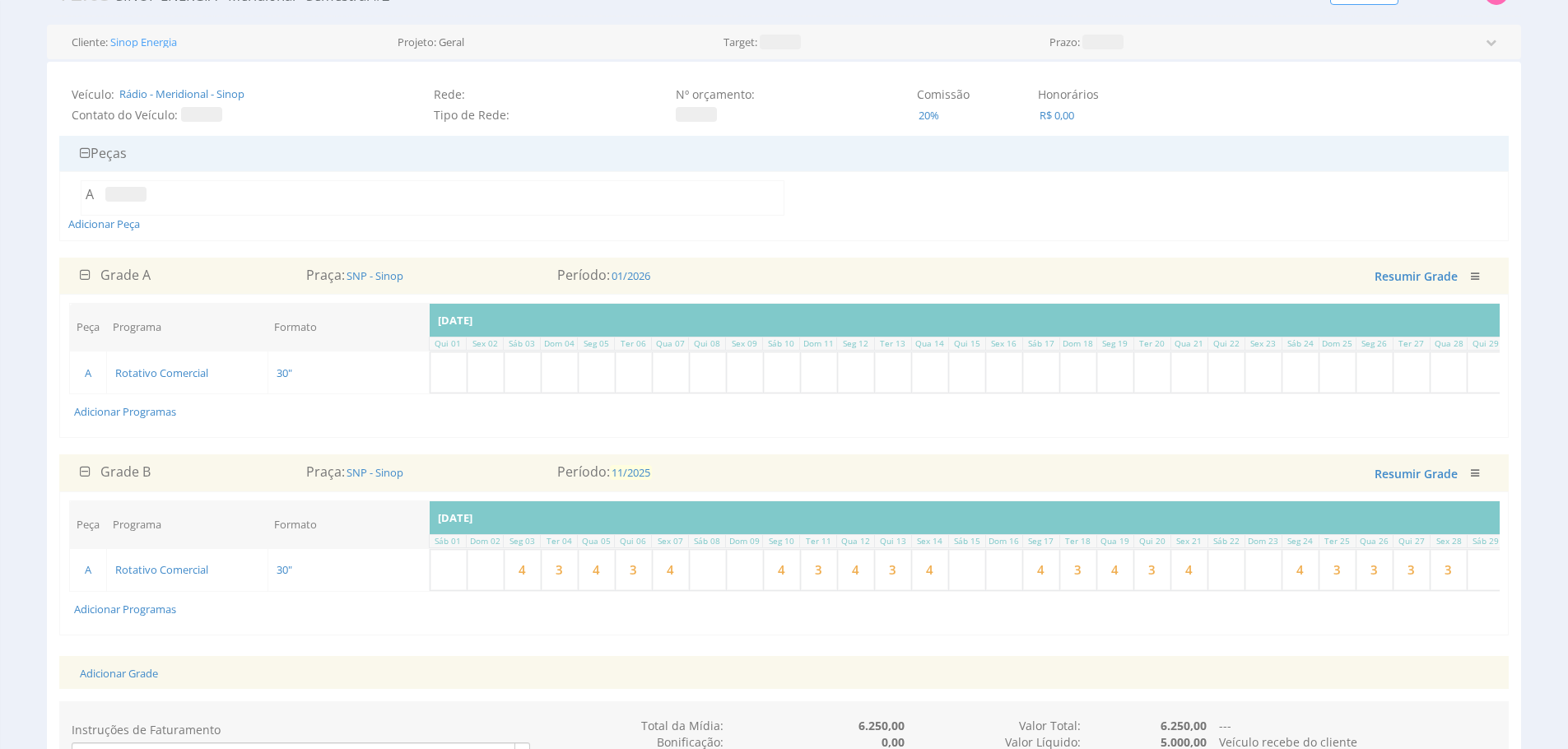
click at [622, 479] on span "11/2025" at bounding box center [630, 472] width 42 height 15
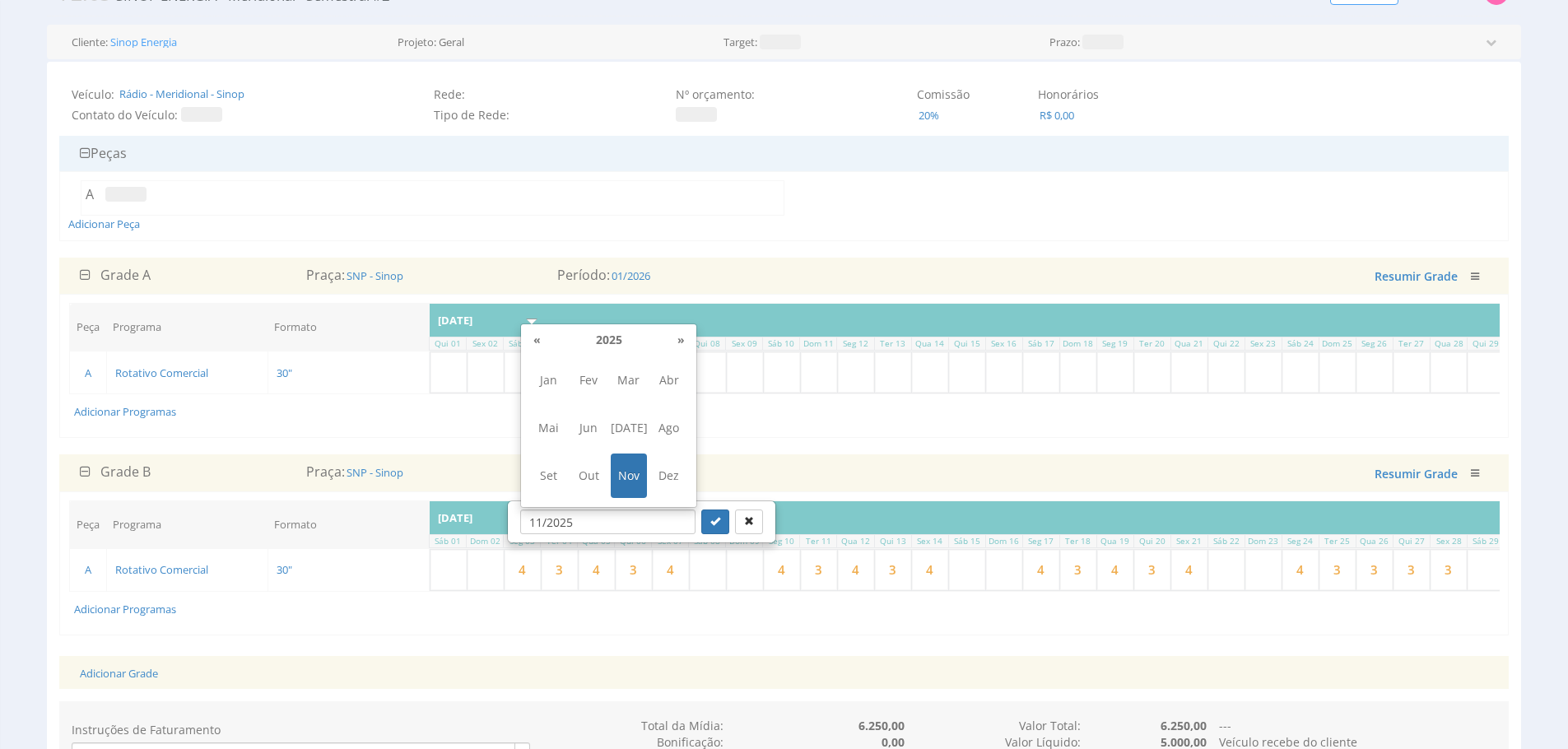
drag, startPoint x: 672, startPoint y: 343, endPoint x: 658, endPoint y: 354, distance: 17.8
click at [672, 343] on th "»" at bounding box center [680, 340] width 25 height 25
click at [588, 383] on span "Fev" at bounding box center [589, 380] width 37 height 44
type input "02/2026"
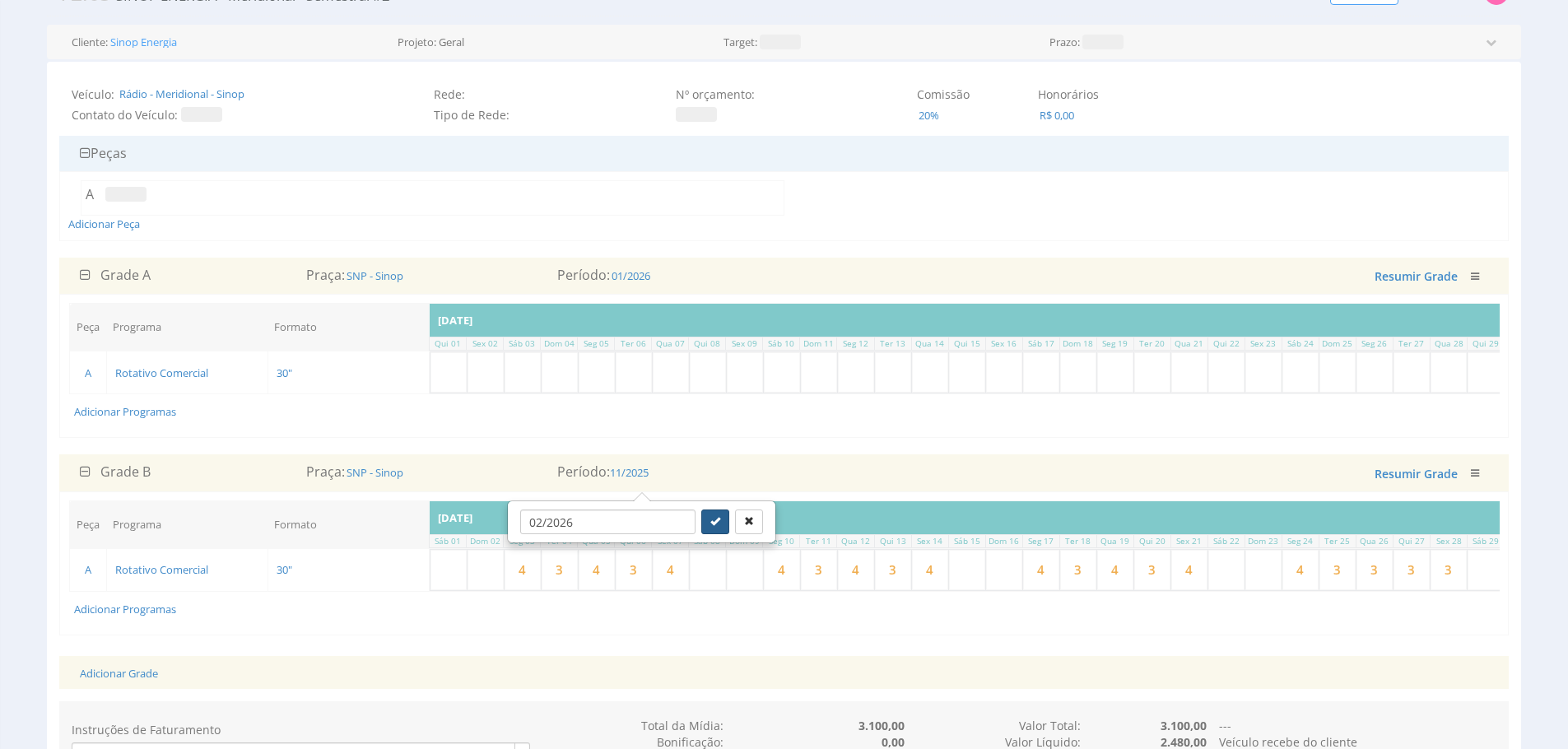
click at [711, 522] on icon "submit" at bounding box center [715, 520] width 10 height 10
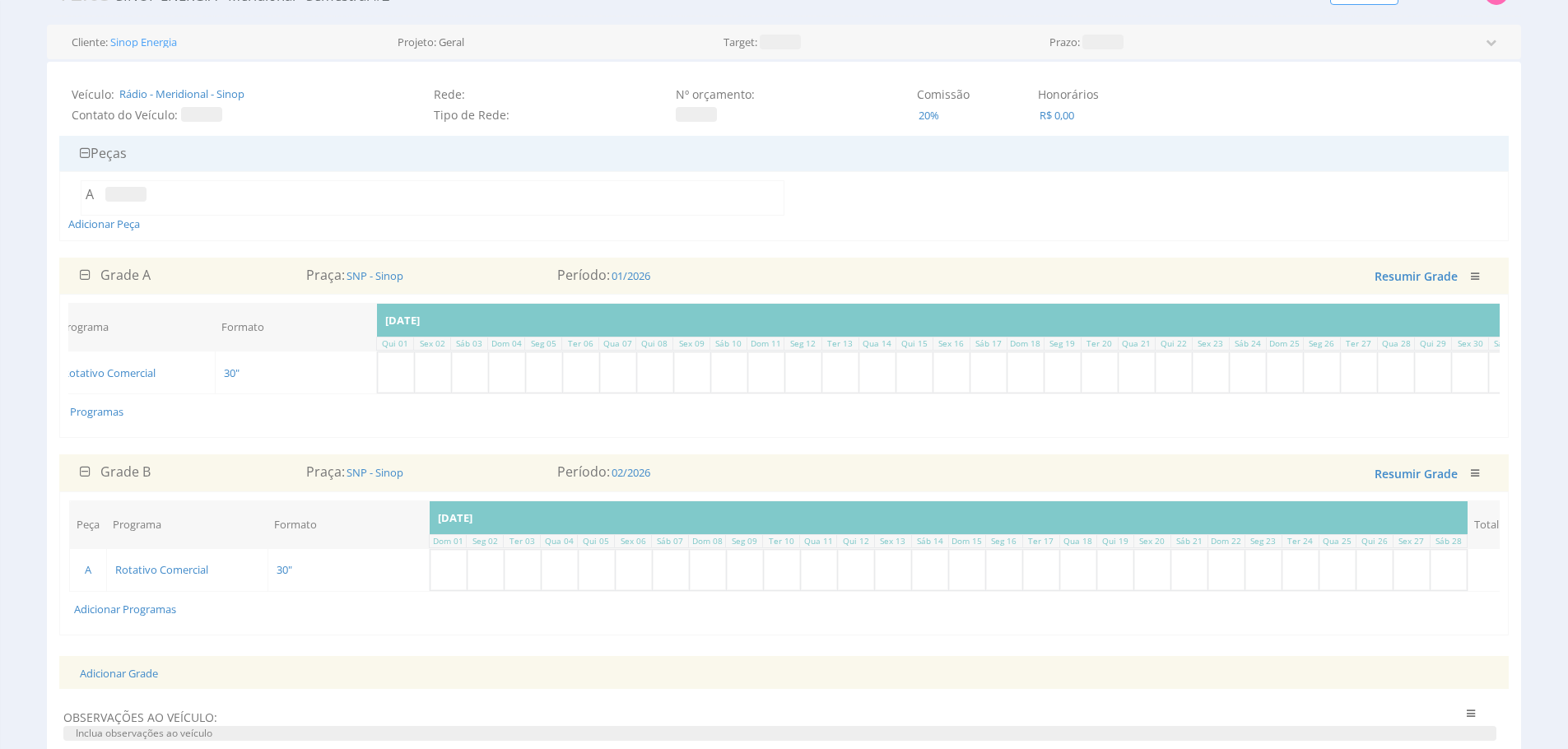
scroll to position [0, 0]
click at [461, 382] on input "text" at bounding box center [449, 372] width 36 height 41
type input "3"
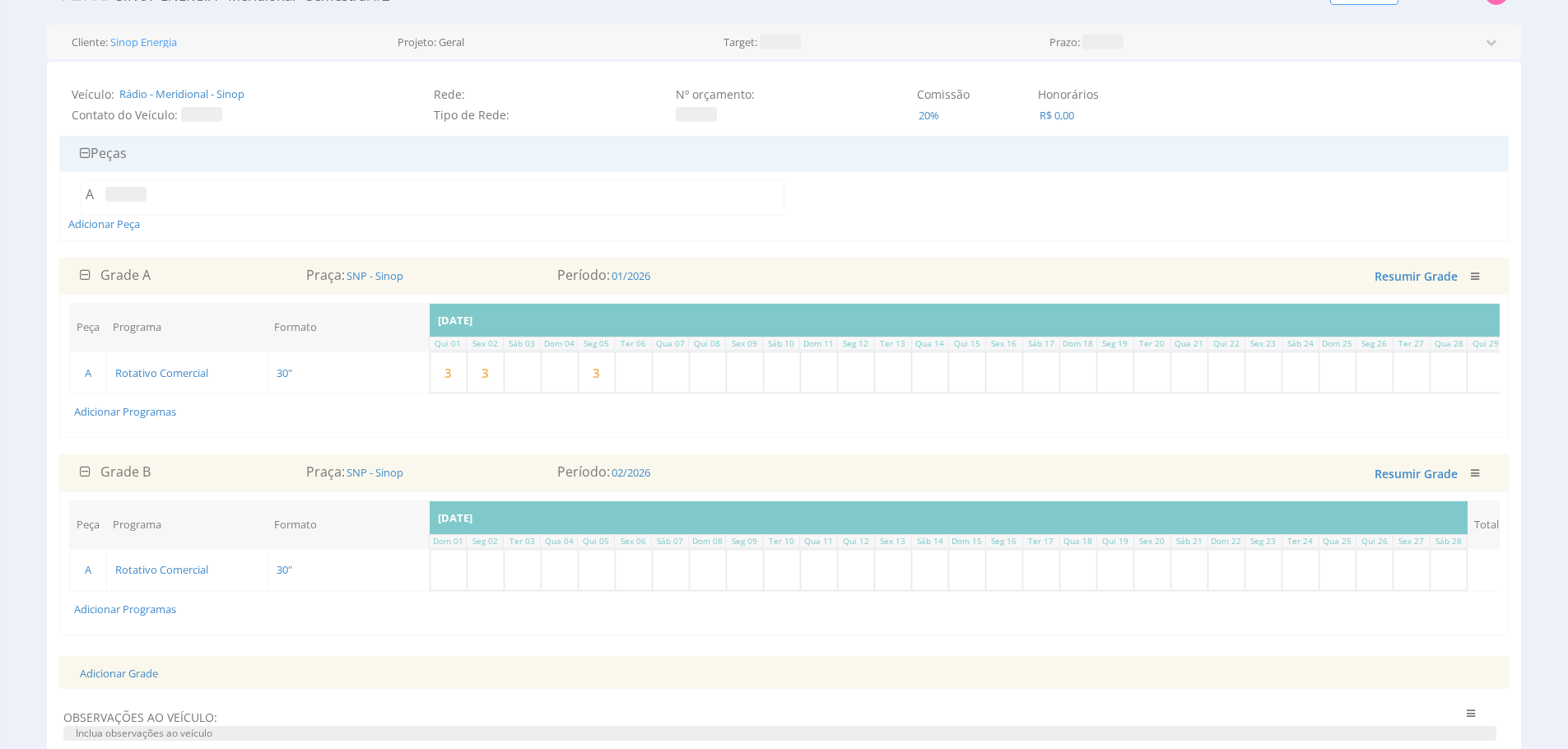
type input "3"
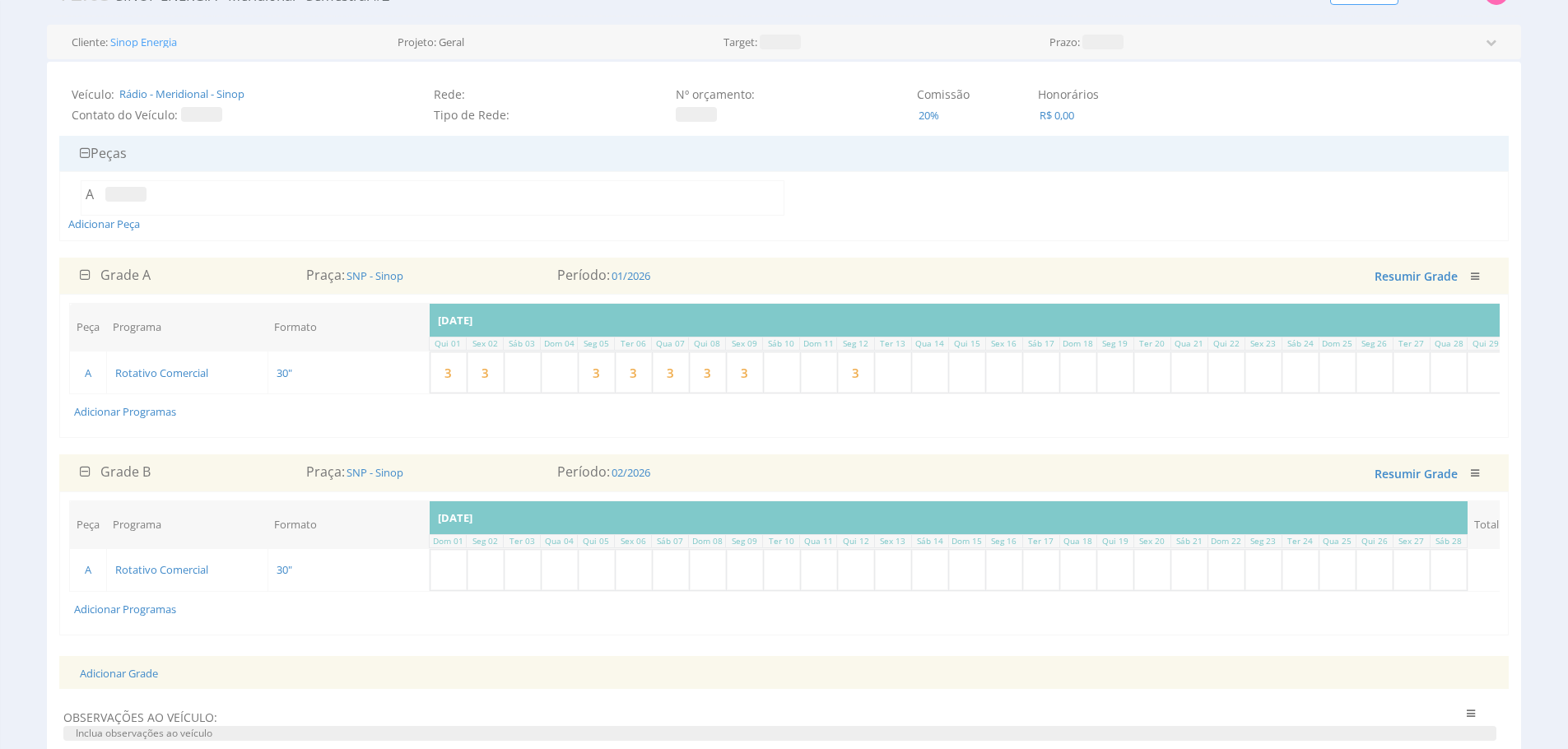
type input "3"
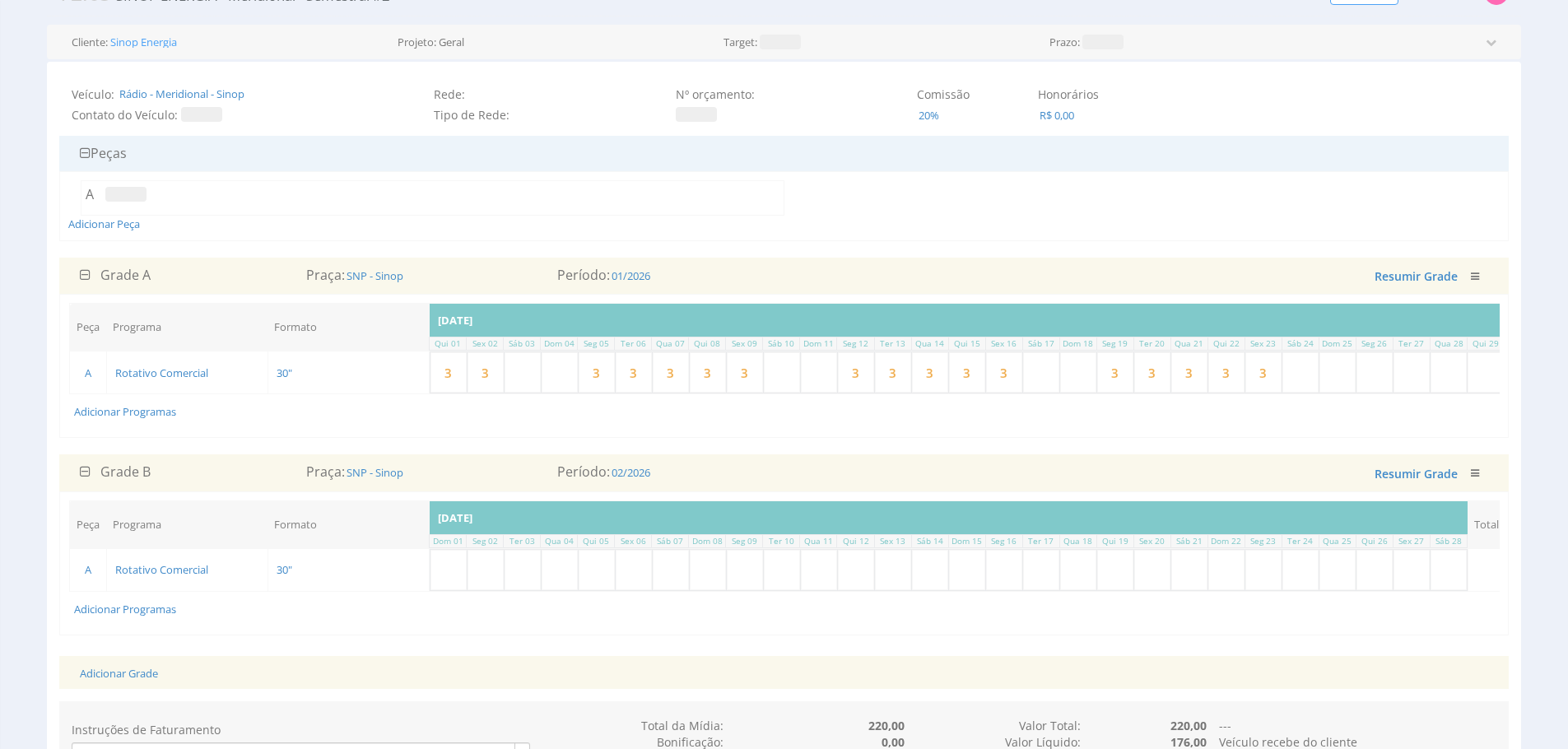
type input "3"
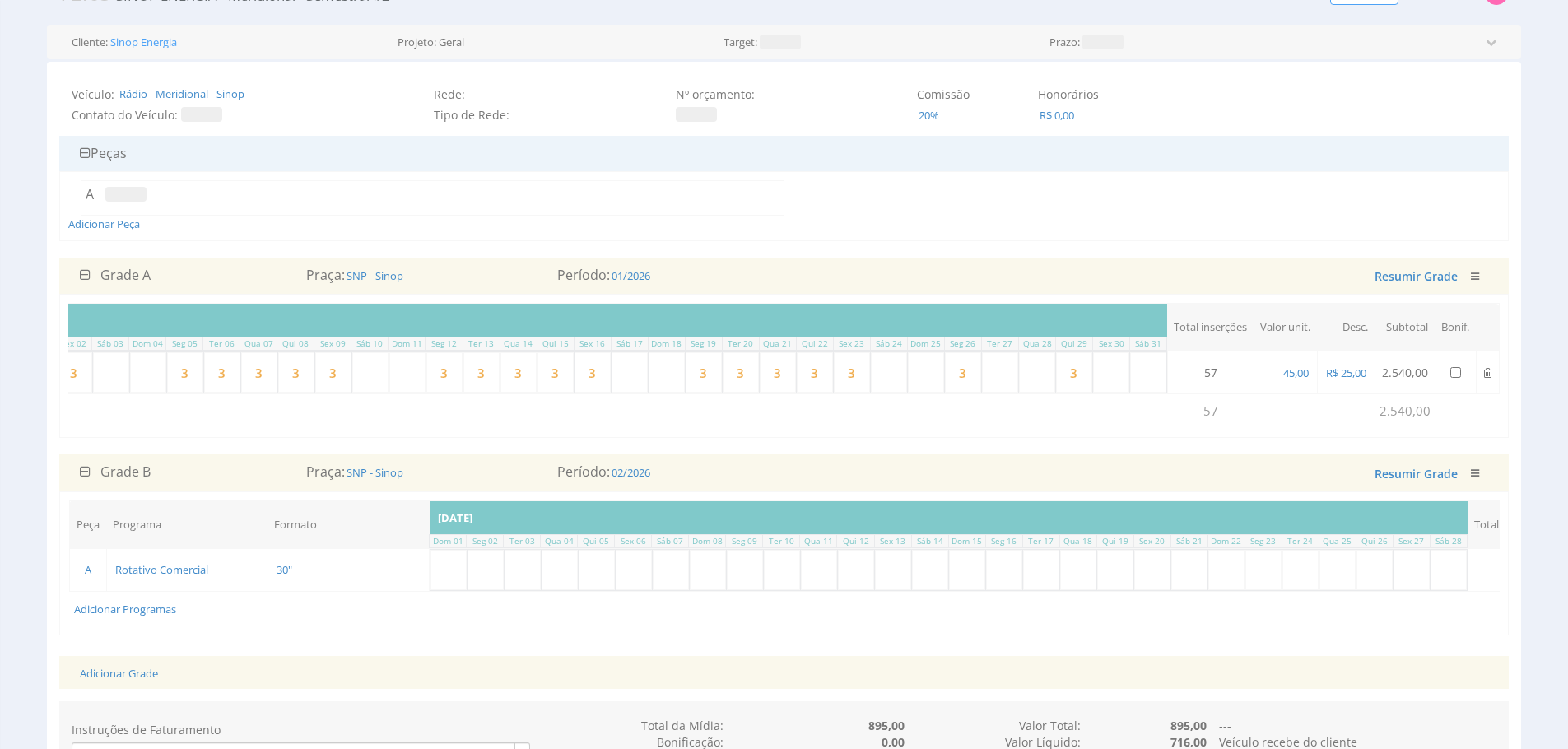
type input "3"
click at [1000, 370] on input "text" at bounding box center [1000, 372] width 36 height 41
type input "3"
click at [1026, 367] on input "text" at bounding box center [1037, 372] width 36 height 41
type input "3"
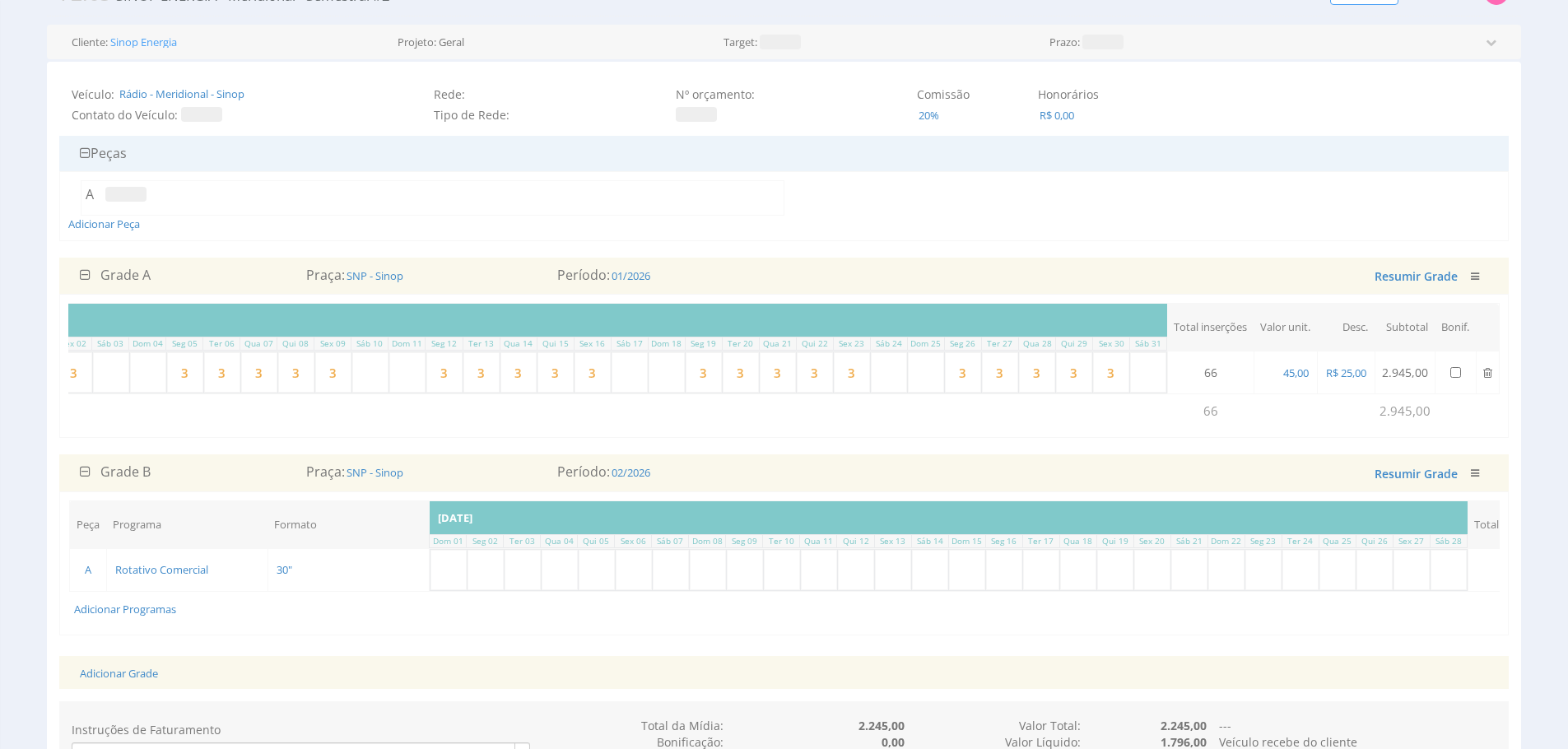
click at [270, 377] on input "3" at bounding box center [259, 372] width 36 height 41
type input "4"
click at [250, 438] on div "Peça Programa Formato Inserções [DATE] Qui 01 Sex 02 Sáb 03 Dom 04 Seg 05 Ter 0…" at bounding box center [784, 365] width 1449 height 144
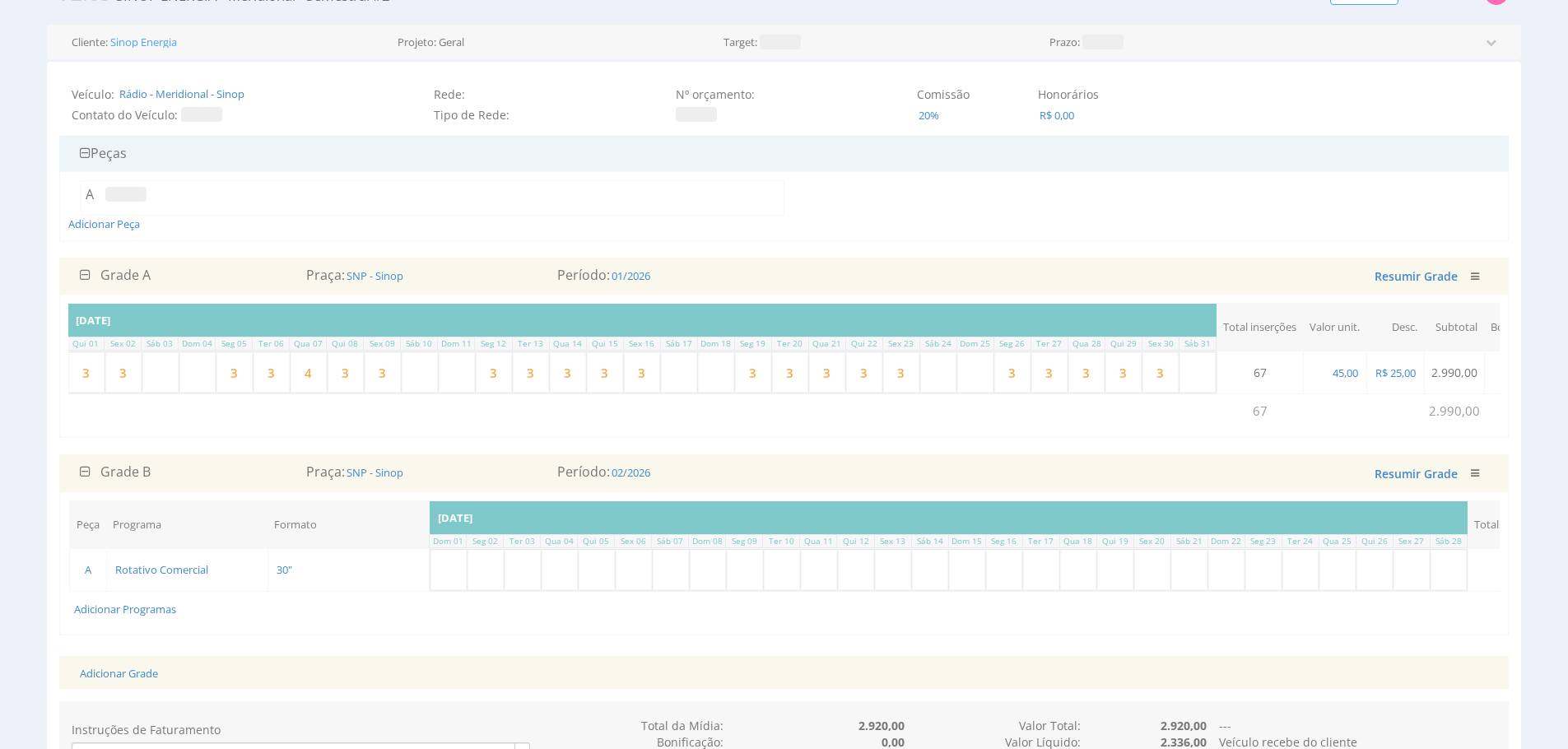
click at [576, 370] on input "3" at bounding box center [567, 372] width 36 height 41
type input "4"
click at [834, 381] on input "3" at bounding box center [826, 372] width 36 height 41
click at [834, 382] on input "3" at bounding box center [826, 372] width 36 height 41
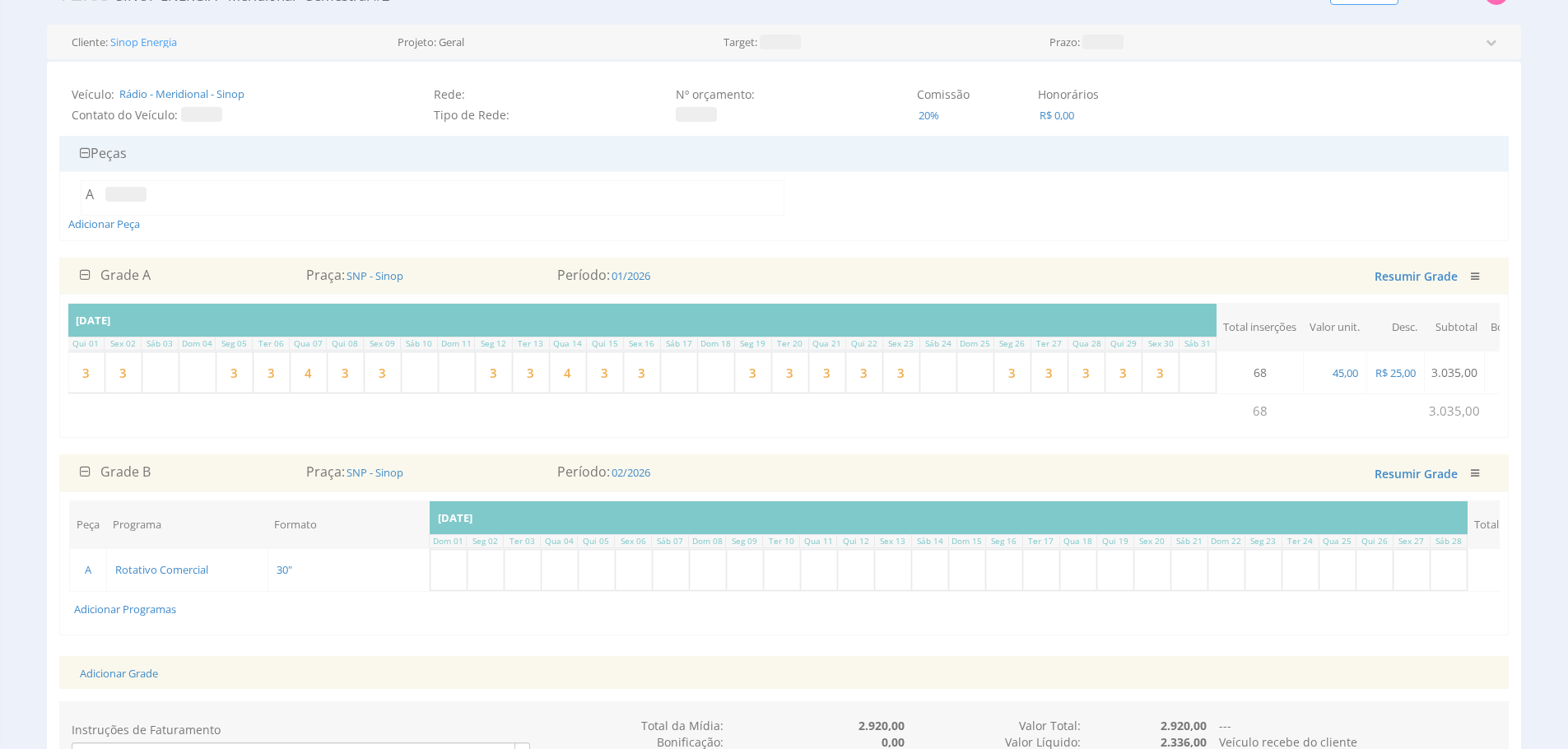
type input "4"
click at [1096, 377] on input "3" at bounding box center [1087, 372] width 36 height 41
type input "4"
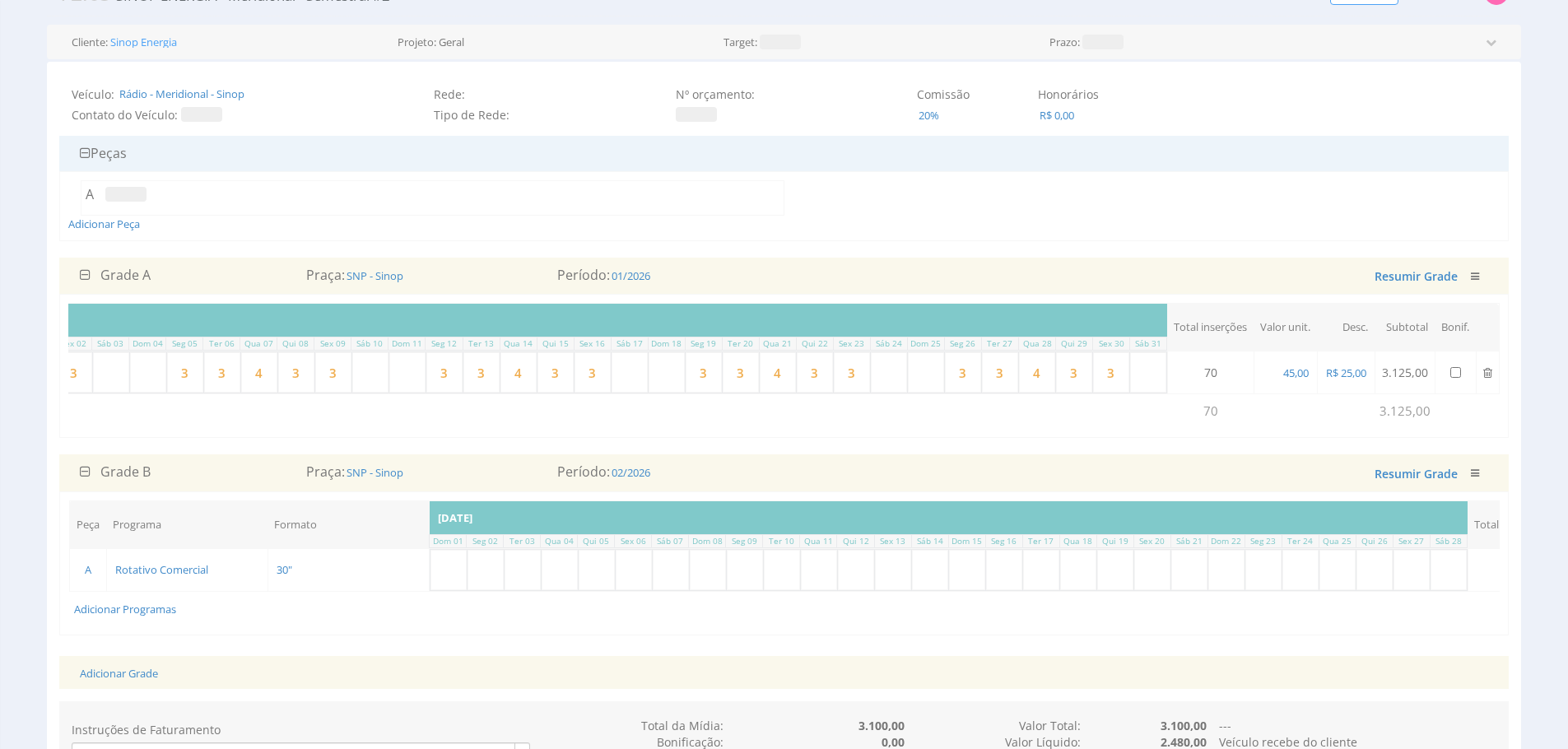
type input "4"
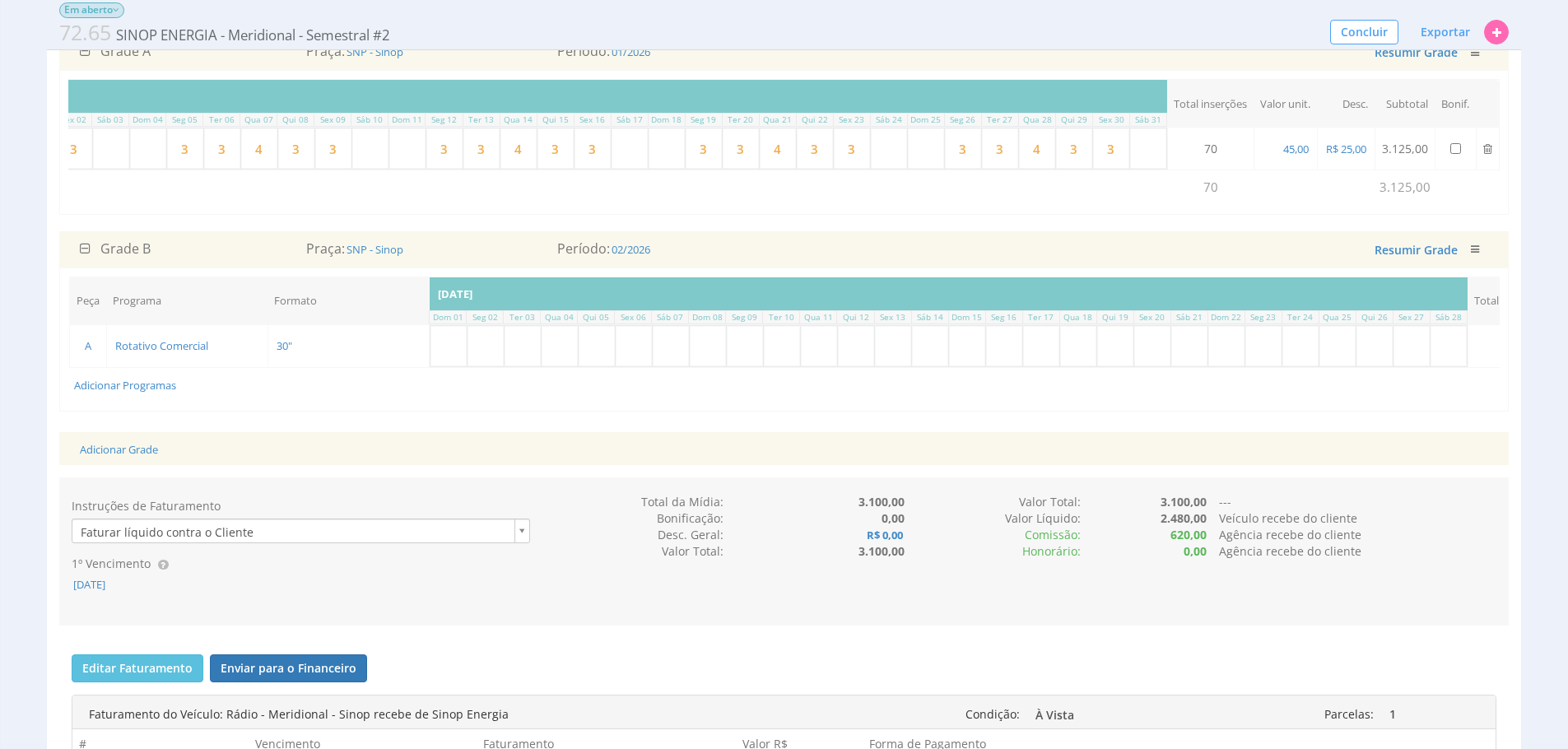
scroll to position [325, 0]
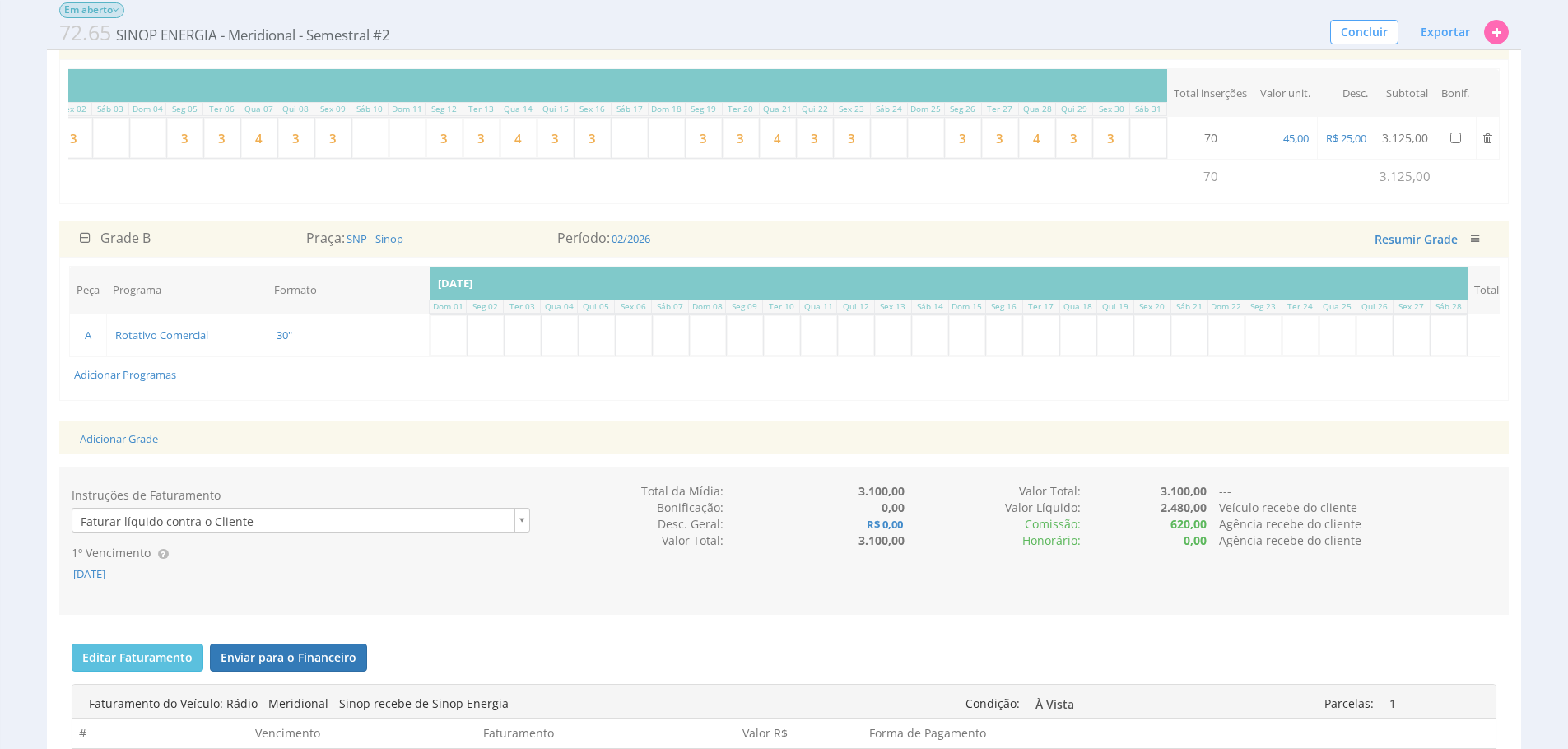
click at [489, 351] on input "text" at bounding box center [485, 335] width 36 height 41
type input "3"
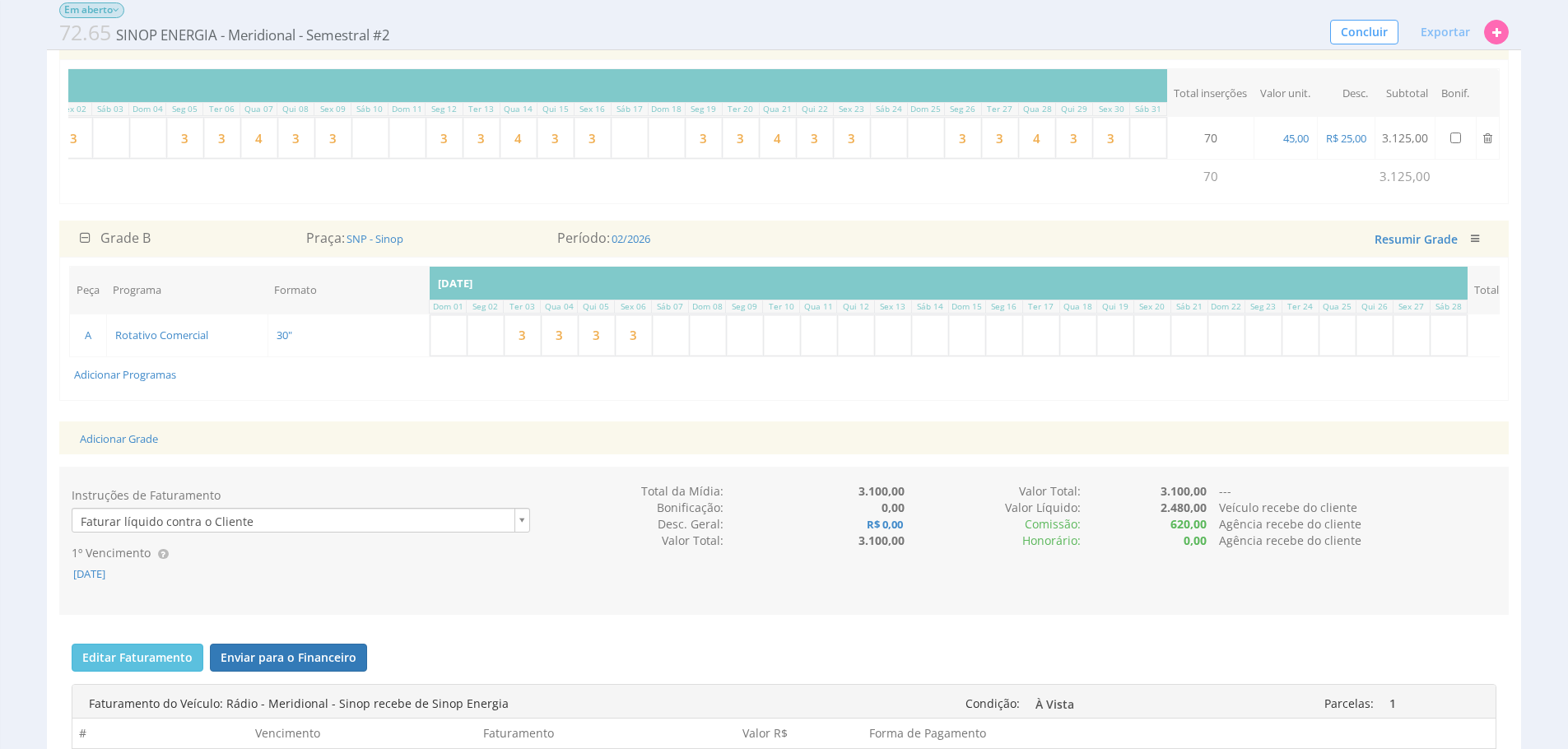
type input "3"
click at [789, 339] on input "text" at bounding box center [781, 335] width 36 height 41
type input "3"
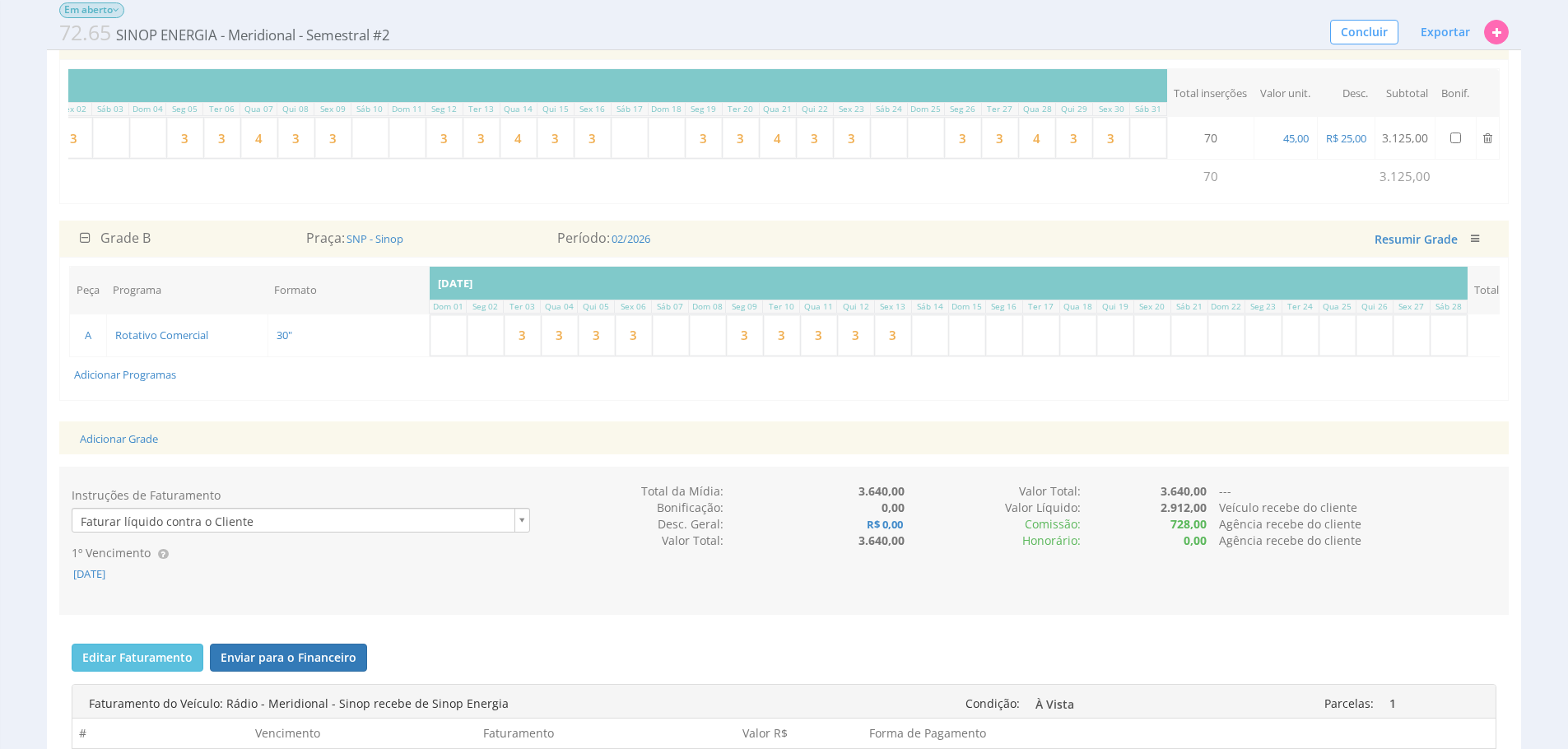
type input "3"
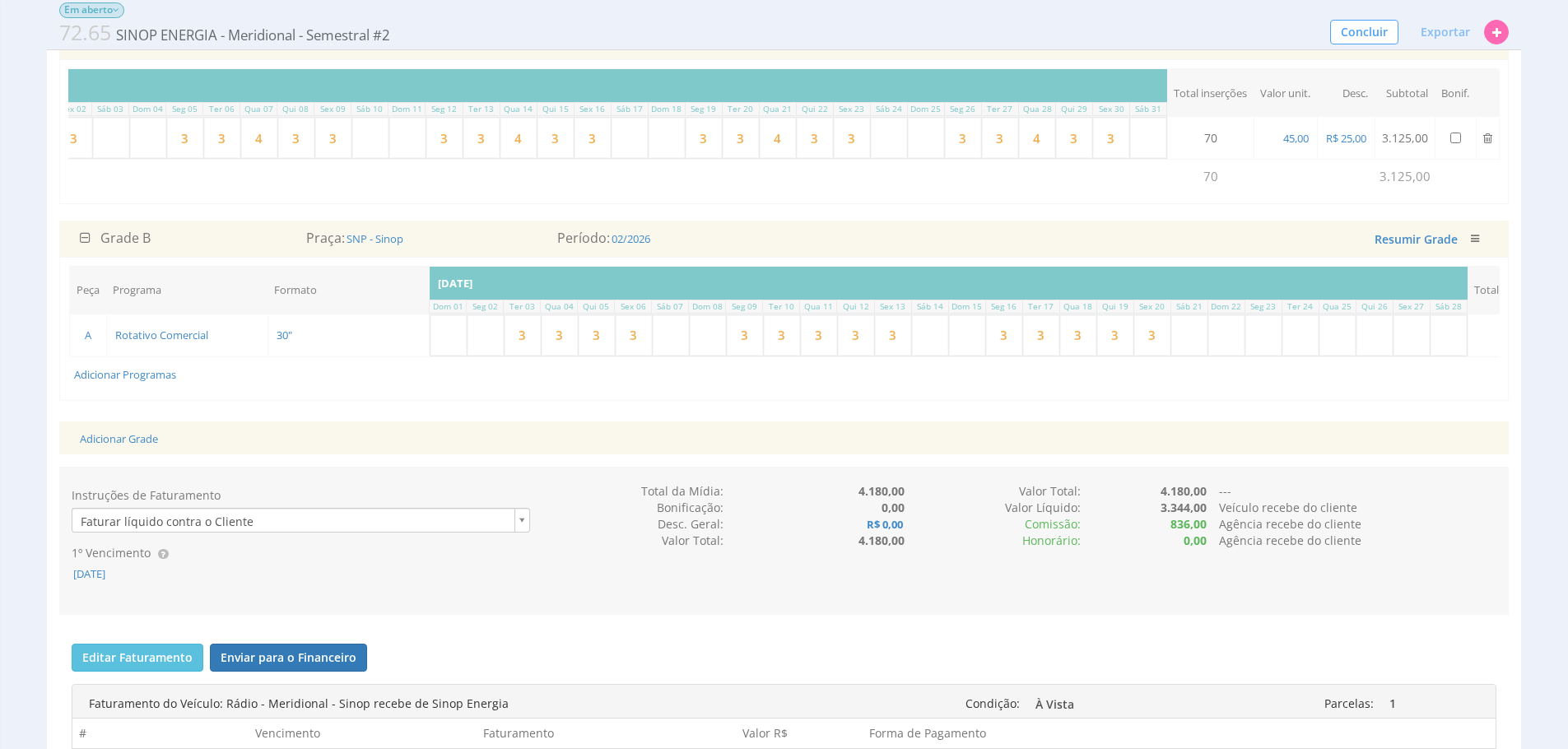
type input "3"
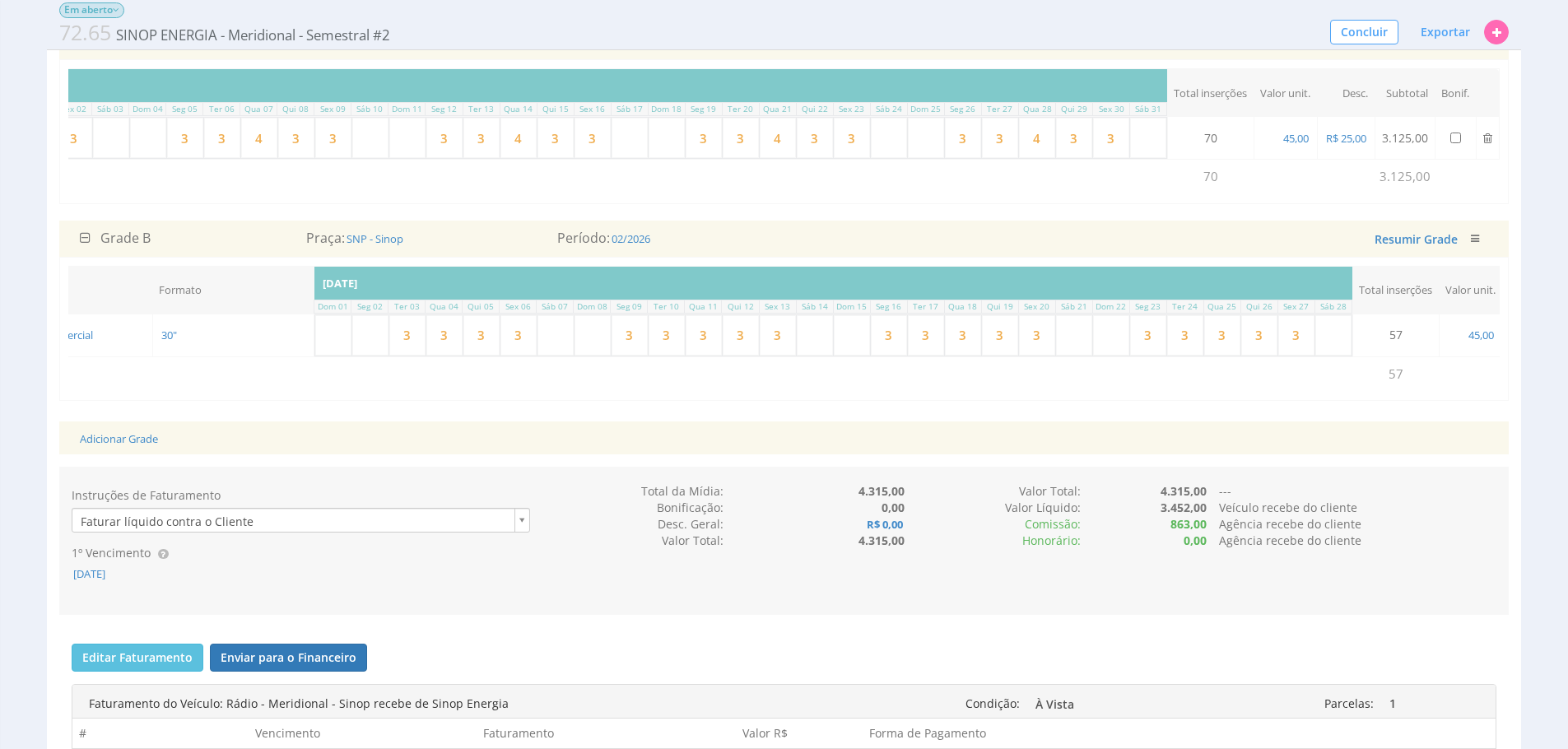
scroll to position [0, 97]
click at [381, 350] on input "text" at bounding box center [388, 335] width 36 height 41
type input "4"
click at [457, 349] on input "3" at bounding box center [462, 335] width 36 height 41
drag, startPoint x: 457, startPoint y: 349, endPoint x: 474, endPoint y: 349, distance: 17.0
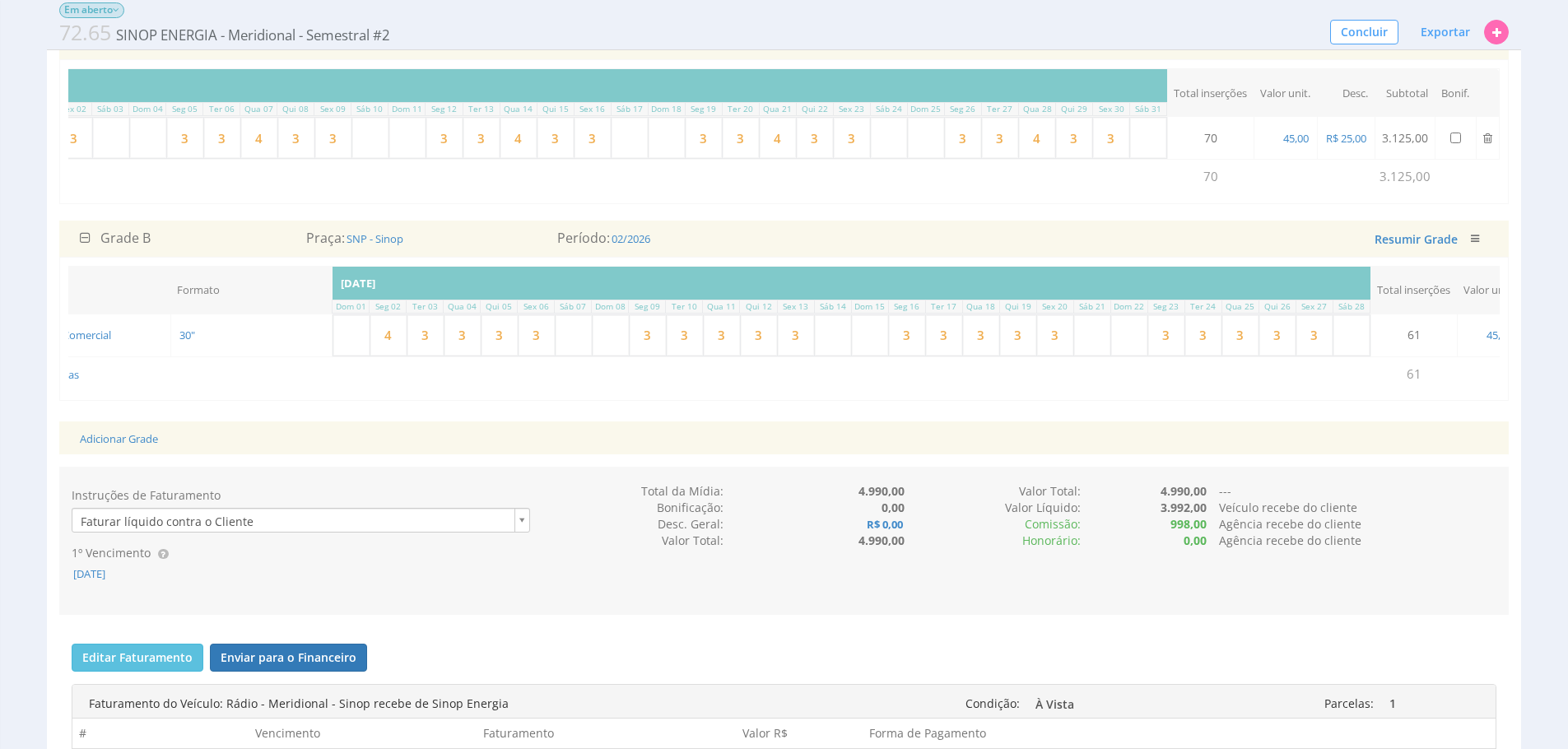
click at [457, 349] on input "3" at bounding box center [462, 335] width 36 height 41
type input "4"
click at [536, 344] on input "3" at bounding box center [536, 335] width 36 height 41
type input "4"
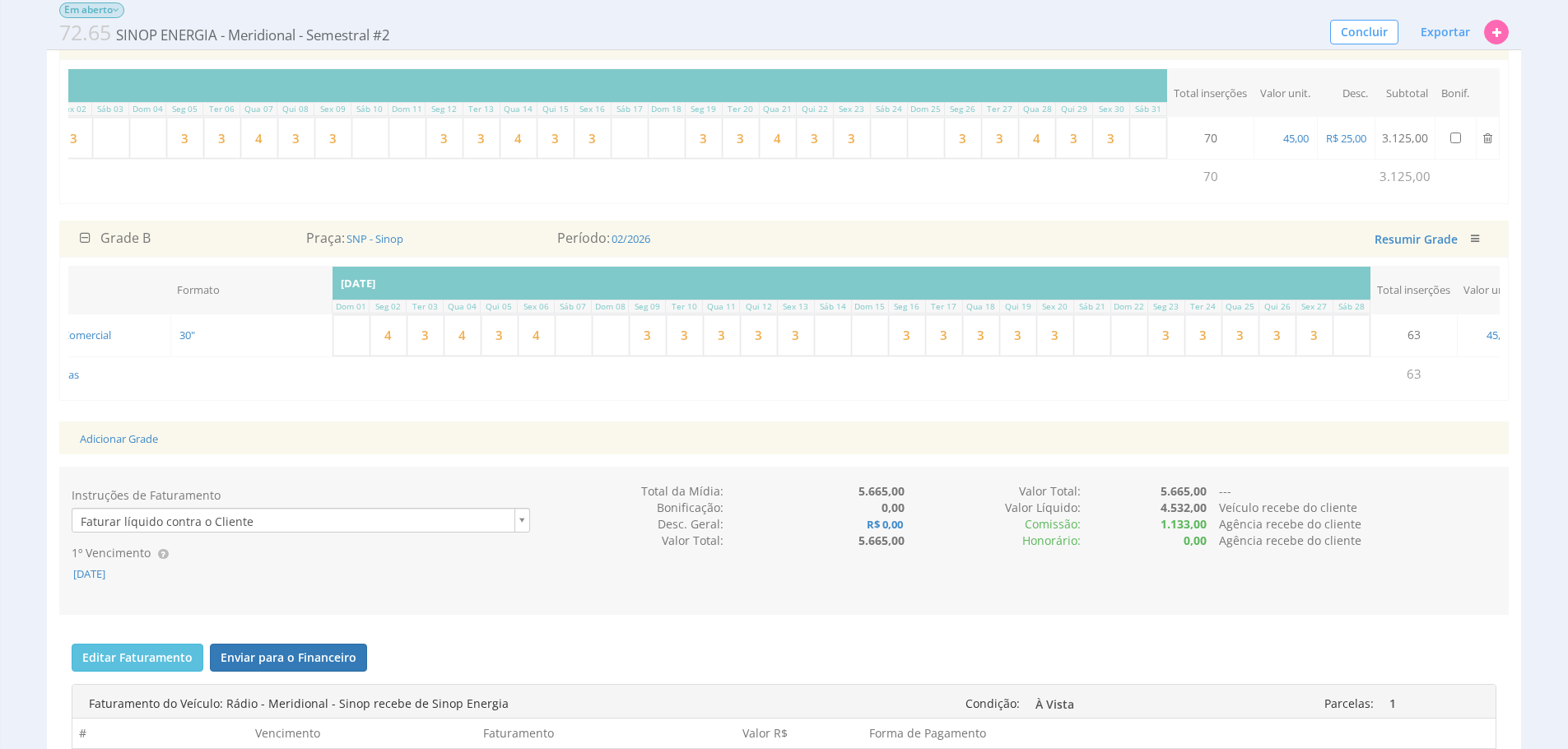
type input "3"
click at [667, 354] on input "3" at bounding box center [685, 335] width 36 height 41
click at [659, 355] on input "3" at bounding box center [648, 335] width 36 height 41
drag, startPoint x: 658, startPoint y: 355, endPoint x: 701, endPoint y: 345, distance: 44.1
click at [658, 355] on input "3" at bounding box center [648, 335] width 36 height 41
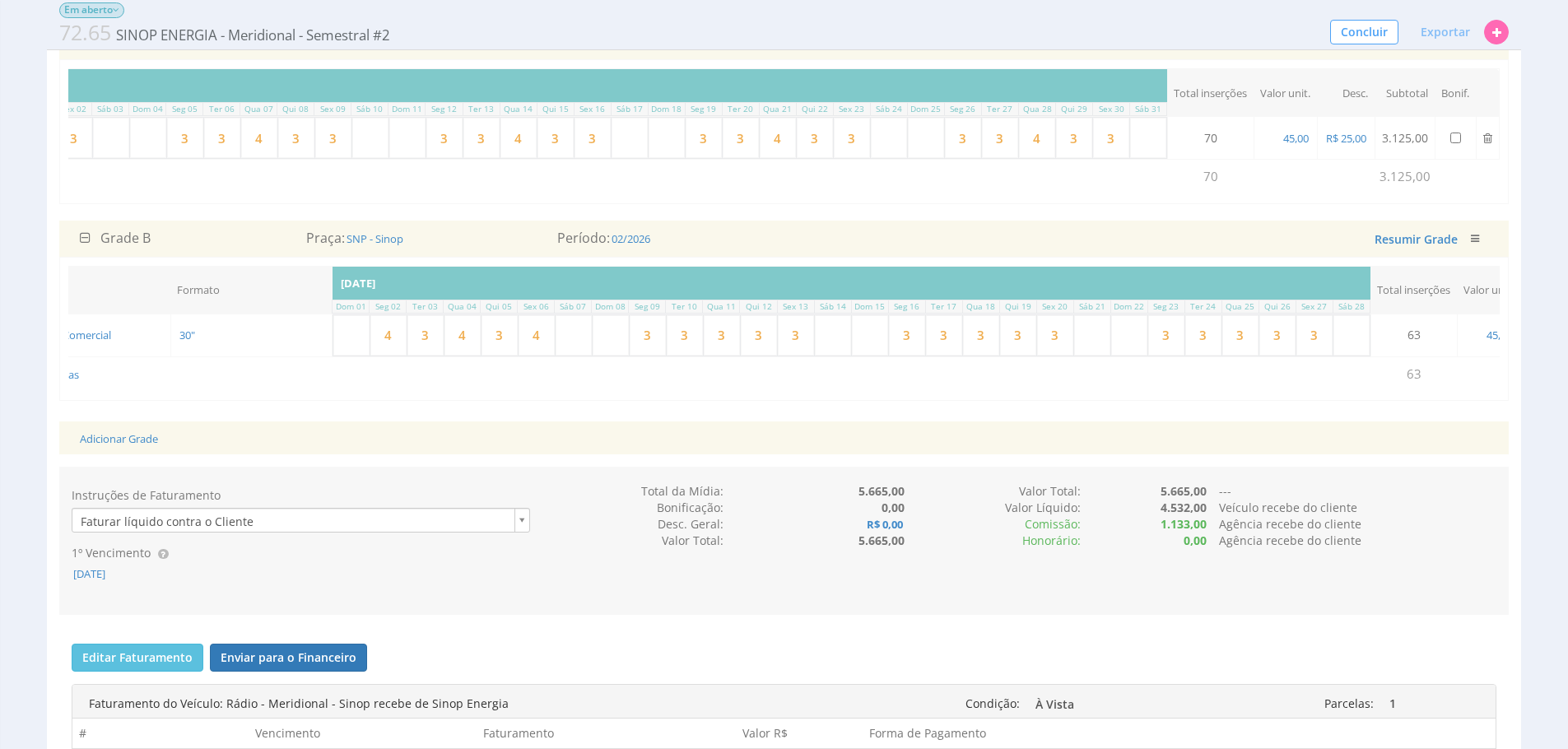
type input "4"
click at [718, 345] on input "3" at bounding box center [721, 335] width 36 height 41
drag, startPoint x: 718, startPoint y: 345, endPoint x: 757, endPoint y: 350, distance: 39.3
click at [718, 345] on input "3" at bounding box center [721, 335] width 36 height 41
type input "4"
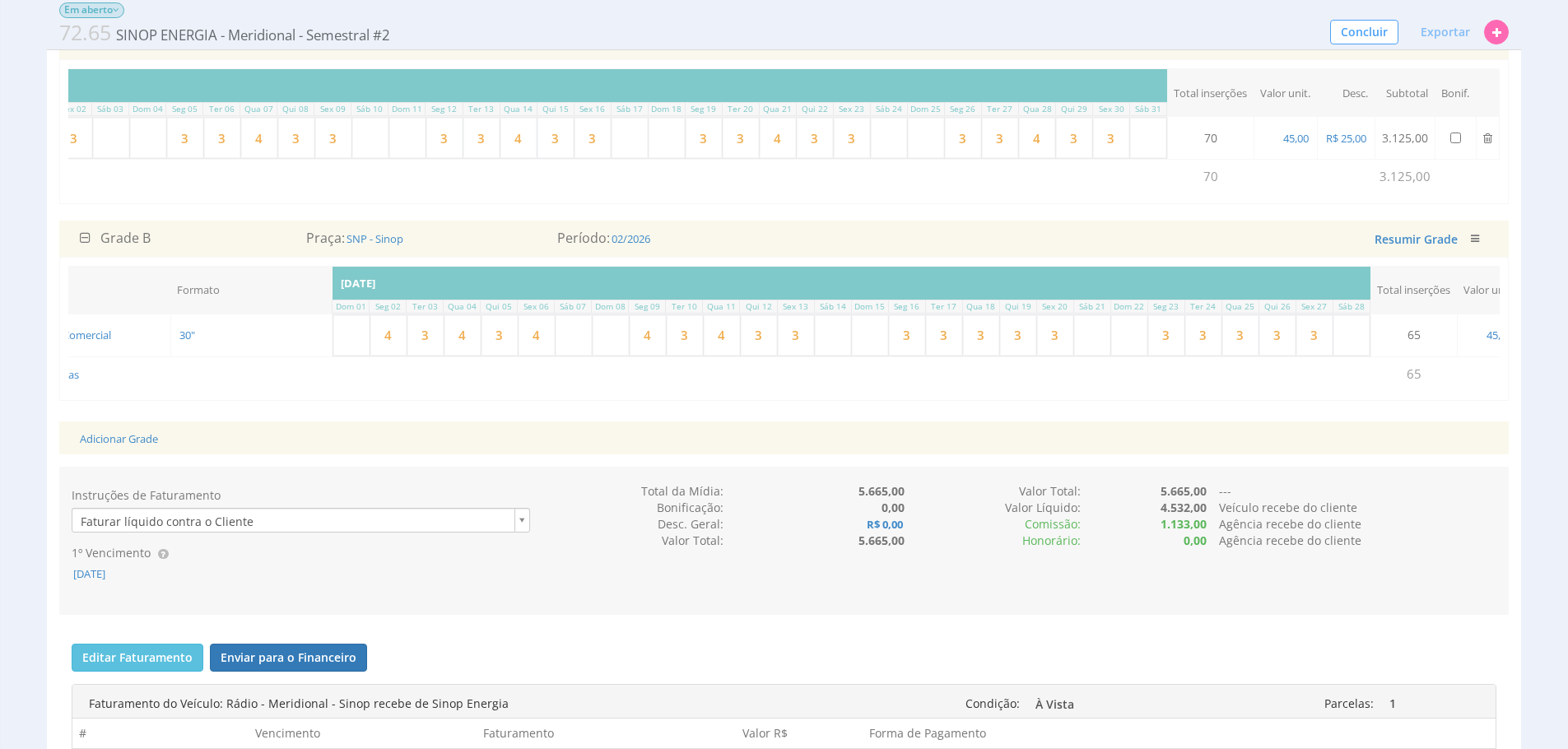
type input "3"
click at [775, 348] on input "3" at bounding box center [758, 335] width 36 height 41
click at [796, 355] on input "3" at bounding box center [796, 335] width 36 height 41
type input "4"
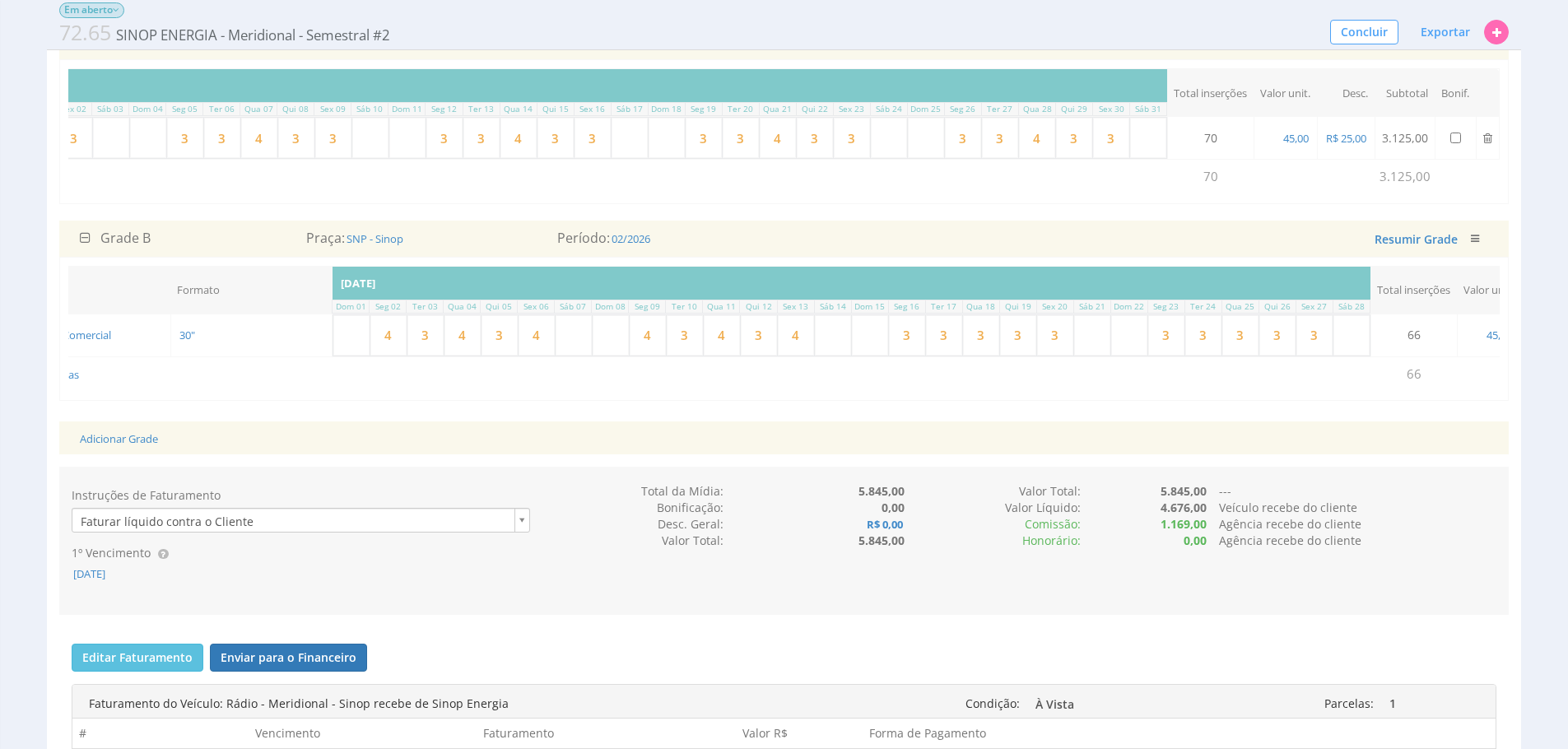
drag, startPoint x: 876, startPoint y: 340, endPoint x: 904, endPoint y: 347, distance: 28.9
click at [904, 347] on input "3" at bounding box center [907, 335] width 36 height 41
type input "4"
click at [986, 353] on input "3" at bounding box center [980, 335] width 36 height 41
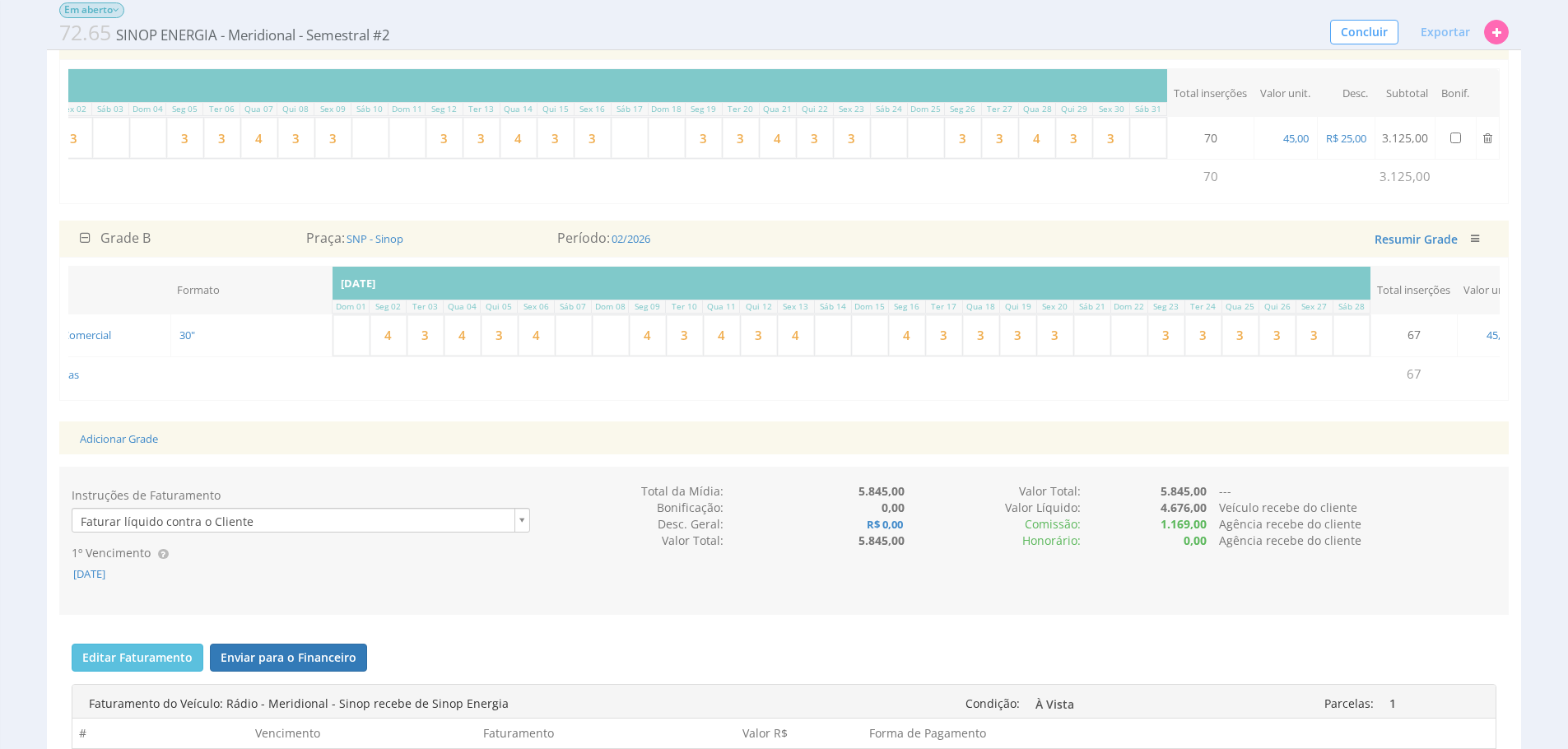
drag, startPoint x: 986, startPoint y: 353, endPoint x: 1008, endPoint y: 341, distance: 25.1
click at [986, 353] on input "3" at bounding box center [980, 335] width 36 height 41
type input "4"
click at [1065, 355] on input "3" at bounding box center [1055, 335] width 36 height 41
type input "34"
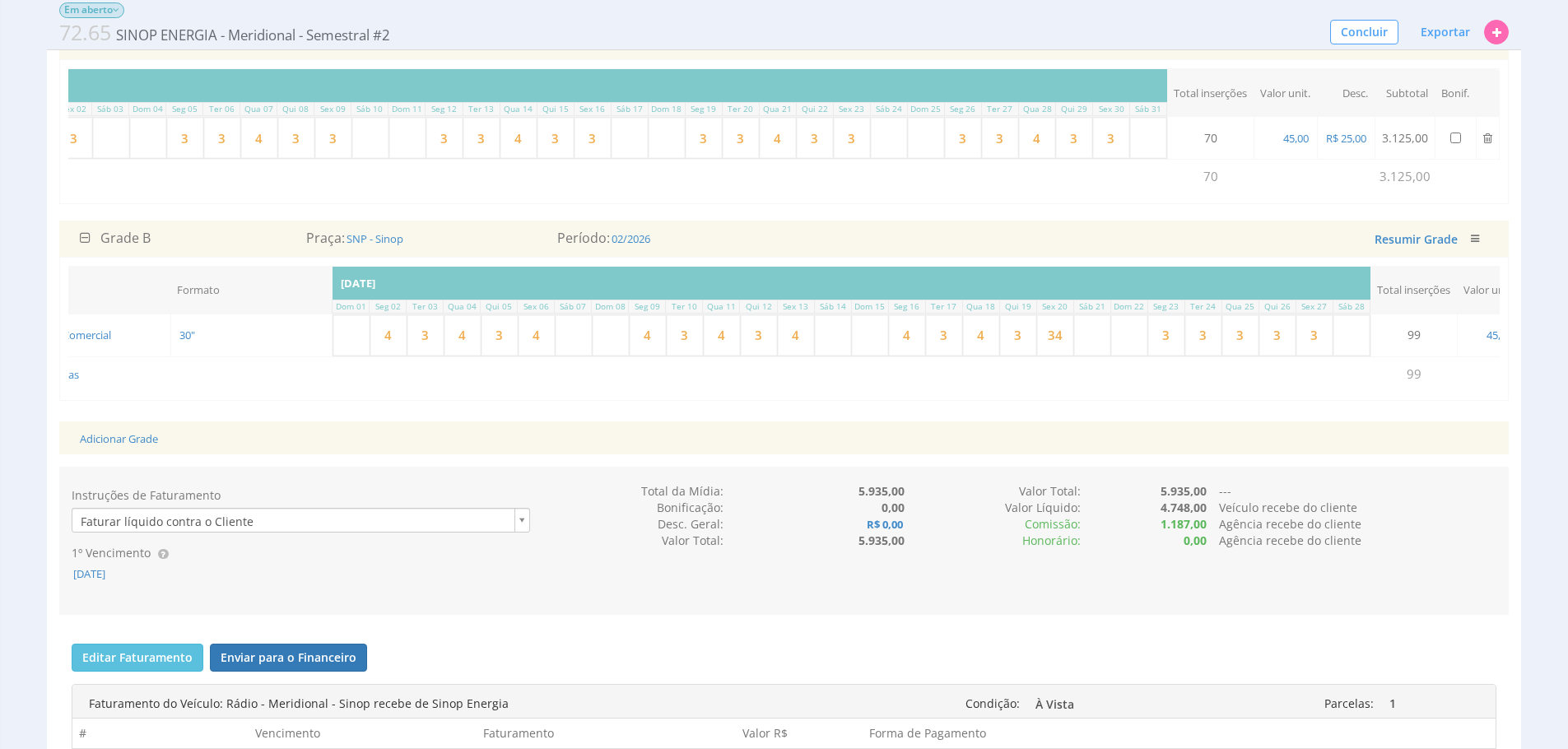
click at [1069, 355] on input "34" at bounding box center [1055, 335] width 36 height 41
type input "4"
click at [1175, 355] on input "3" at bounding box center [1166, 335] width 36 height 41
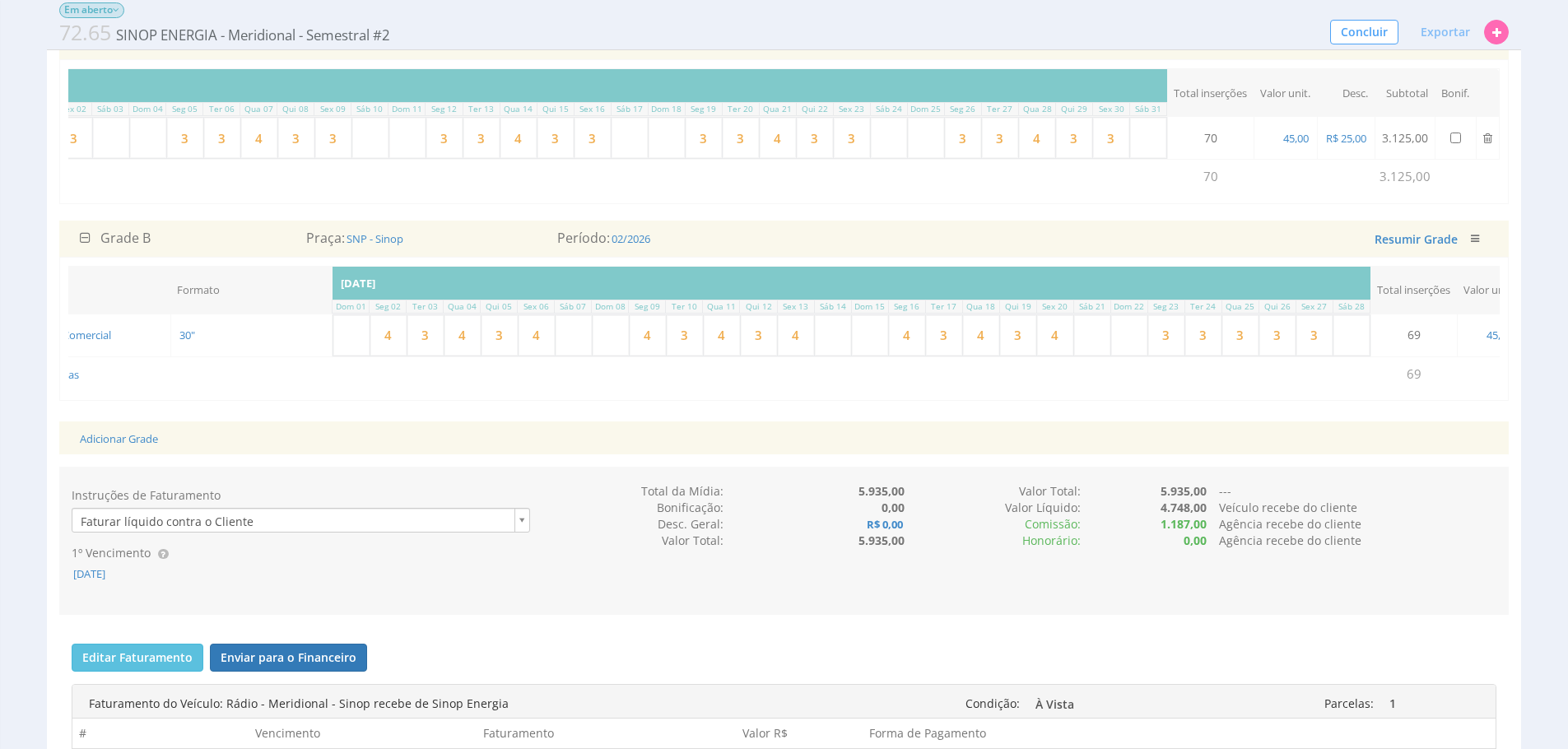
type input "4"
click at [1329, 391] on td "Adicionar Programas" at bounding box center [672, 373] width 1399 height 34
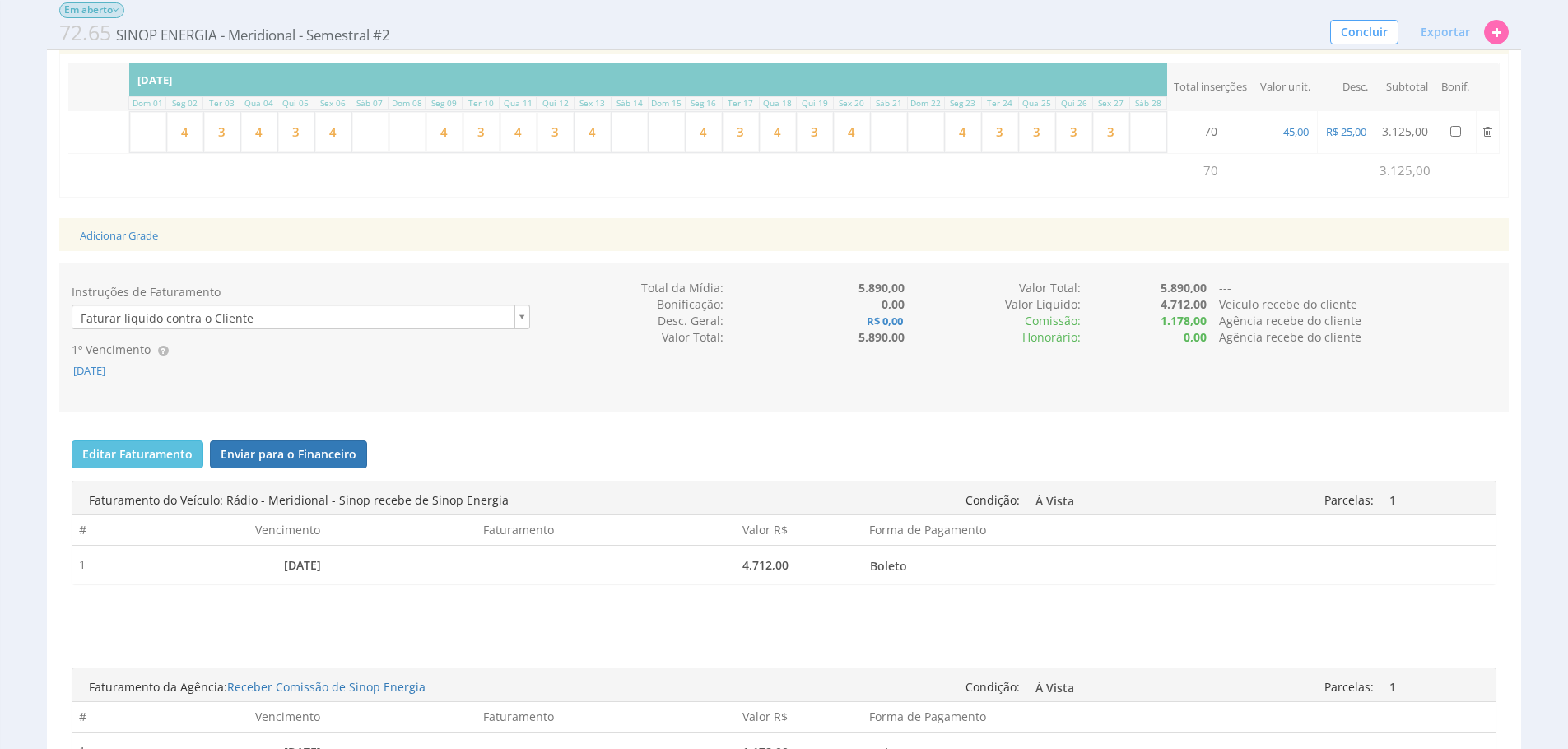
scroll to position [537, 0]
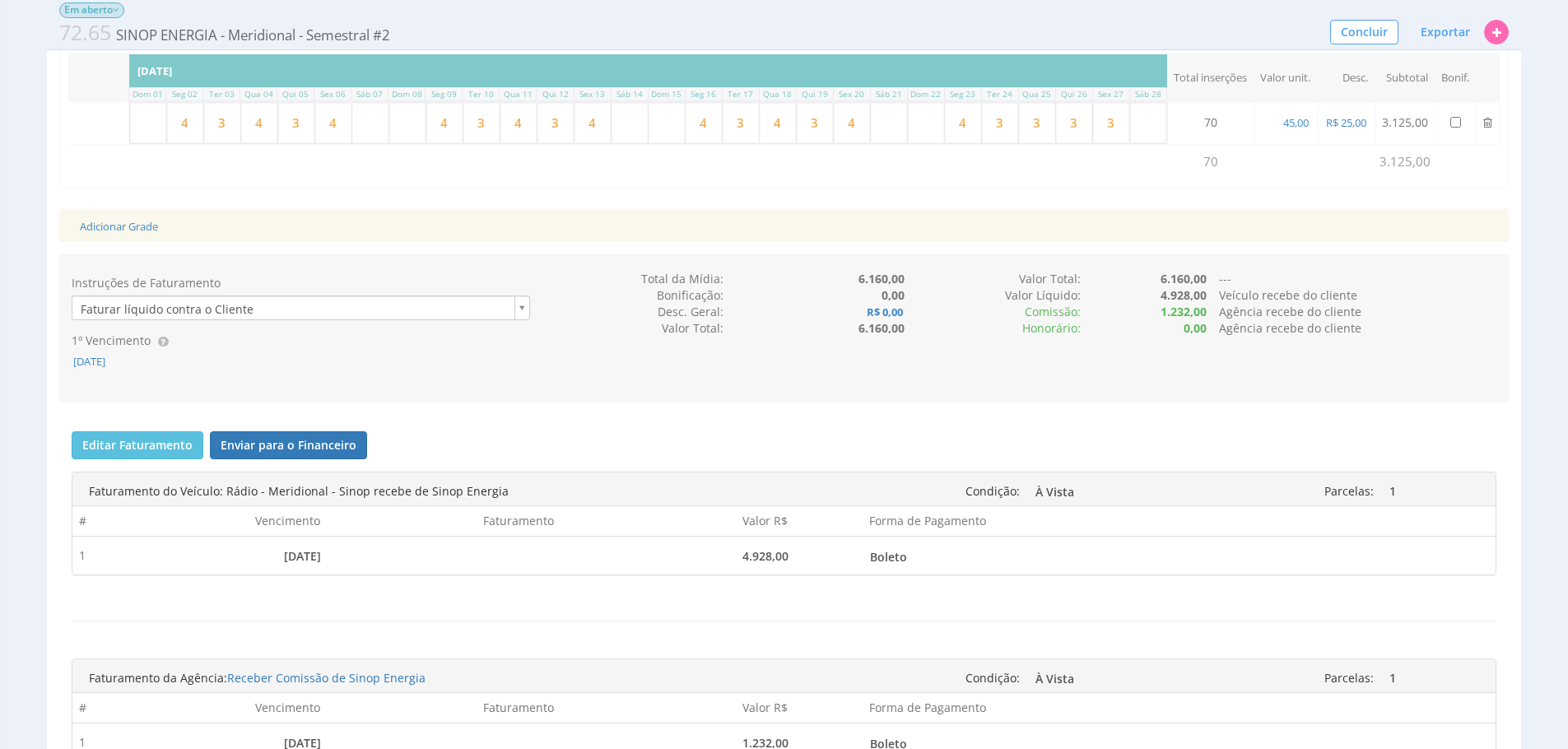
drag, startPoint x: 116, startPoint y: 380, endPoint x: 128, endPoint y: 391, distance: 16.3
click at [107, 369] on span "[DATE]" at bounding box center [89, 361] width 35 height 15
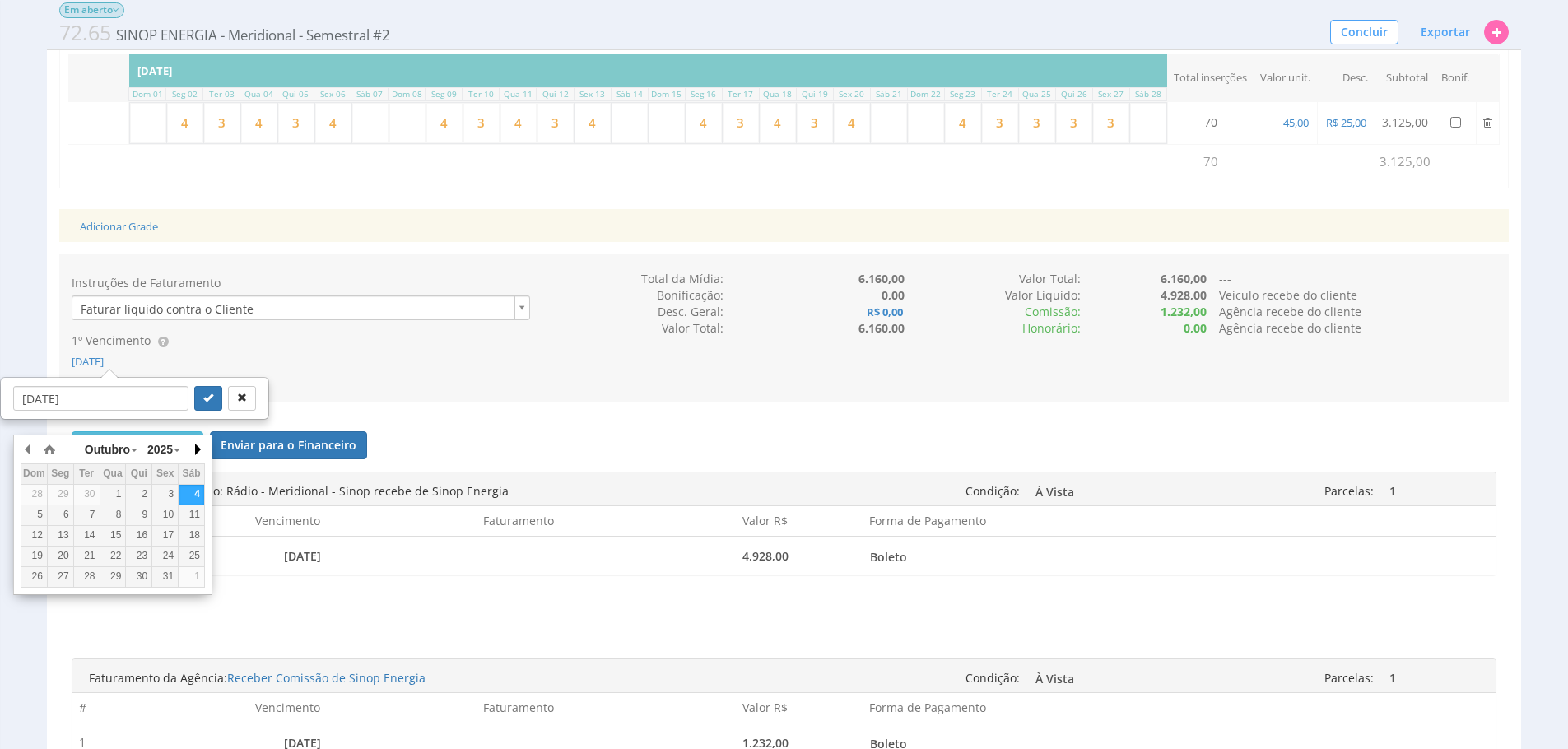
click at [194, 444] on button "button" at bounding box center [196, 449] width 17 height 25
click at [194, 445] on button "button" at bounding box center [196, 449] width 17 height 25
click at [195, 448] on button "button" at bounding box center [196, 449] width 17 height 25
click at [195, 455] on button "button" at bounding box center [196, 449] width 17 height 25
click at [35, 537] on div "15" at bounding box center [34, 535] width 26 height 14
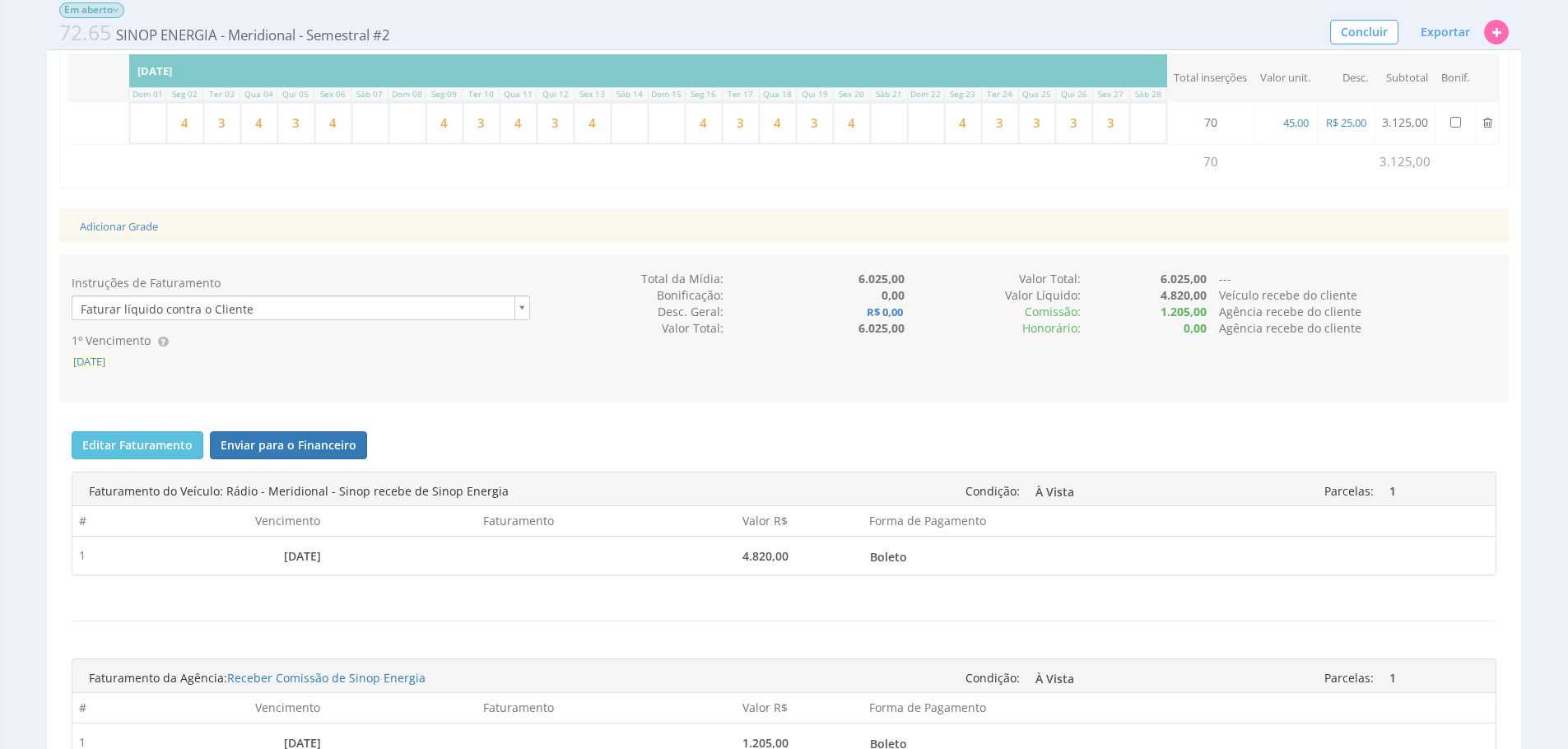
click at [107, 369] on span "[DATE]" at bounding box center [89, 361] width 35 height 15
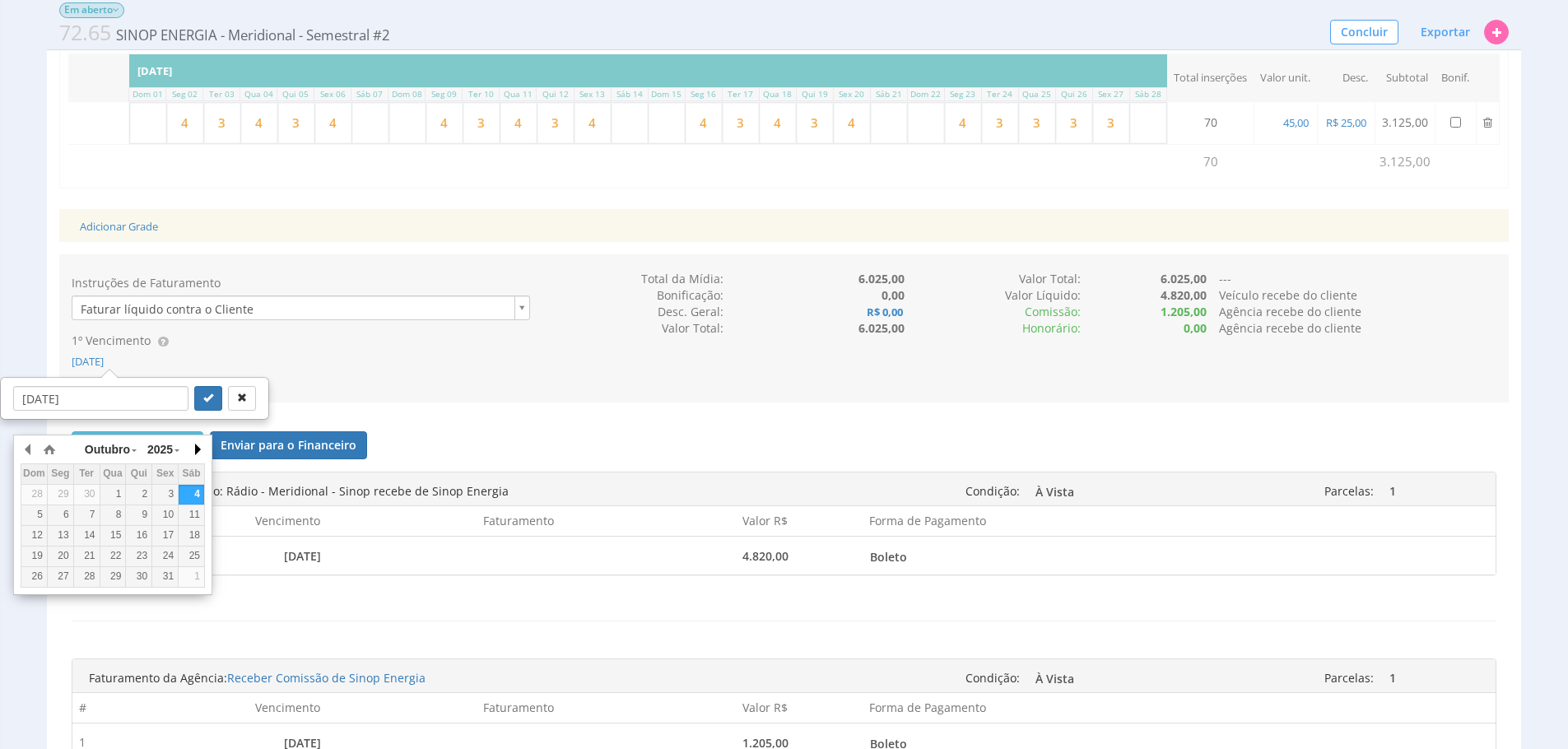
click at [197, 451] on button "button" at bounding box center [196, 449] width 17 height 25
click at [37, 531] on div "15" at bounding box center [34, 535] width 26 height 14
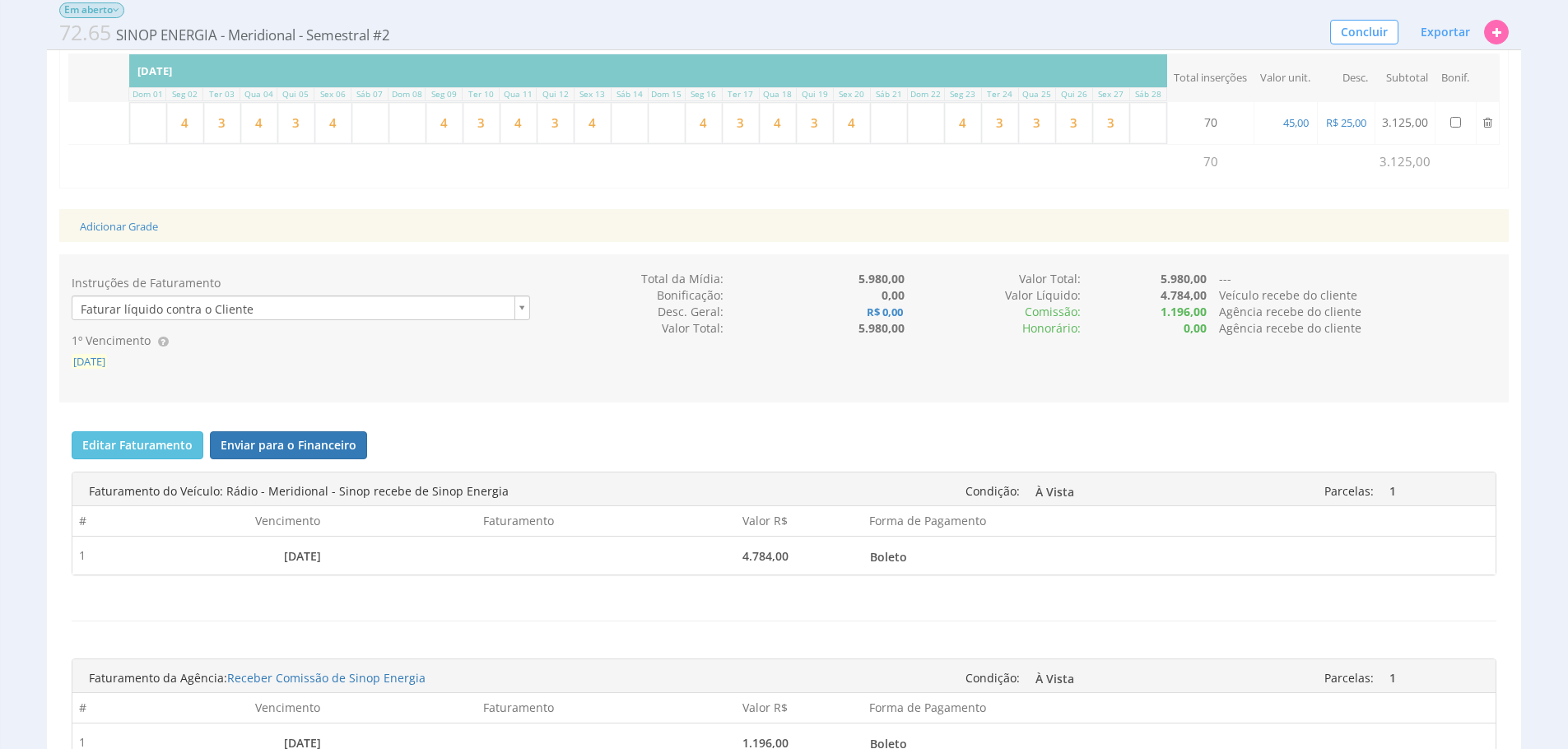
click at [105, 369] on span "[DATE]" at bounding box center [89, 361] width 35 height 15
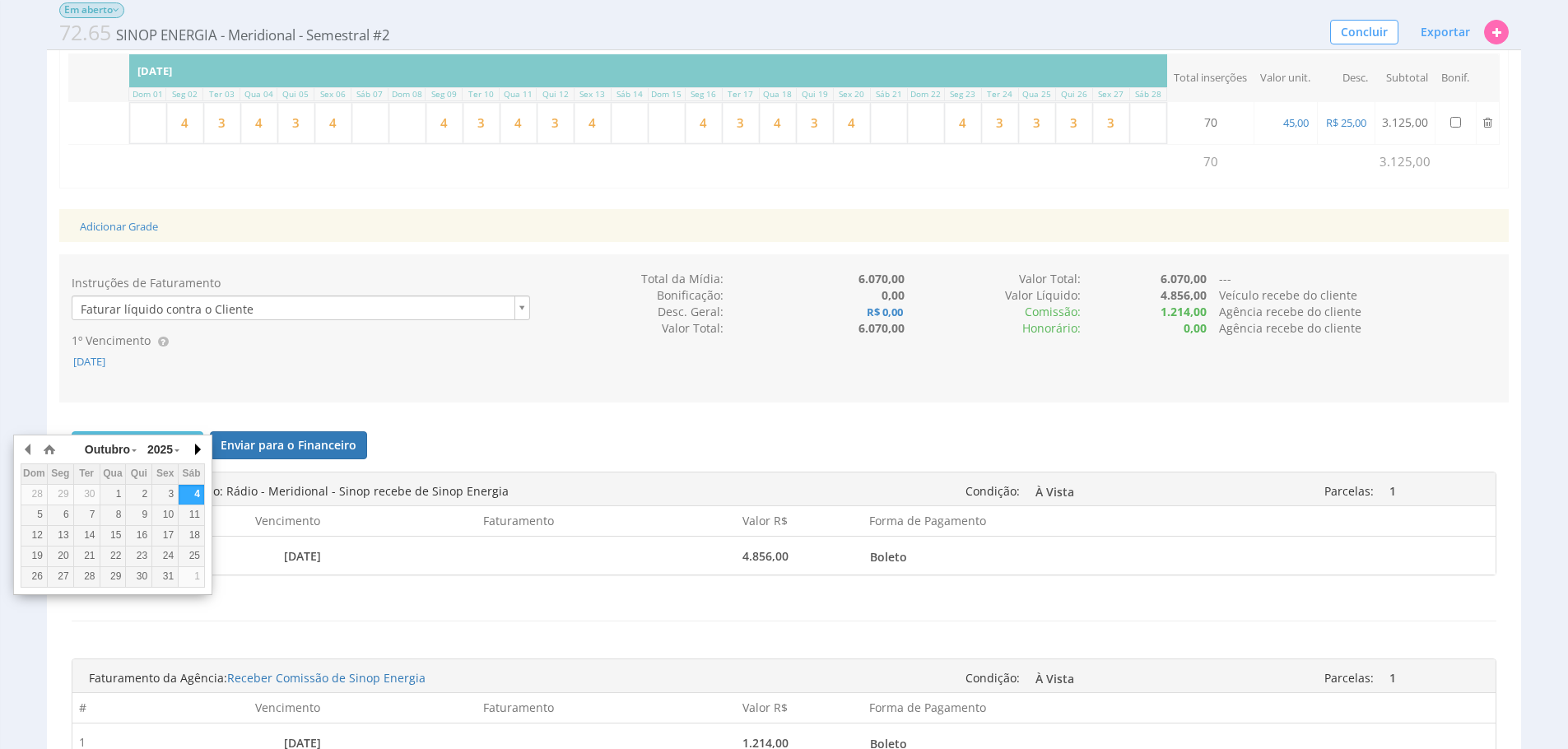
click at [202, 445] on button "button" at bounding box center [196, 449] width 17 height 25
click at [195, 447] on button "button" at bounding box center [196, 449] width 17 height 25
click at [29, 529] on div "15" at bounding box center [34, 535] width 26 height 14
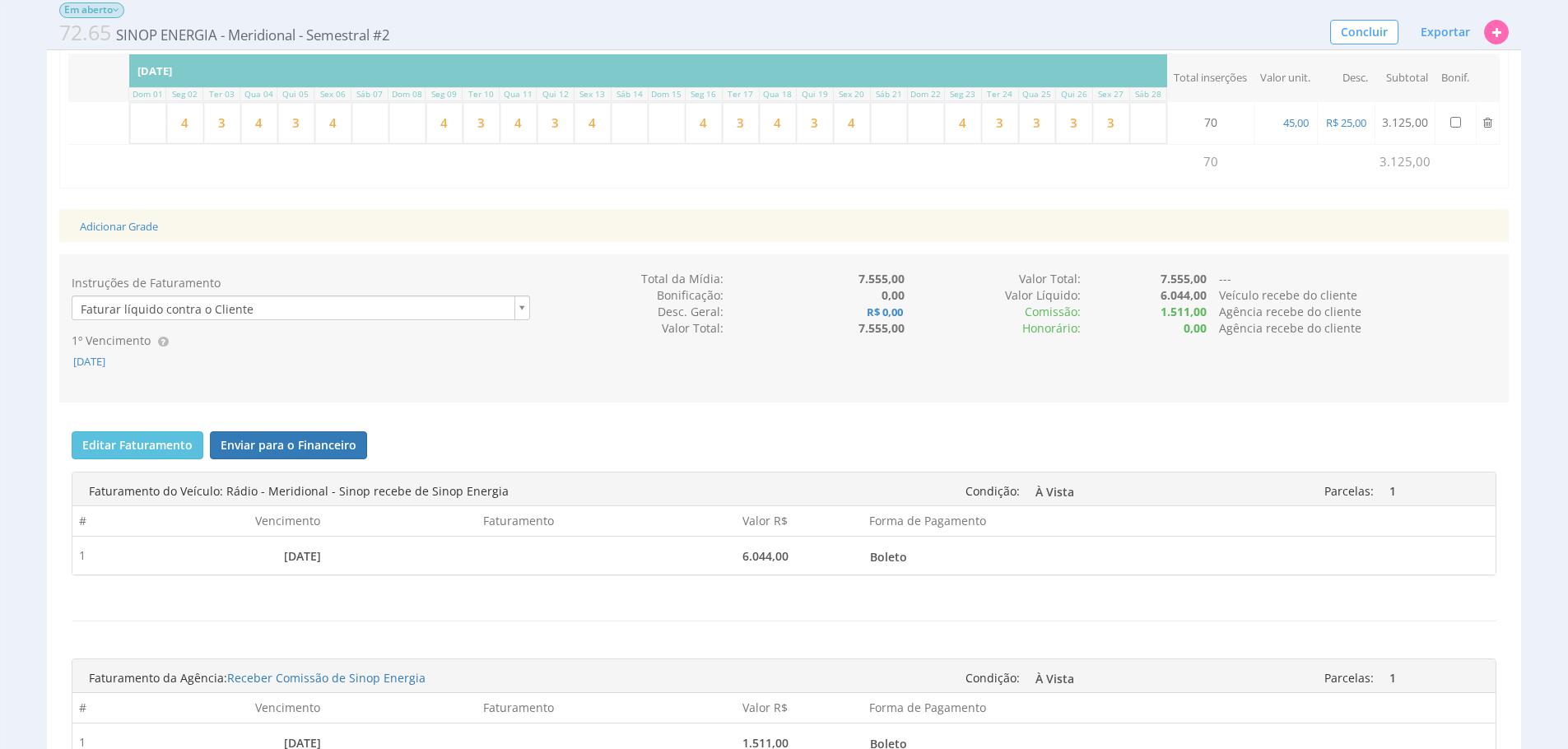
click at [176, 386] on div "Instruções de Faturamento Faturar líquido contra o Cliente 1º Vencimento [DATE]" at bounding box center [301, 328] width 483 height 115
click at [107, 369] on span "[DATE]" at bounding box center [89, 361] width 35 height 15
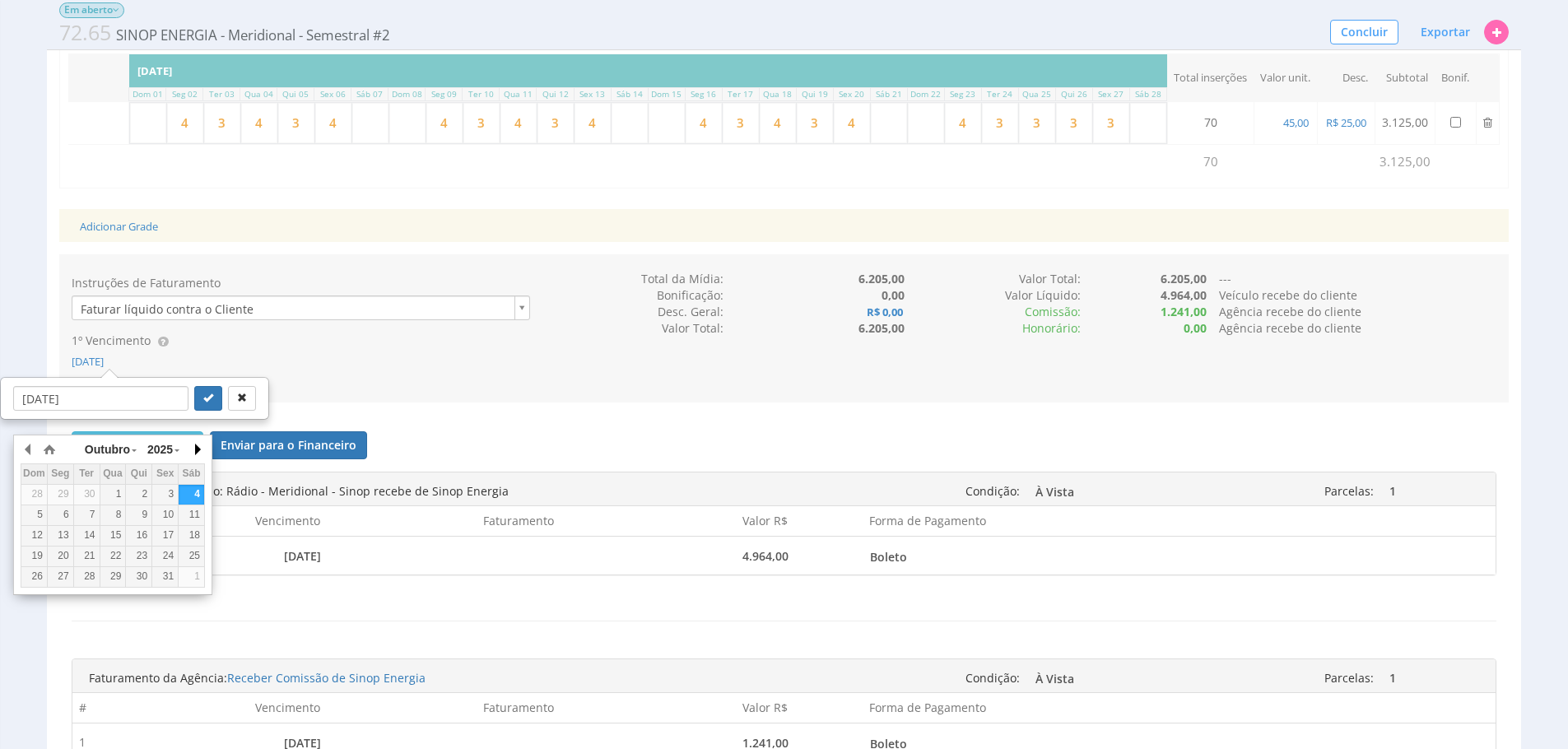
click at [194, 452] on button "button" at bounding box center [196, 449] width 17 height 25
click at [201, 439] on button "button" at bounding box center [196, 449] width 17 height 25
click at [39, 530] on div "15" at bounding box center [34, 535] width 26 height 14
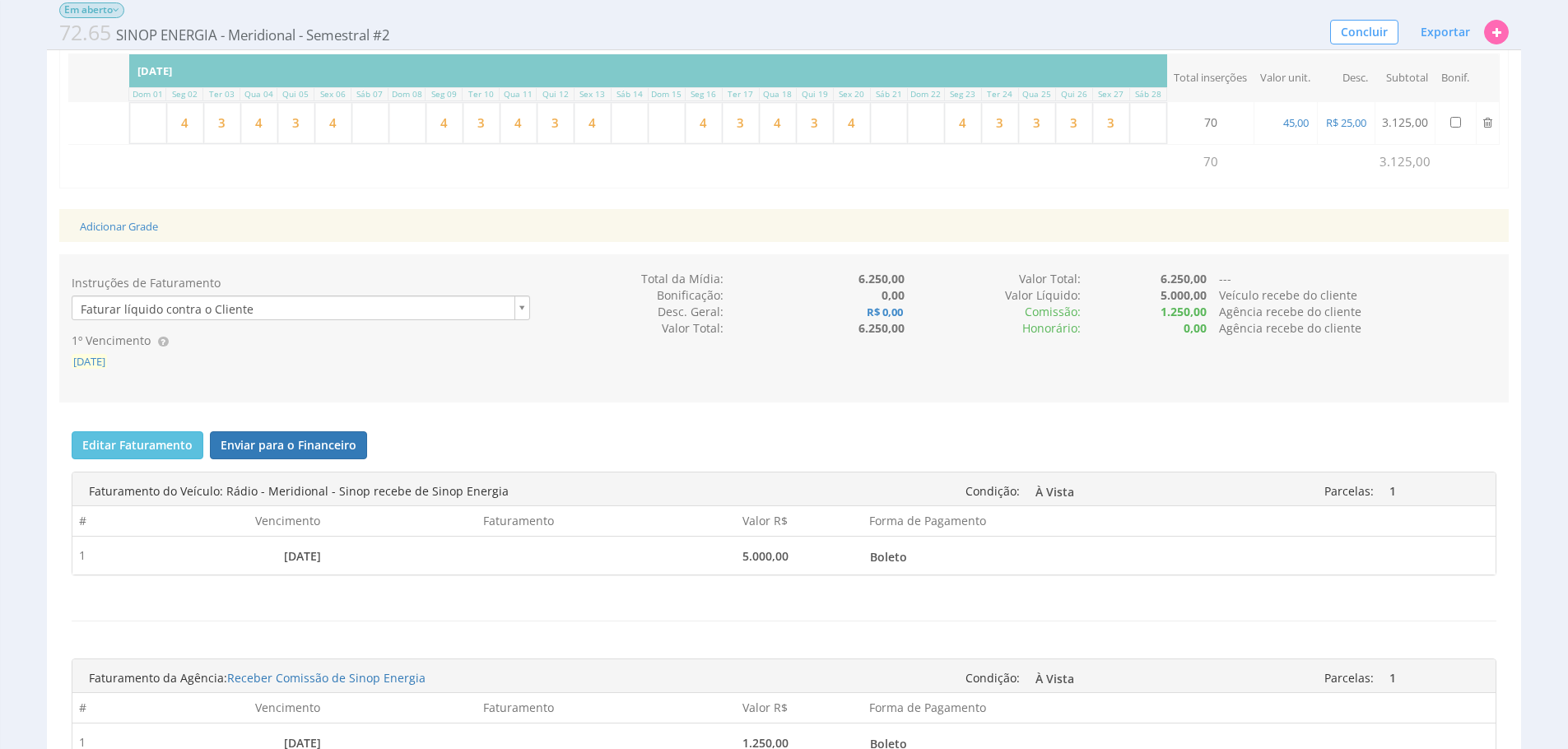
click at [107, 369] on span "[DATE]" at bounding box center [89, 361] width 35 height 15
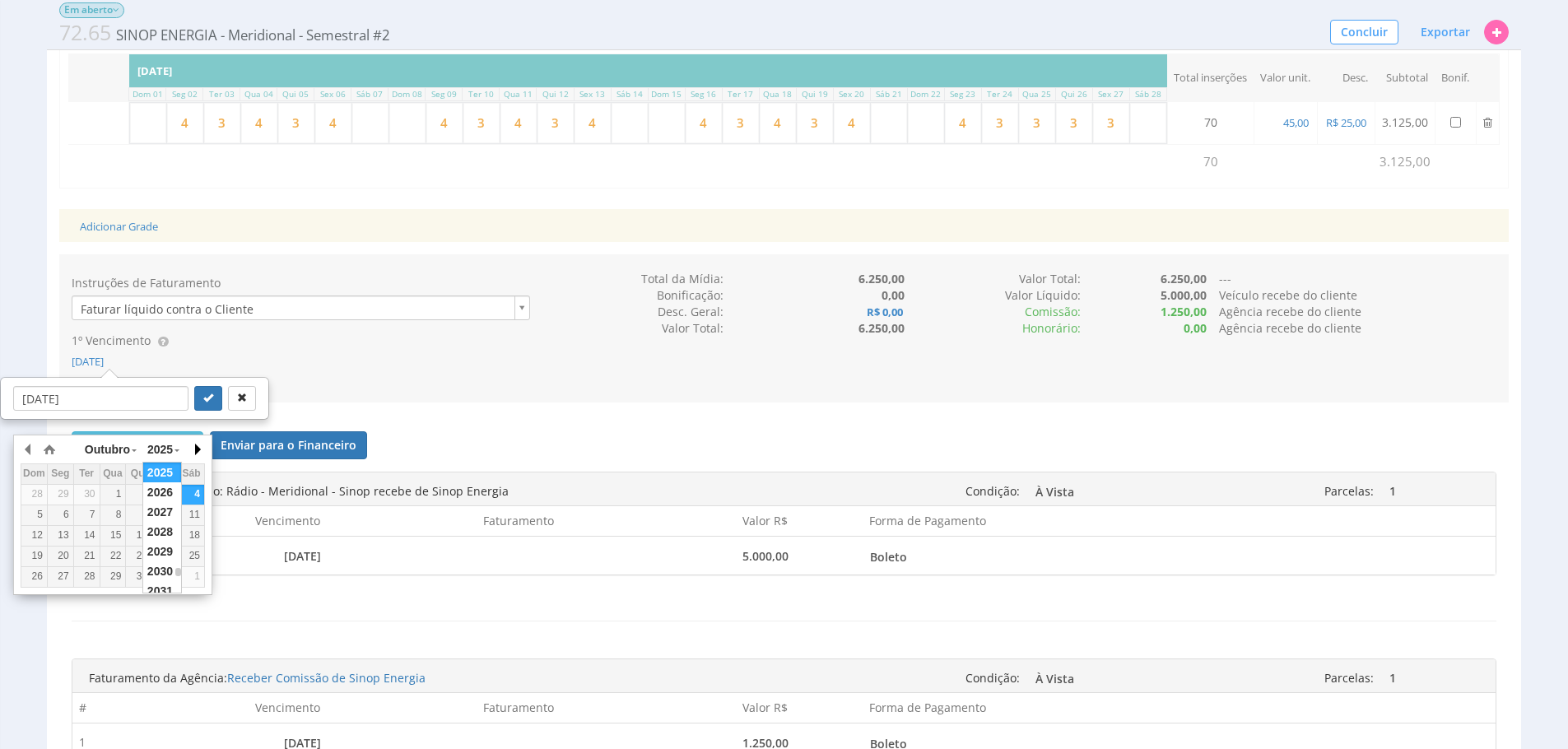
click at [183, 453] on div "Outubro Janeiro Fevereiro Março Abril Maio Junho Julho Agosto Setembro Outubro …" at bounding box center [112, 511] width 184 height 149
click at [192, 449] on button "button" at bounding box center [196, 449] width 17 height 25
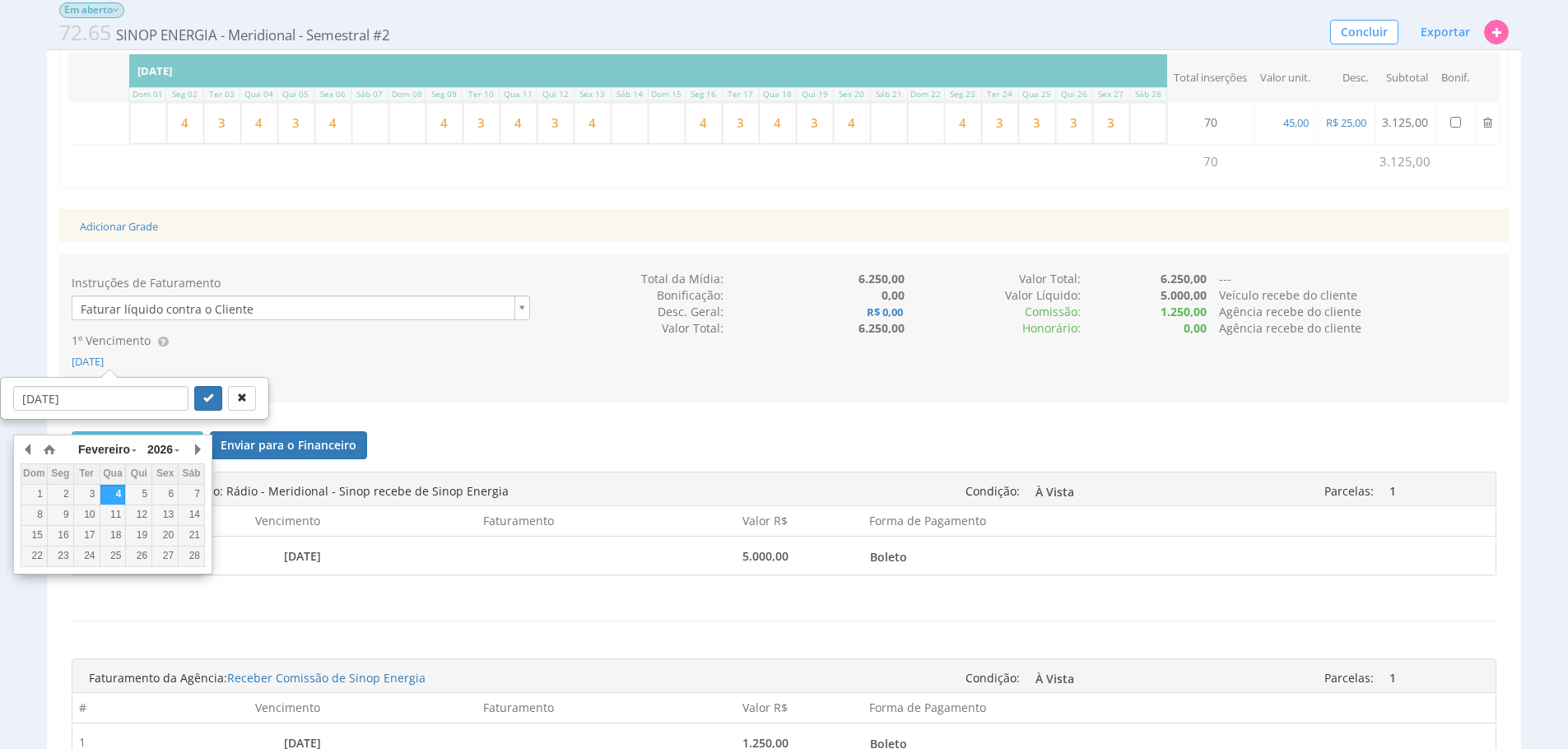
click at [41, 533] on div "15" at bounding box center [34, 535] width 26 height 14
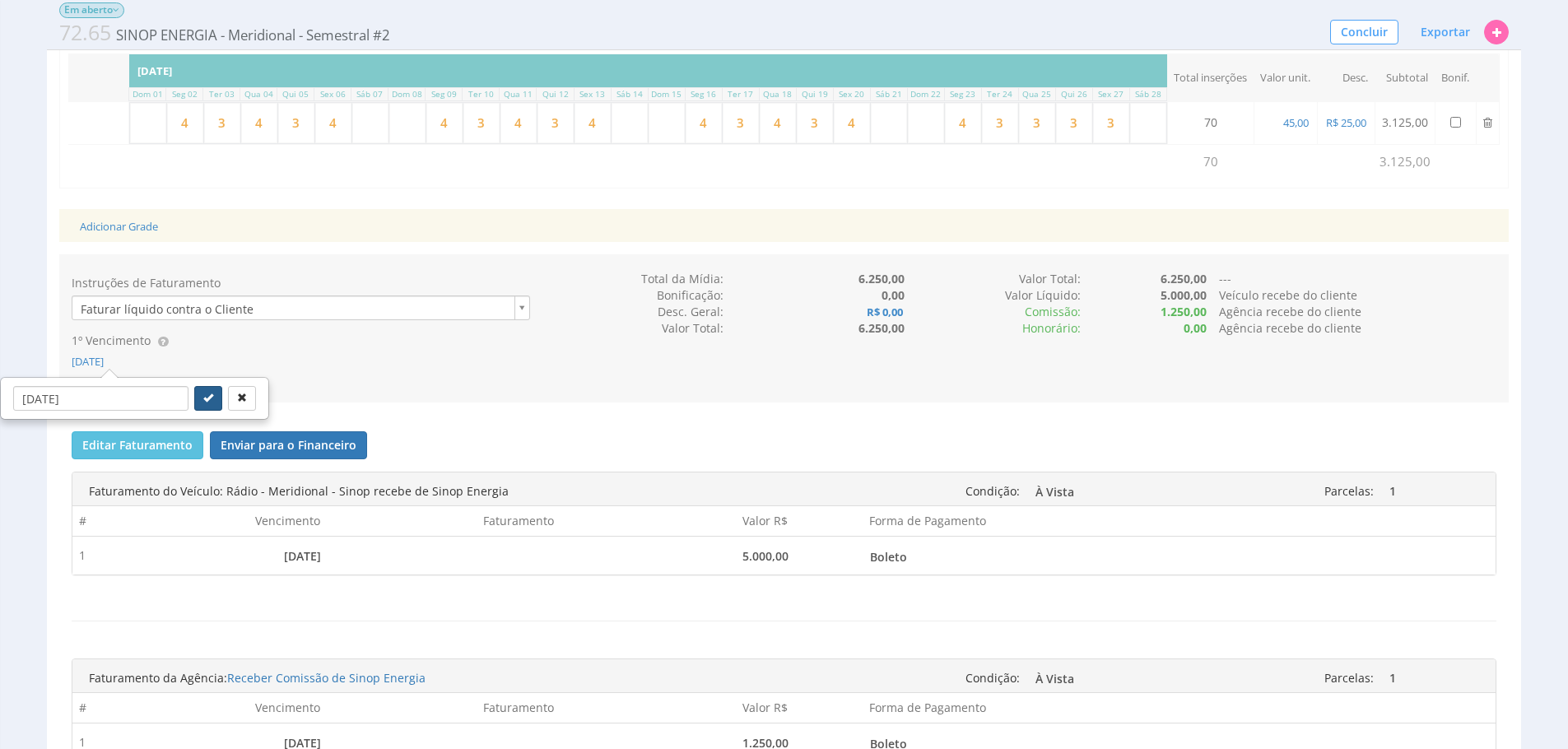
click at [204, 402] on icon "submit" at bounding box center [208, 397] width 10 height 10
type input "[DATE]"
click at [372, 402] on div "Instruções de Faturamento Faturar líquido contra o Cliente 1º Vencimento [DATE]…" at bounding box center [784, 327] width 1449 height 148
click at [144, 459] on button "Editar Faturamento" at bounding box center [137, 445] width 132 height 28
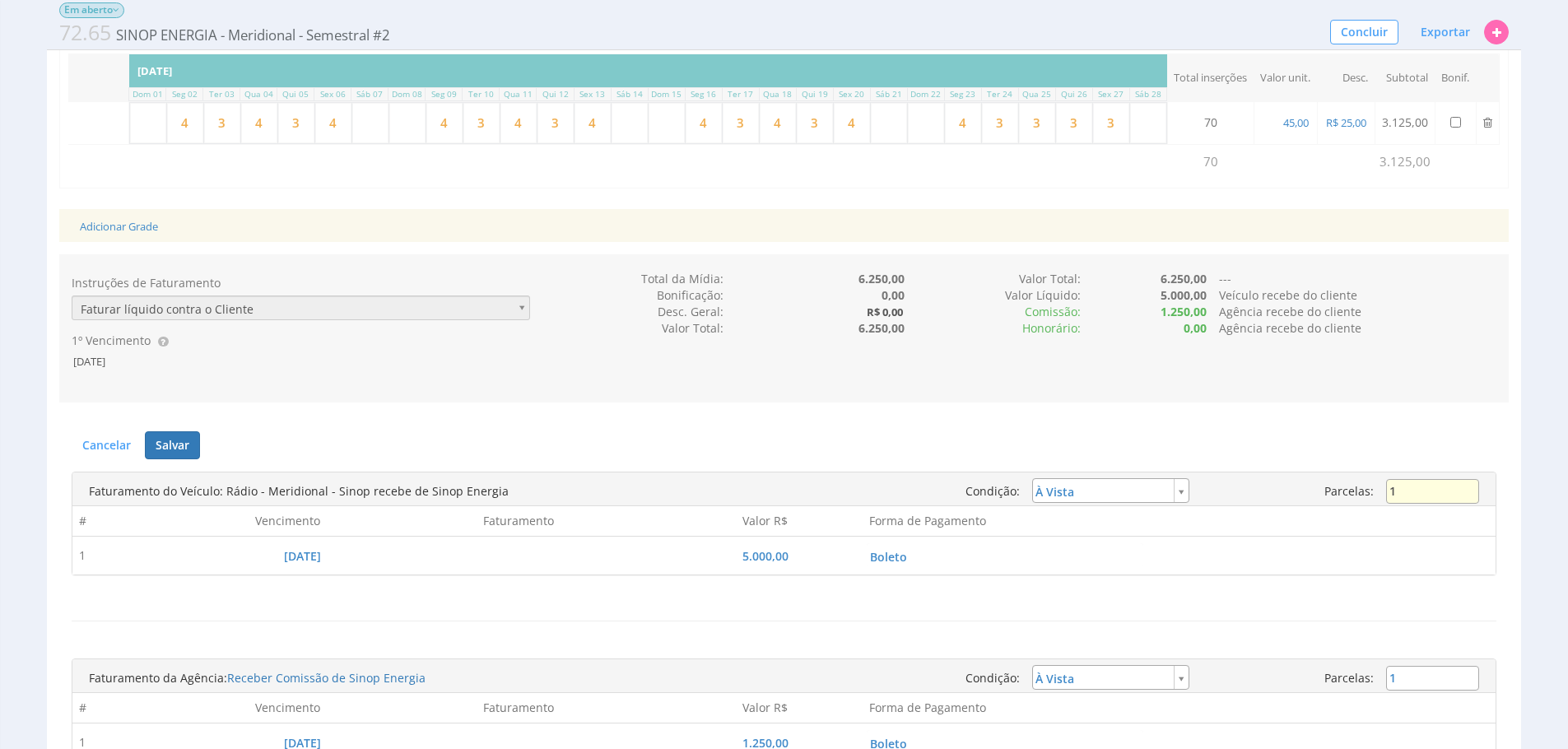
click at [1444, 503] on input "1" at bounding box center [1433, 491] width 93 height 25
type input "2"
type input "installment"
type input "2.500,00"
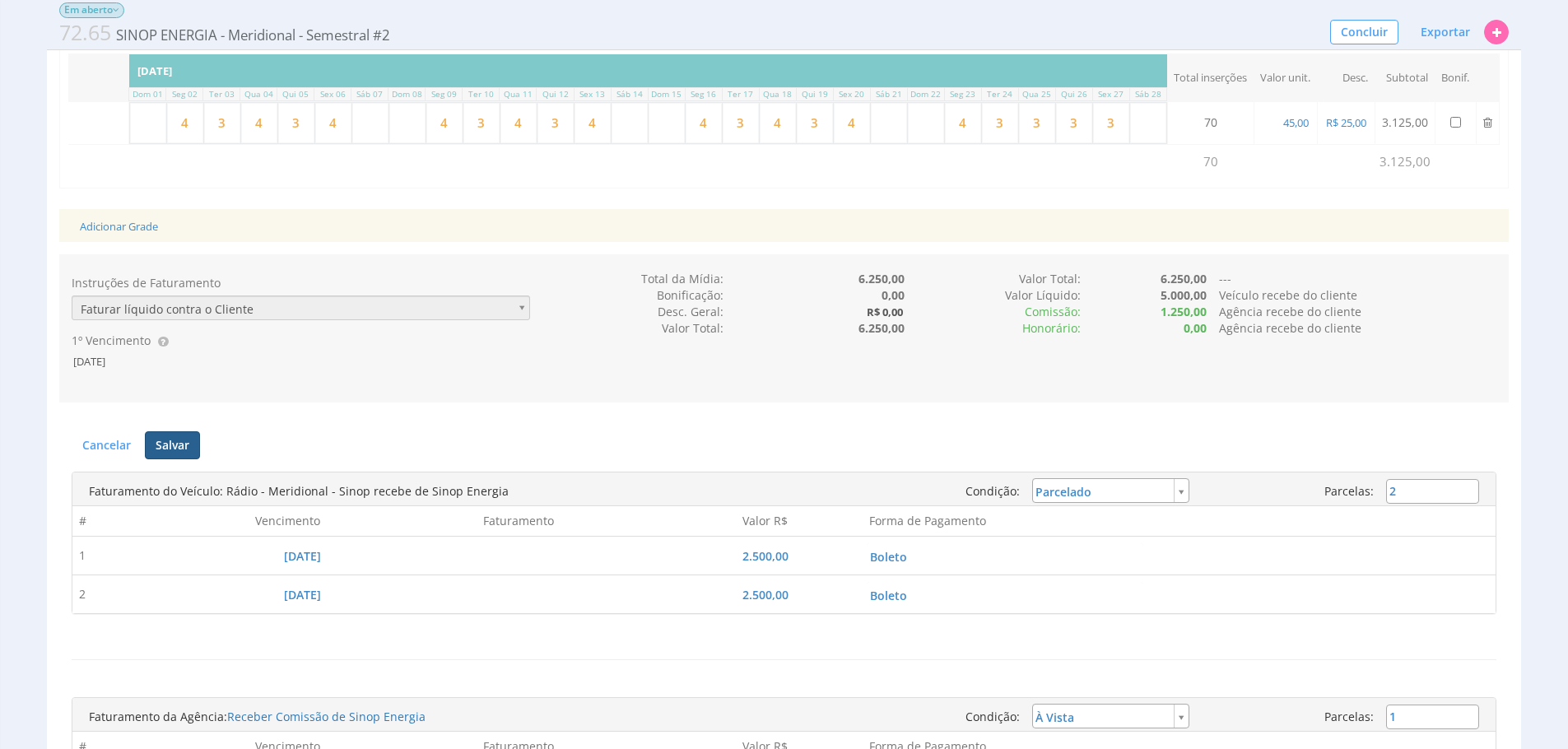
click at [181, 459] on button "Salvar" at bounding box center [173, 445] width 55 height 28
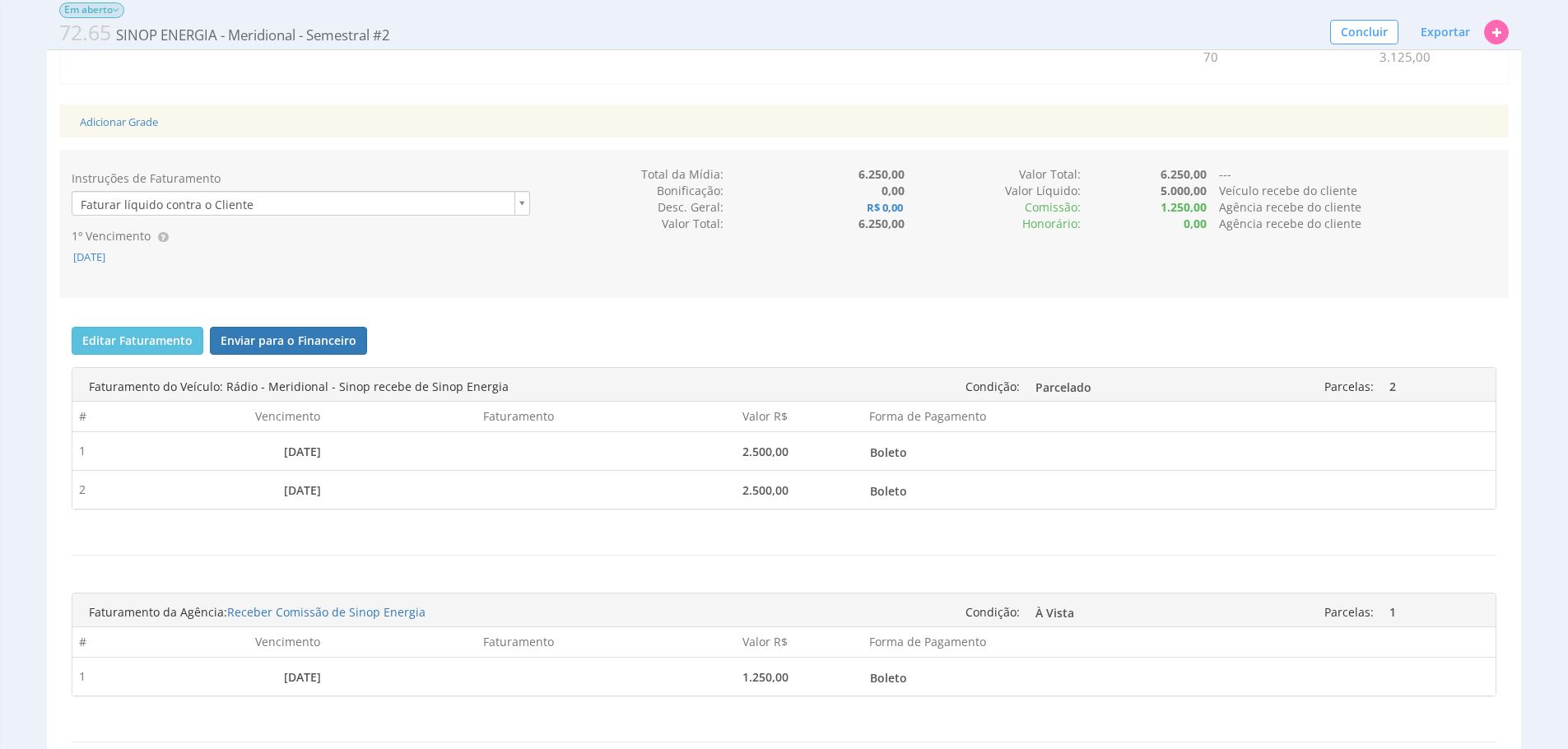
scroll to position [872, 0]
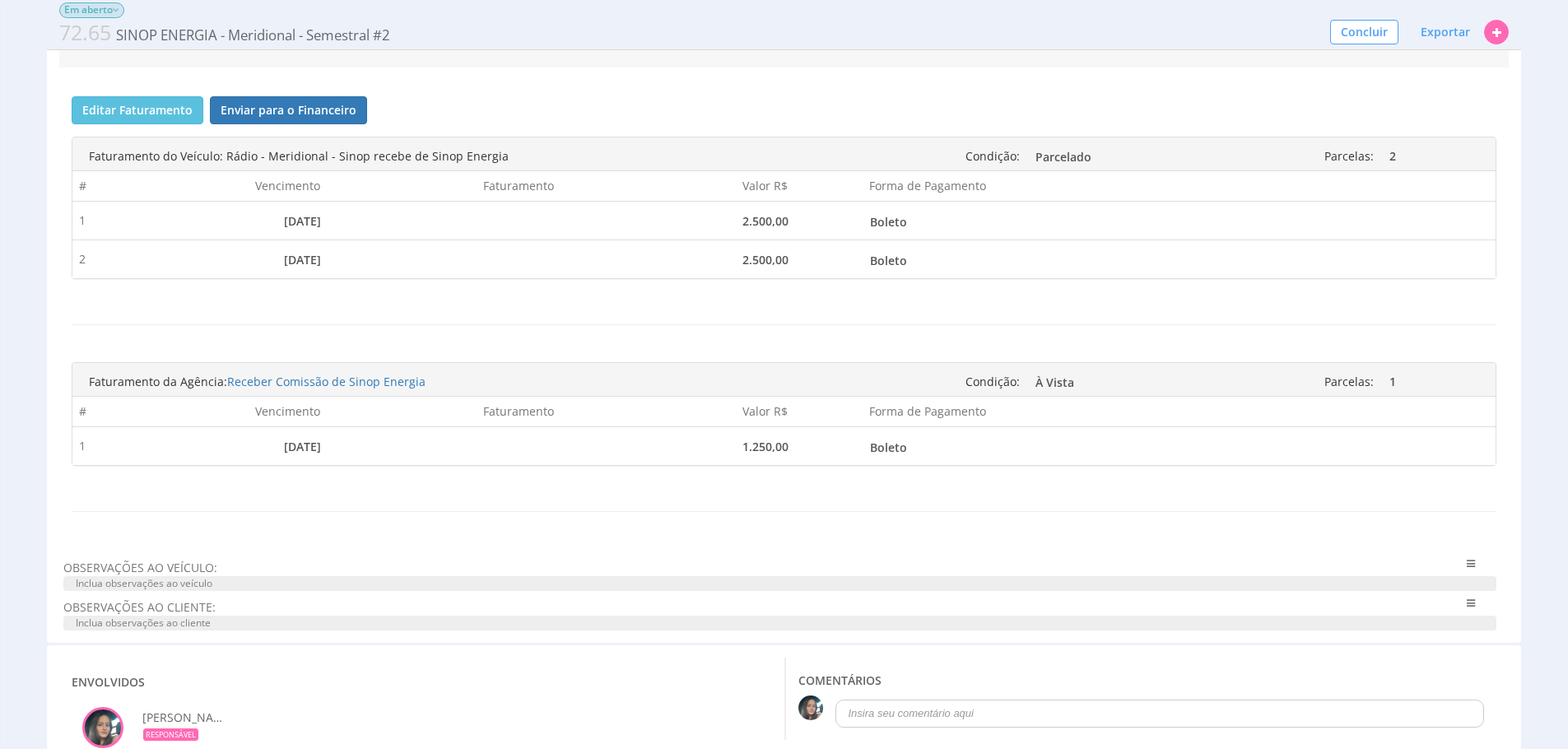
click at [634, 576] on span "OBSERVAÇÕES AO VEÍCULO:" at bounding box center [720, 568] width 1314 height 17
click at [636, 591] on span "Inclua observações ao veículo" at bounding box center [780, 583] width 1433 height 15
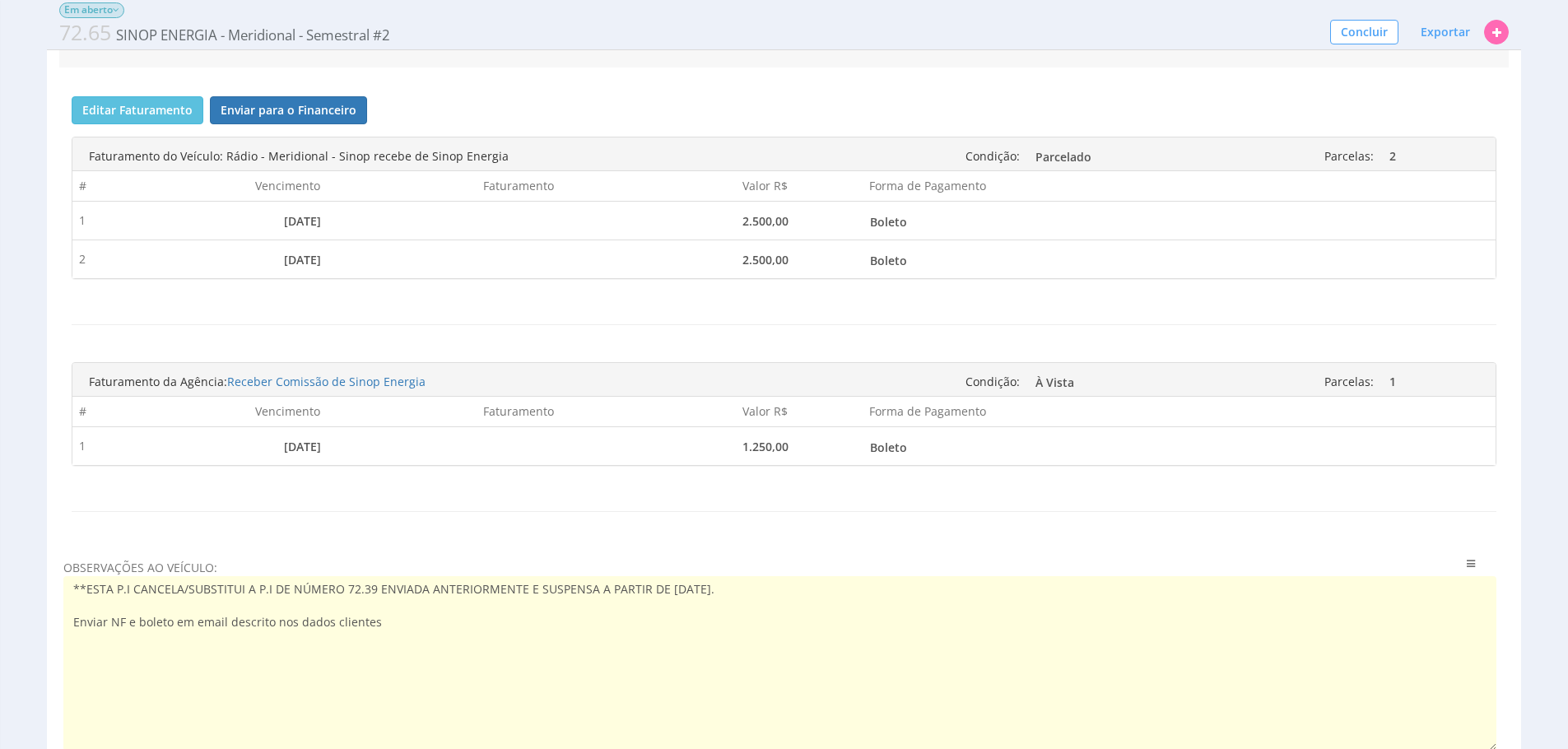
type textarea "**ESTA P.I CANCELA/SUBSTITUI A P.I DE NÚMERO 72.39 ENVIADA ANTERIORMENTE E SUSP…"
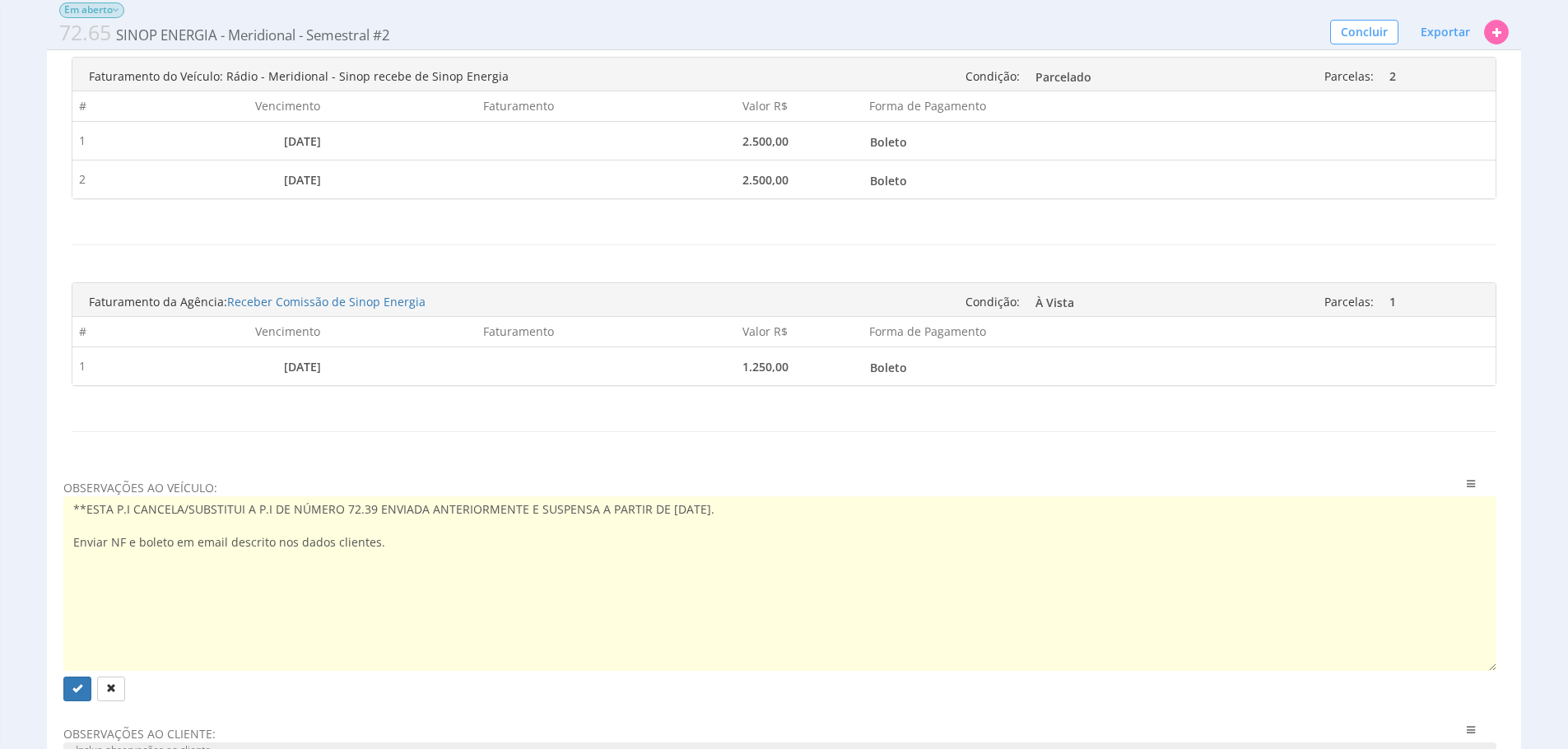
scroll to position [972, 0]
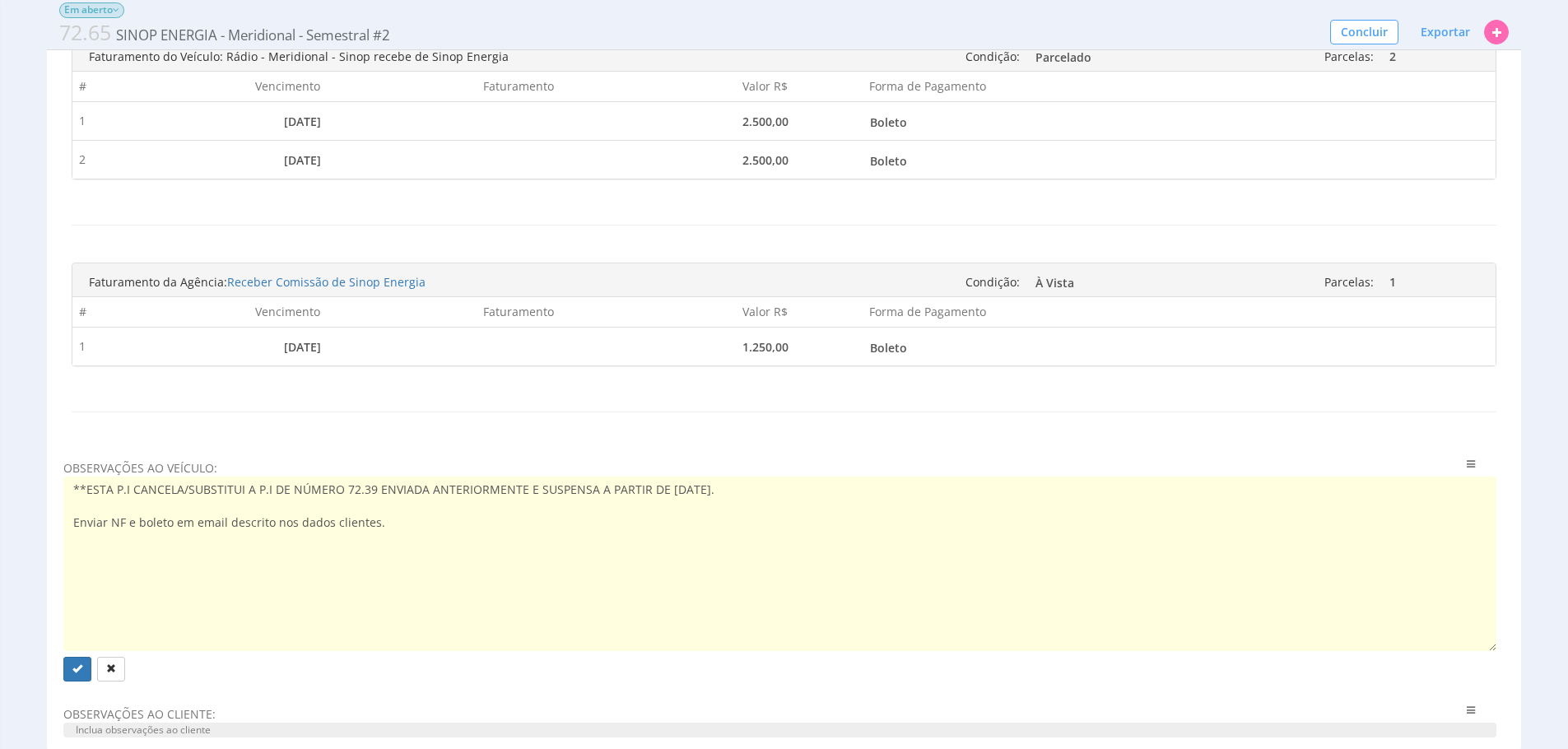
drag, startPoint x: 0, startPoint y: 530, endPoint x: 54, endPoint y: 467, distance: 83.0
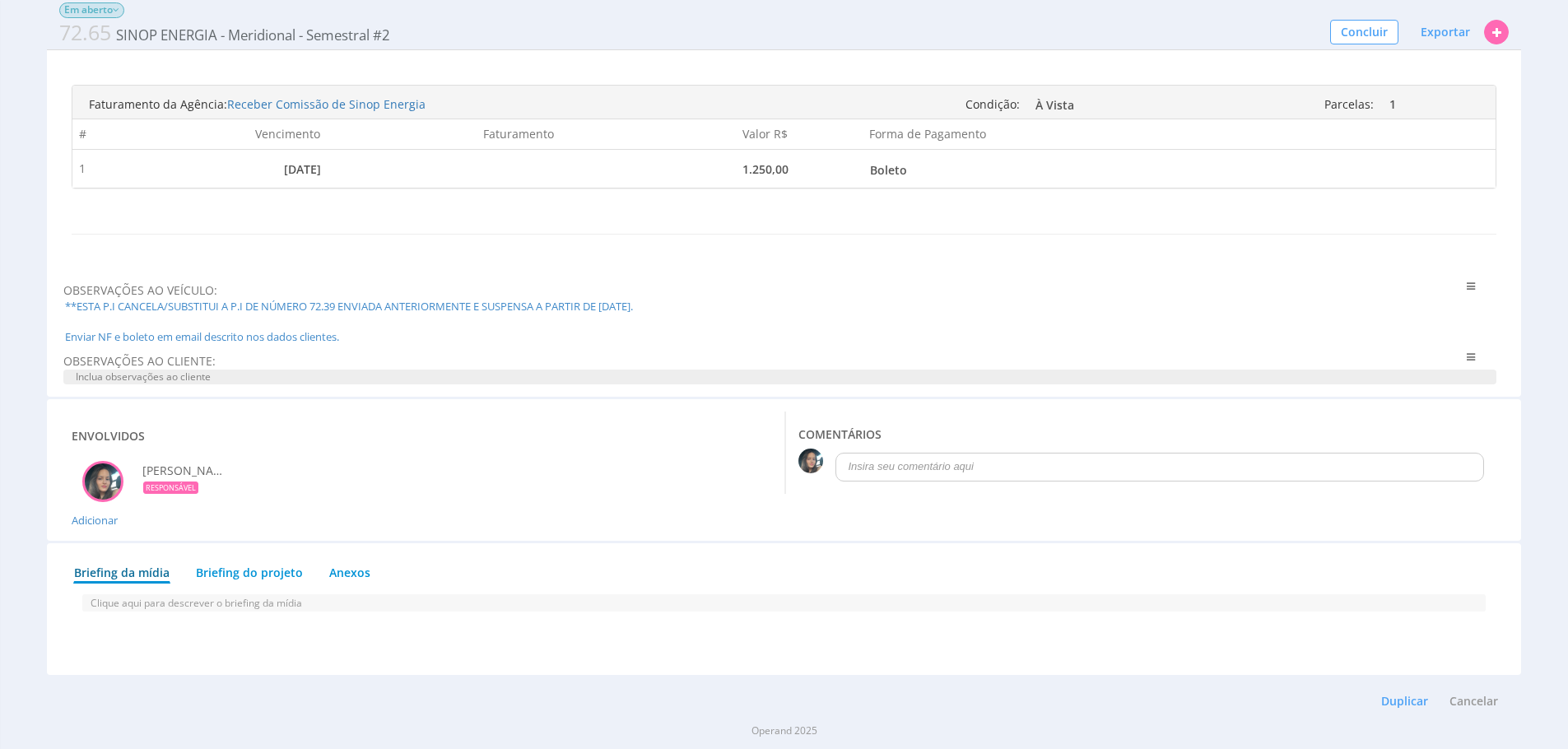
click at [268, 379] on span "Inclua observações ao cliente" at bounding box center [780, 377] width 1433 height 15
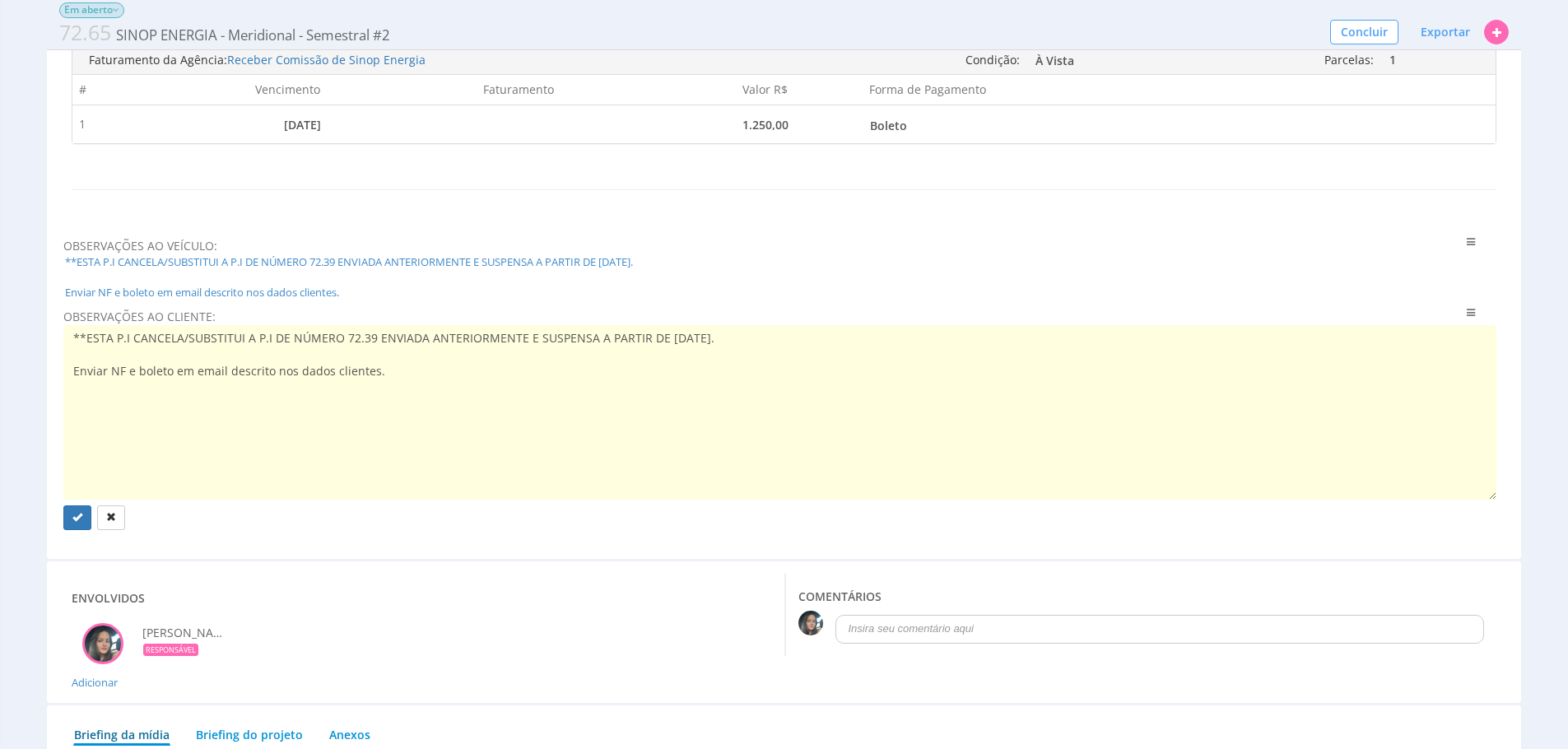
type textarea "**ESTA P.I CANCELA/SUBSTITUI A P.I DE NÚMERO 72.39 ENVIADA ANTERIORMENTE E SUSP…"
drag, startPoint x: 426, startPoint y: 406, endPoint x: 53, endPoint y: 397, distance: 373.1
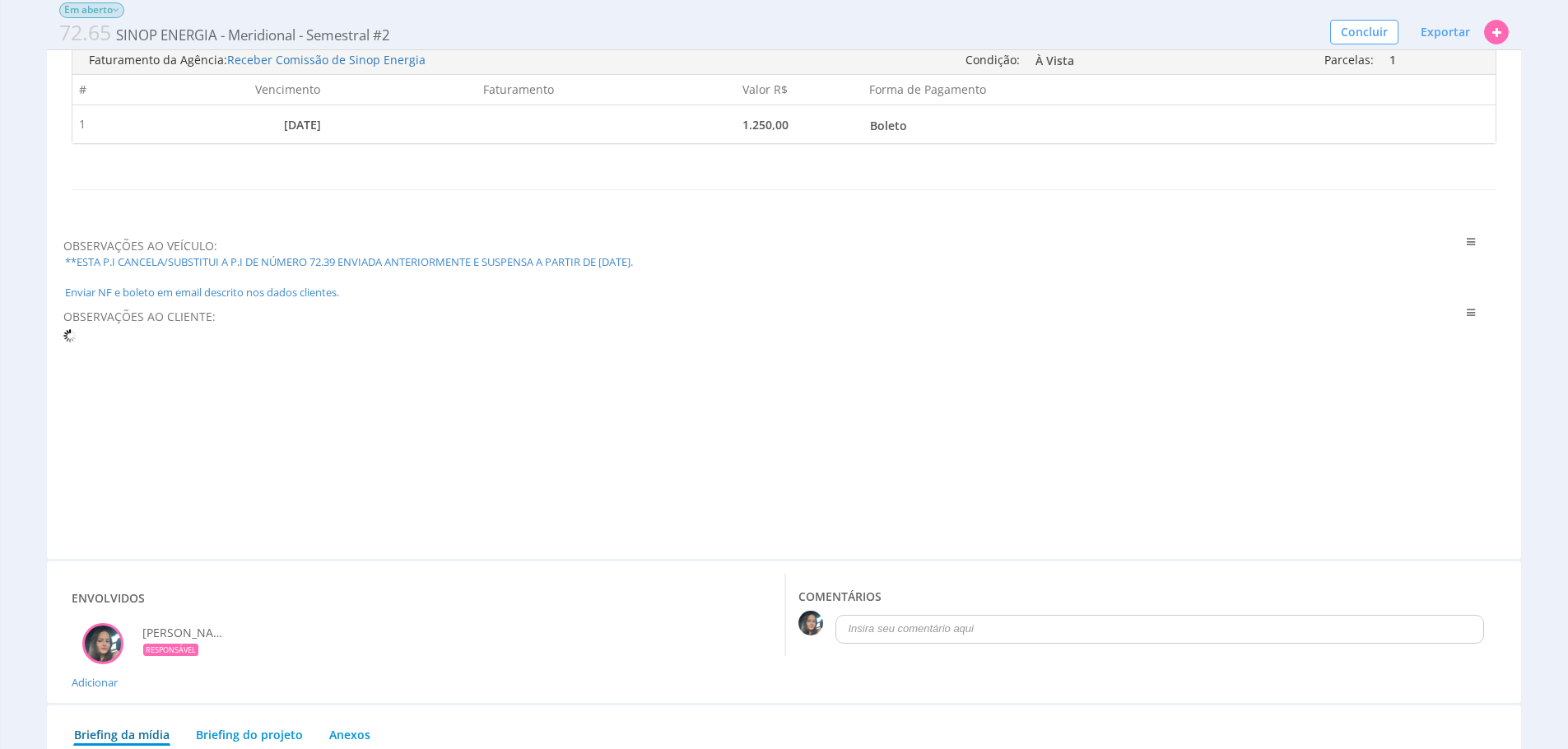
scroll to position [1189, 0]
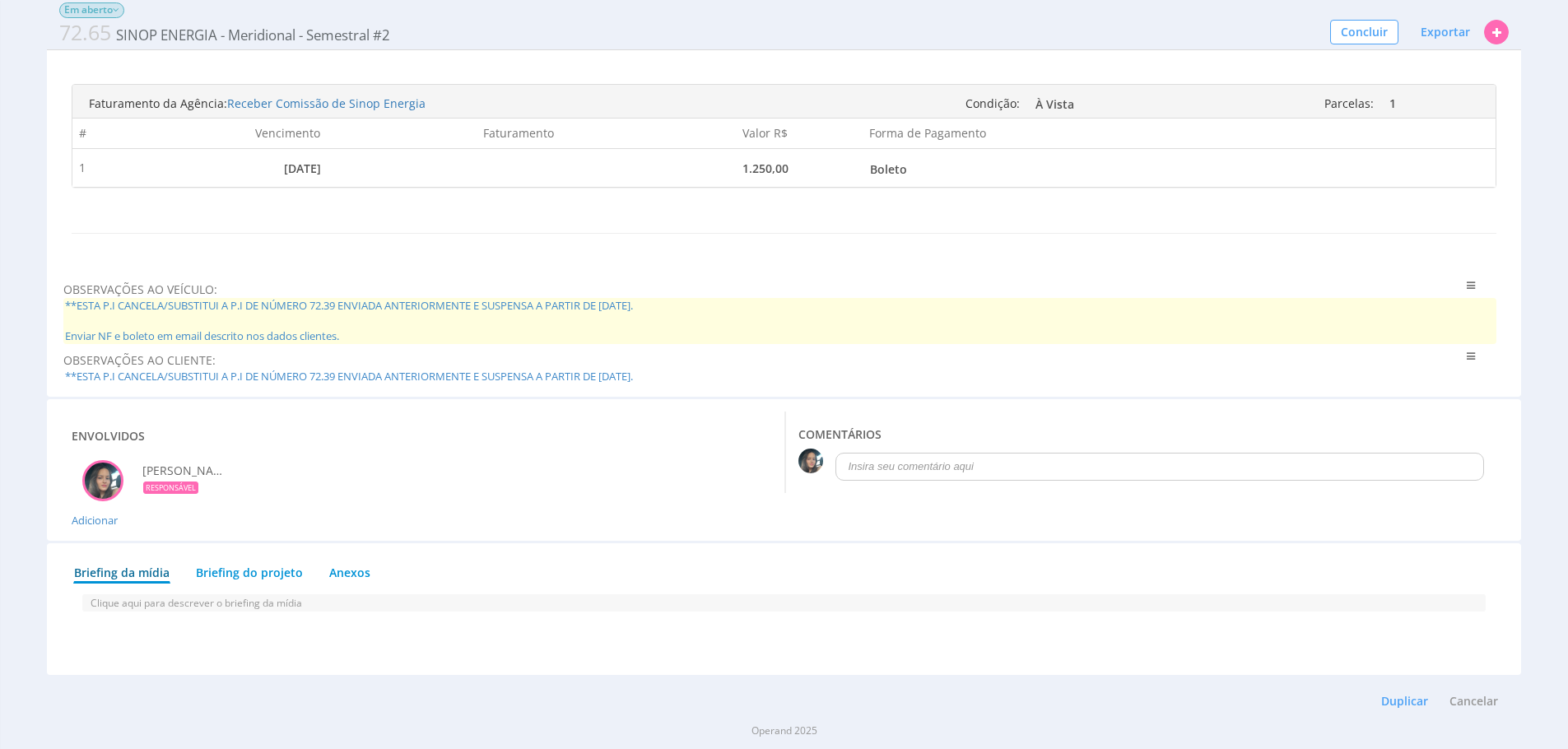
click at [596, 313] on span "**ESTA P.I CANCELA/SUBSTITUI A P.I DE NÚMERO 72.39 ENVIADA ANTERIORMENTE E SUSP…" at bounding box center [780, 321] width 1433 height 46
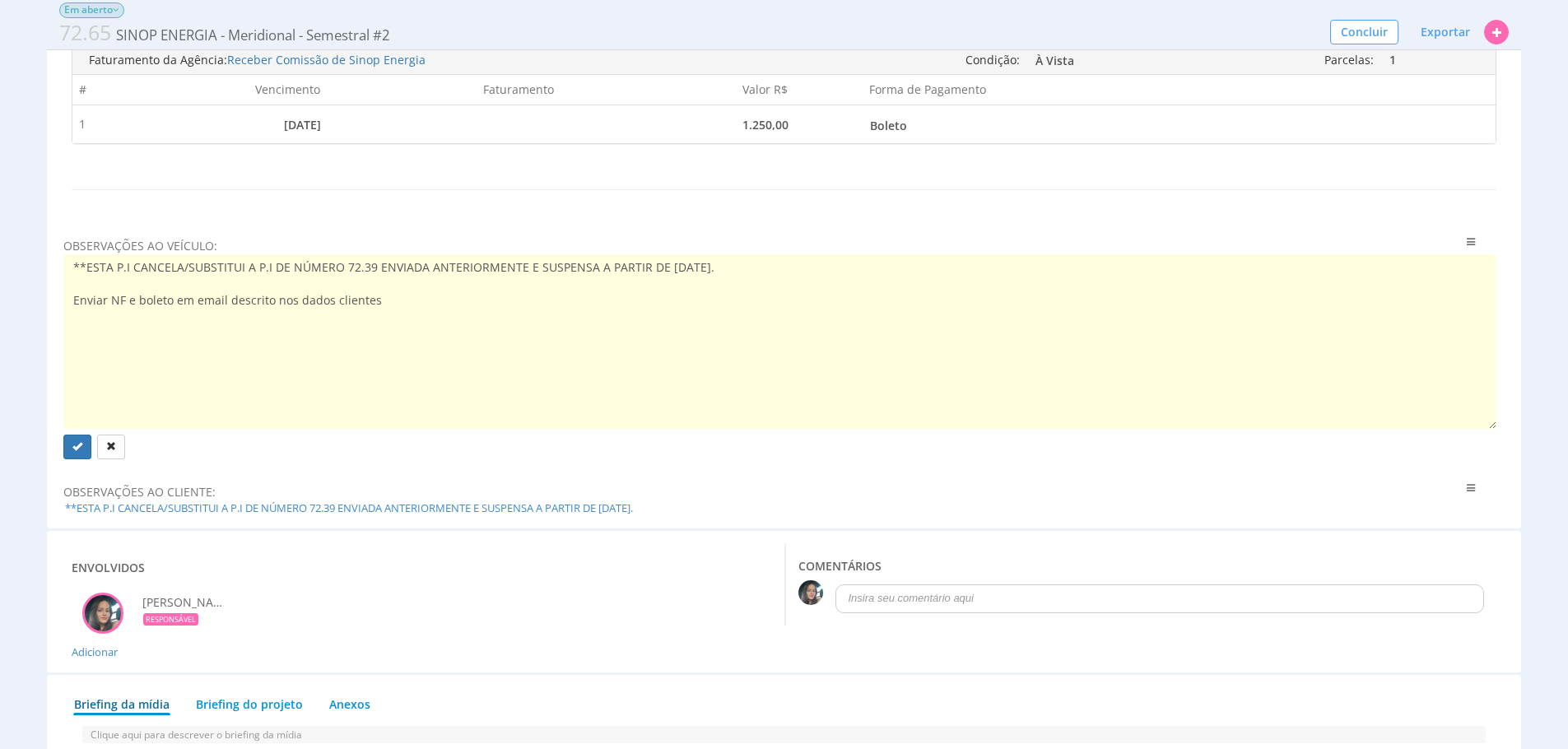
click at [597, 357] on textarea "**ESTA P.I CANCELA/SUBSTITUI A P.I DE NÚMERO 72.39 ENVIADA ANTERIORMENTE E SUSP…" at bounding box center [780, 340] width 1433 height 174
type textarea "**ESTA P.I CANCELA/SUBSTITUI A P.I DE NÚMERO 72.39 ENVIADA ANTERIORMENTE E SUSP…"
click at [80, 451] on icon "submit" at bounding box center [77, 446] width 10 height 10
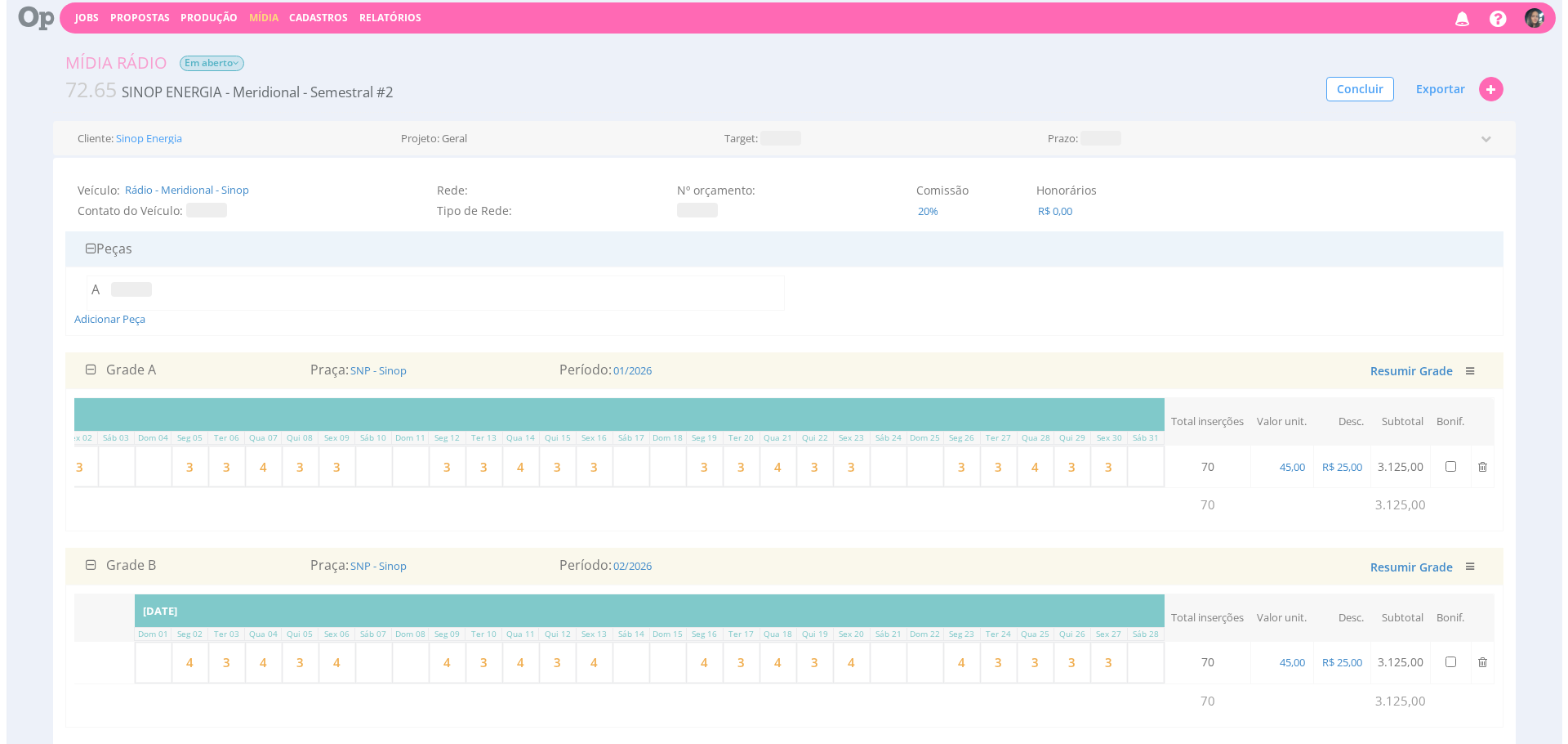
scroll to position [0, 0]
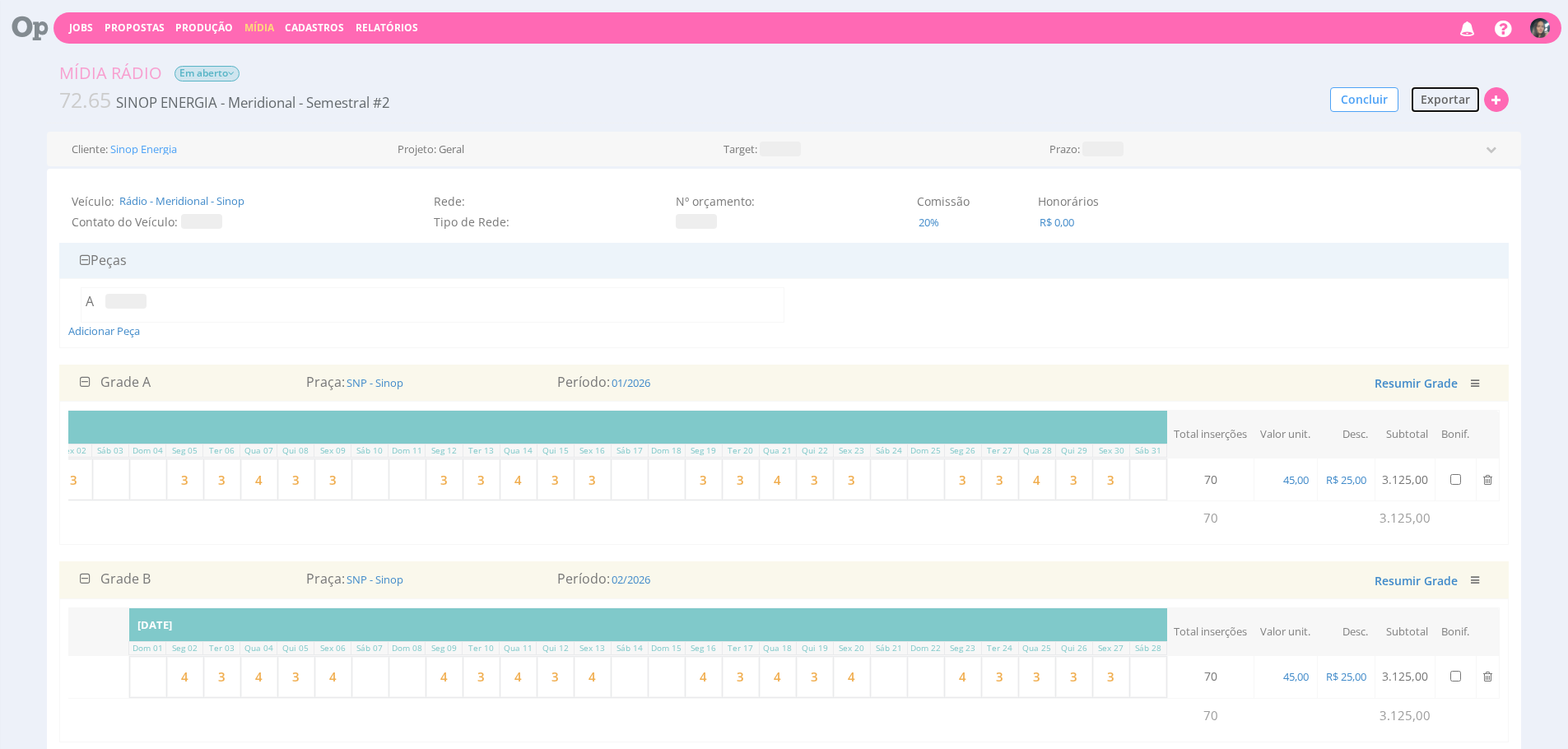
click at [1426, 103] on span "Exportar" at bounding box center [1446, 99] width 50 height 16
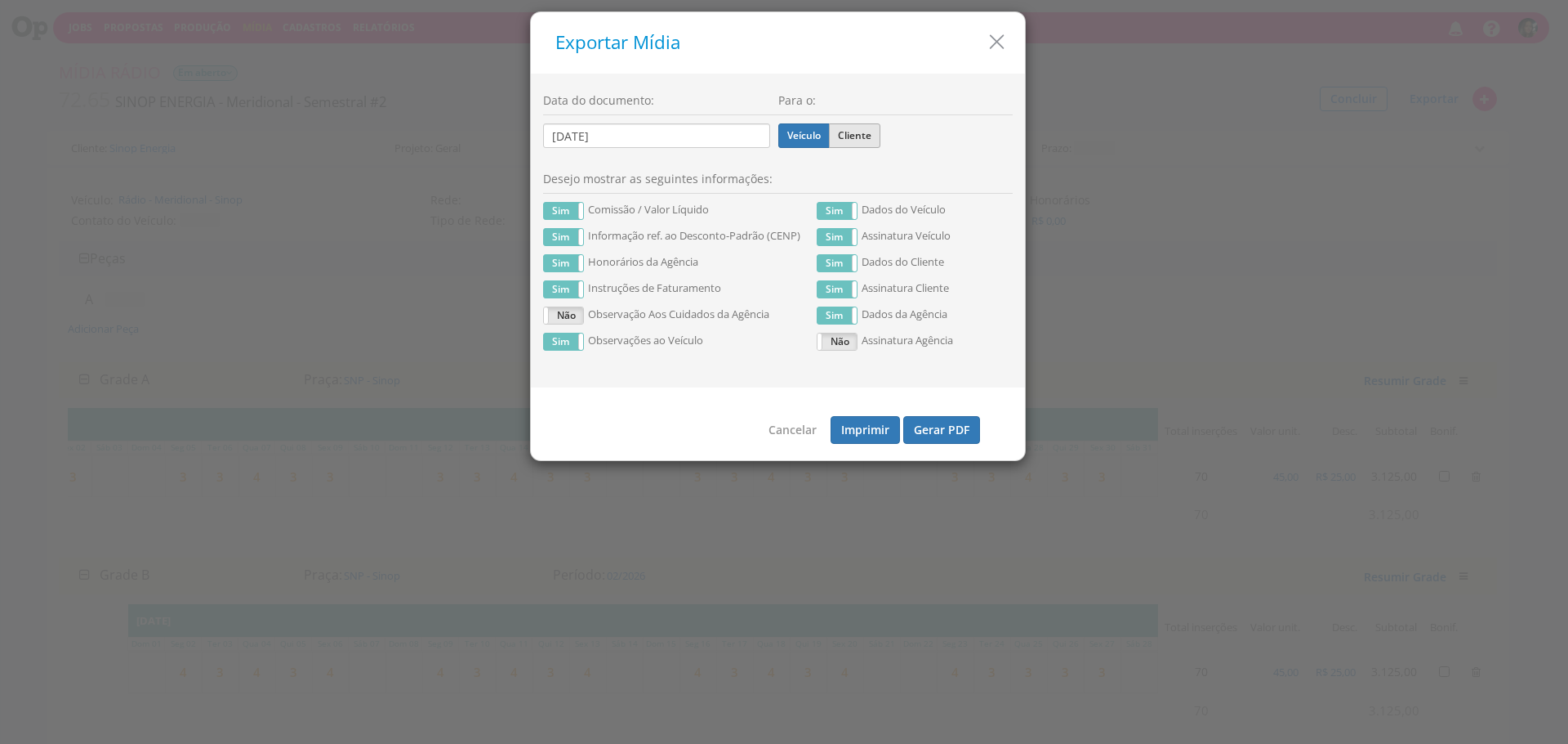
click at [839, 126] on label "Cliente" at bounding box center [854, 135] width 52 height 25
click at [0, 0] on input "Cliente" at bounding box center [0, 0] width 0 height 0
click at [960, 430] on button "Gerar PDF" at bounding box center [941, 430] width 76 height 28
